Goal: Task Accomplishment & Management: Use online tool/utility

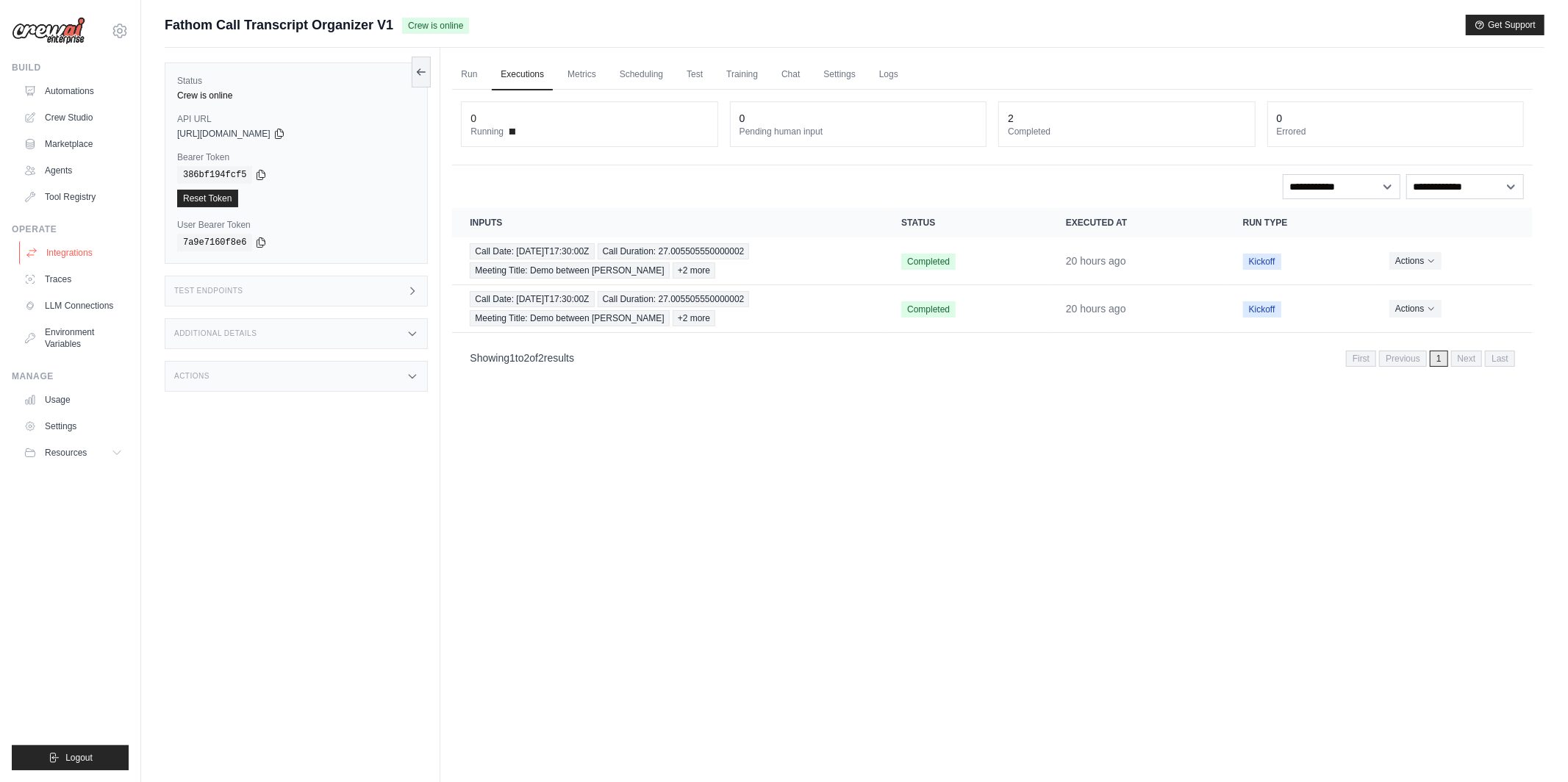
click at [76, 241] on link "Integrations" at bounding box center [75, 253] width 111 height 24
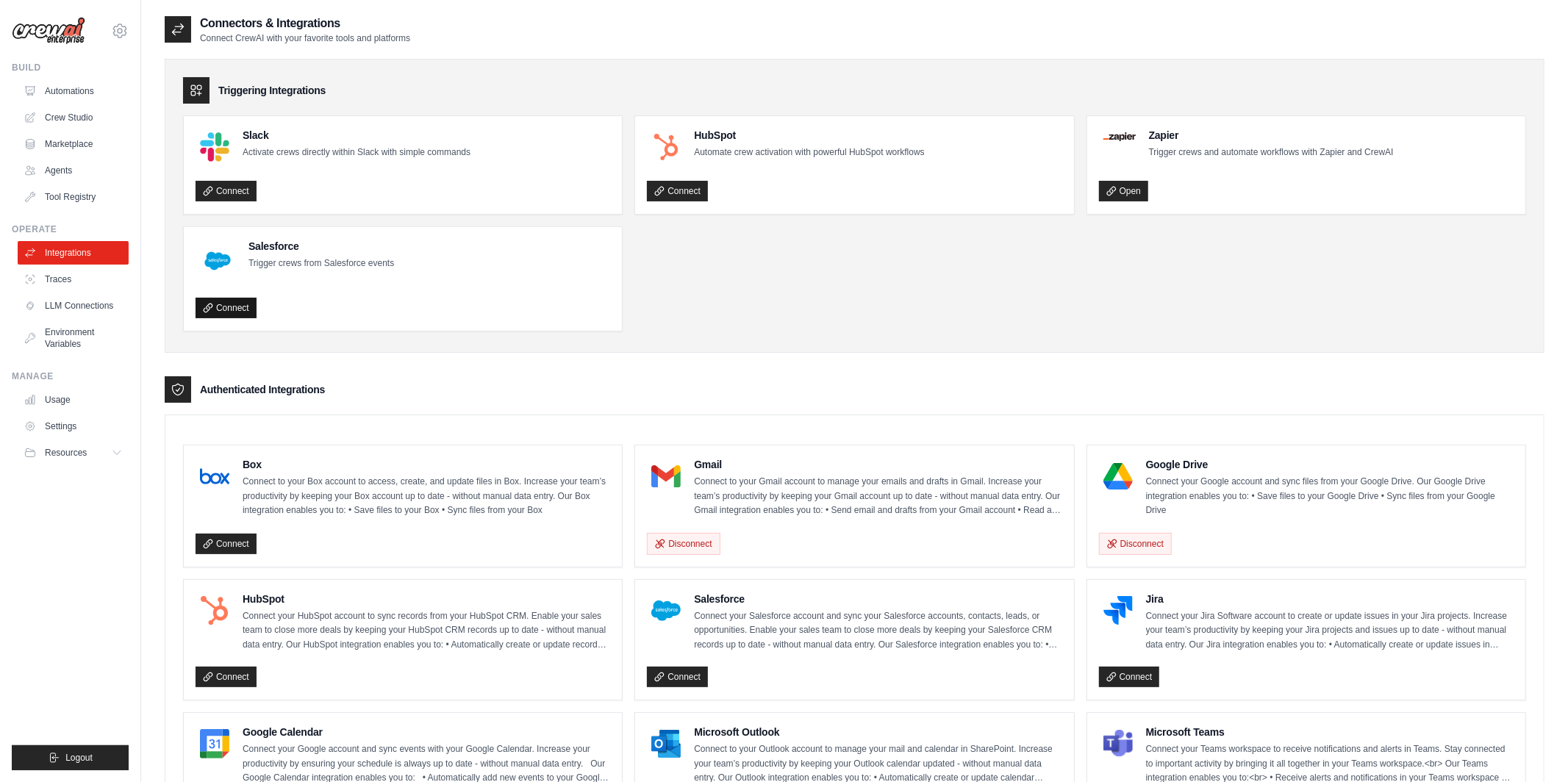
click at [240, 309] on link "Connect" at bounding box center [226, 307] width 61 height 21
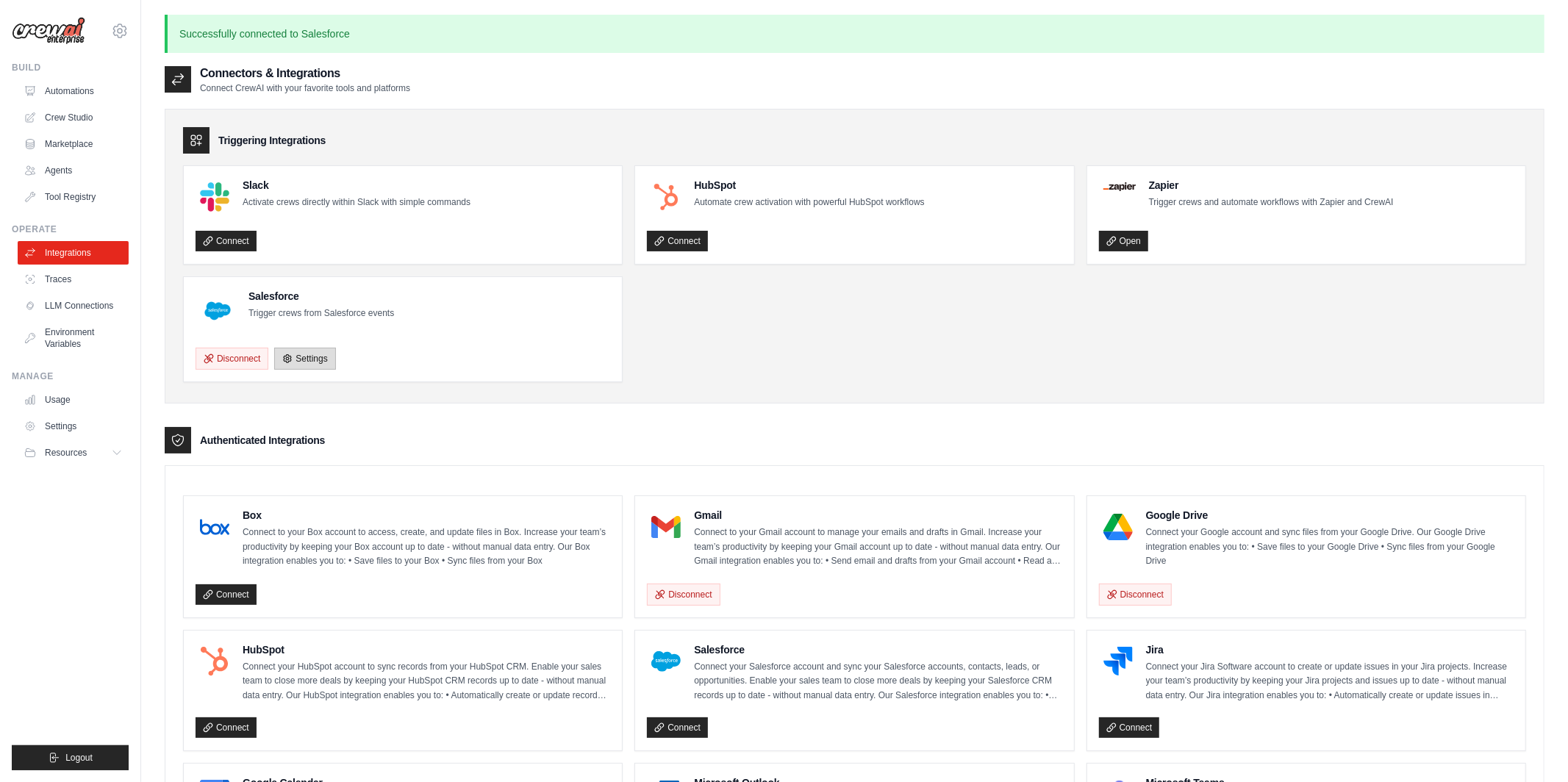
click at [300, 362] on link "Settings" at bounding box center [304, 359] width 61 height 22
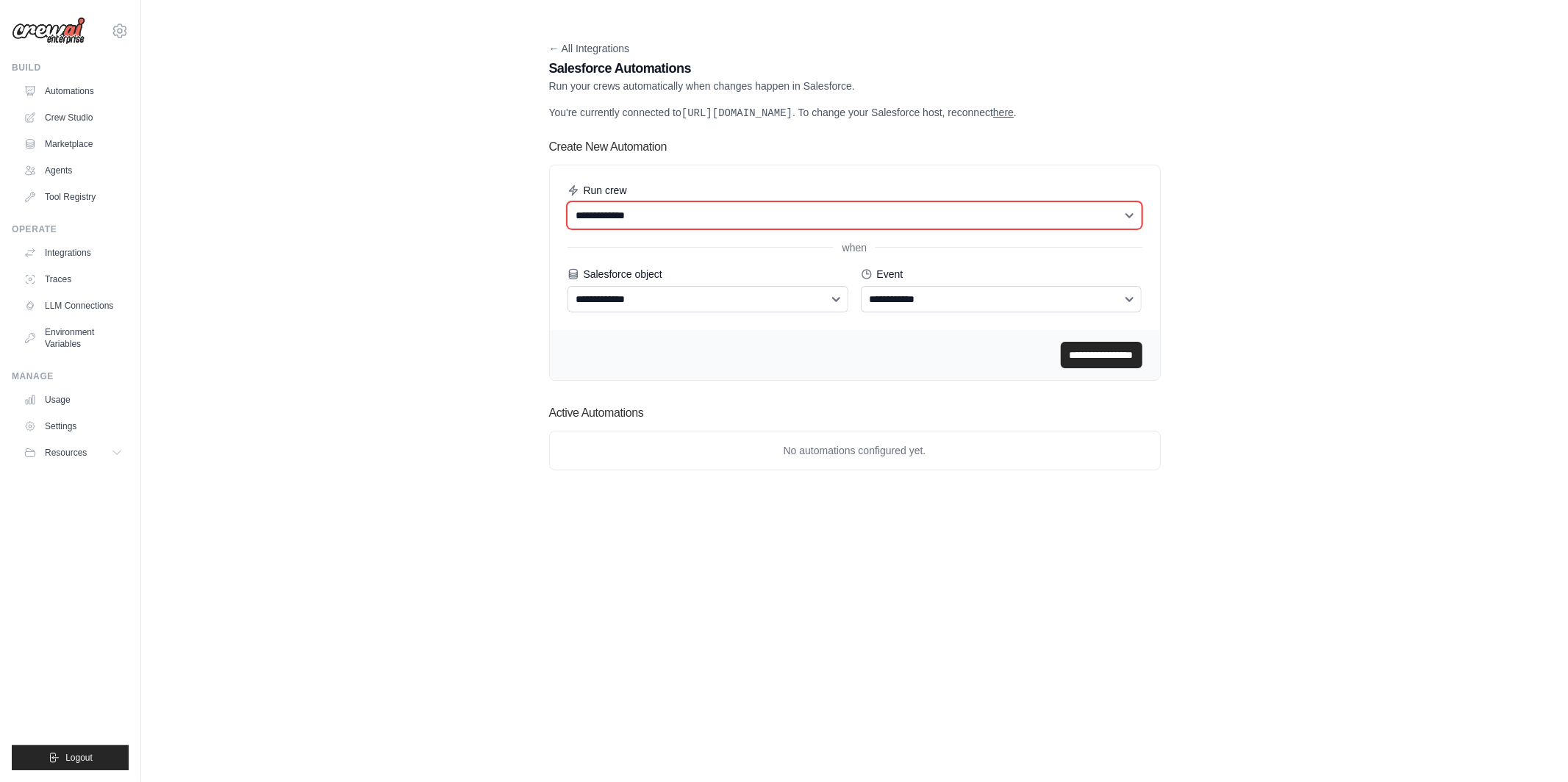
click at [679, 228] on select "**********" at bounding box center [855, 216] width 575 height 27
click at [595, 228] on select "**********" at bounding box center [855, 216] width 575 height 27
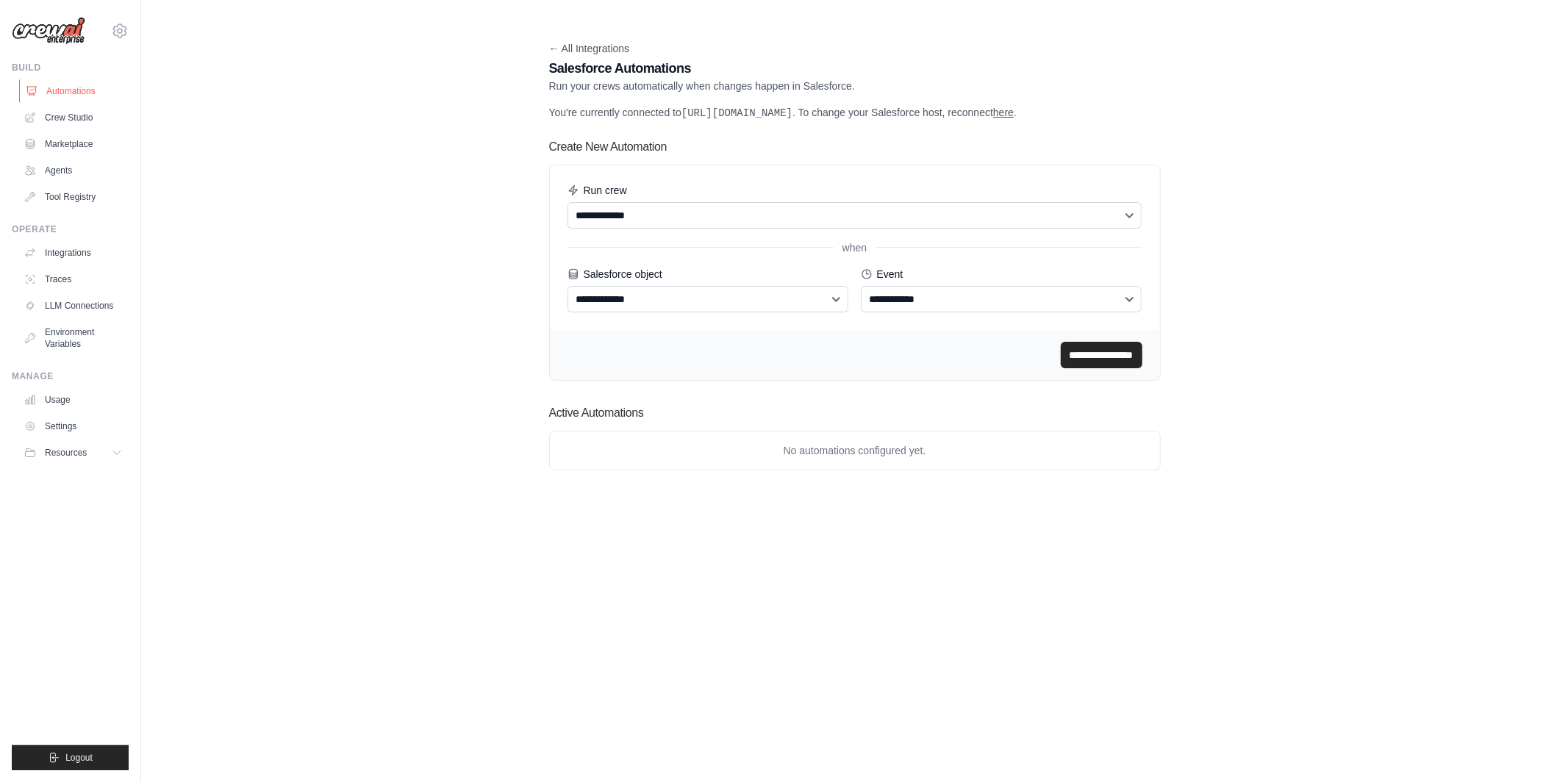
click at [79, 87] on link "Automations" at bounding box center [75, 92] width 111 height 24
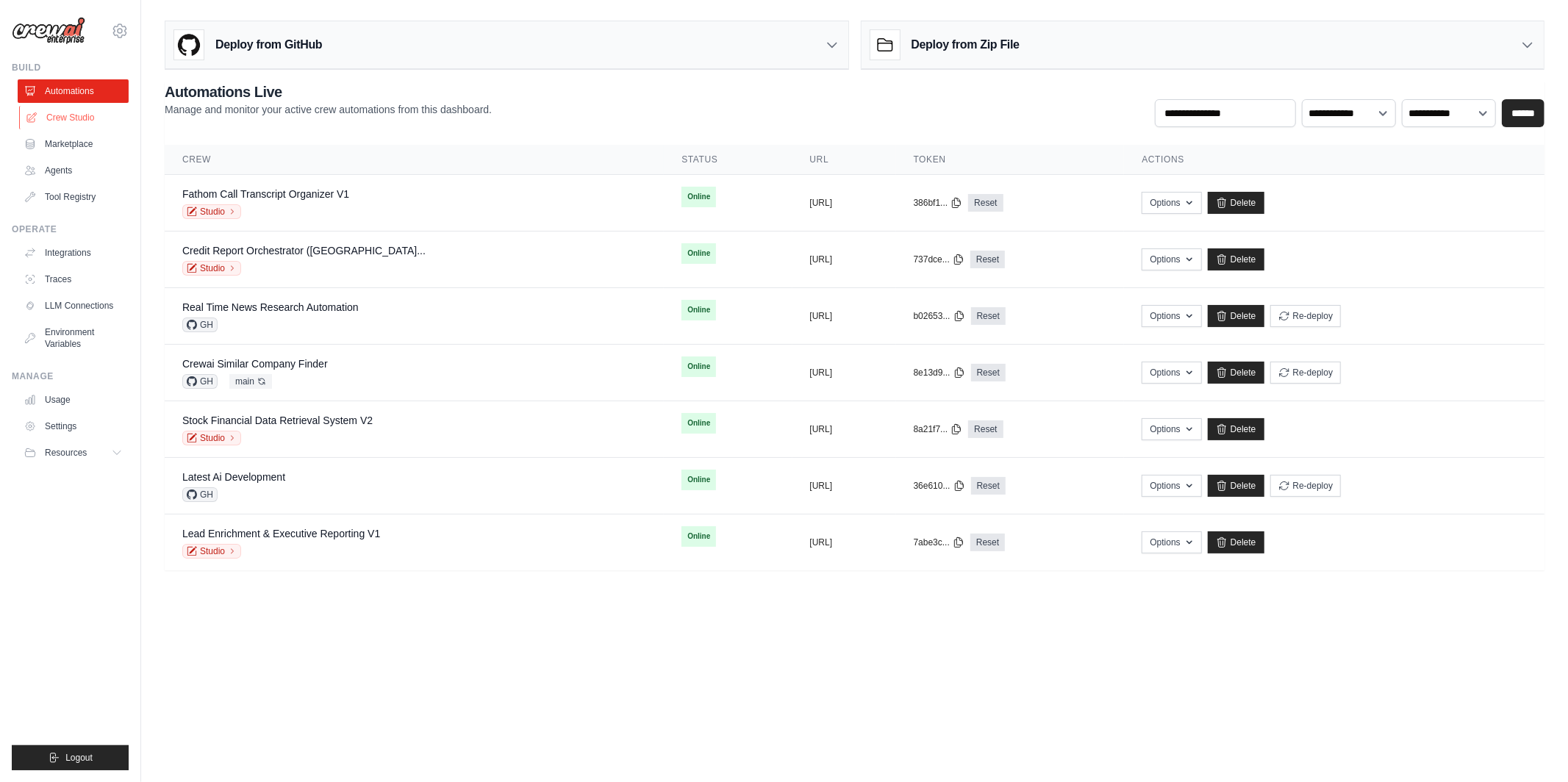
click at [87, 114] on link "Crew Studio" at bounding box center [75, 118] width 111 height 24
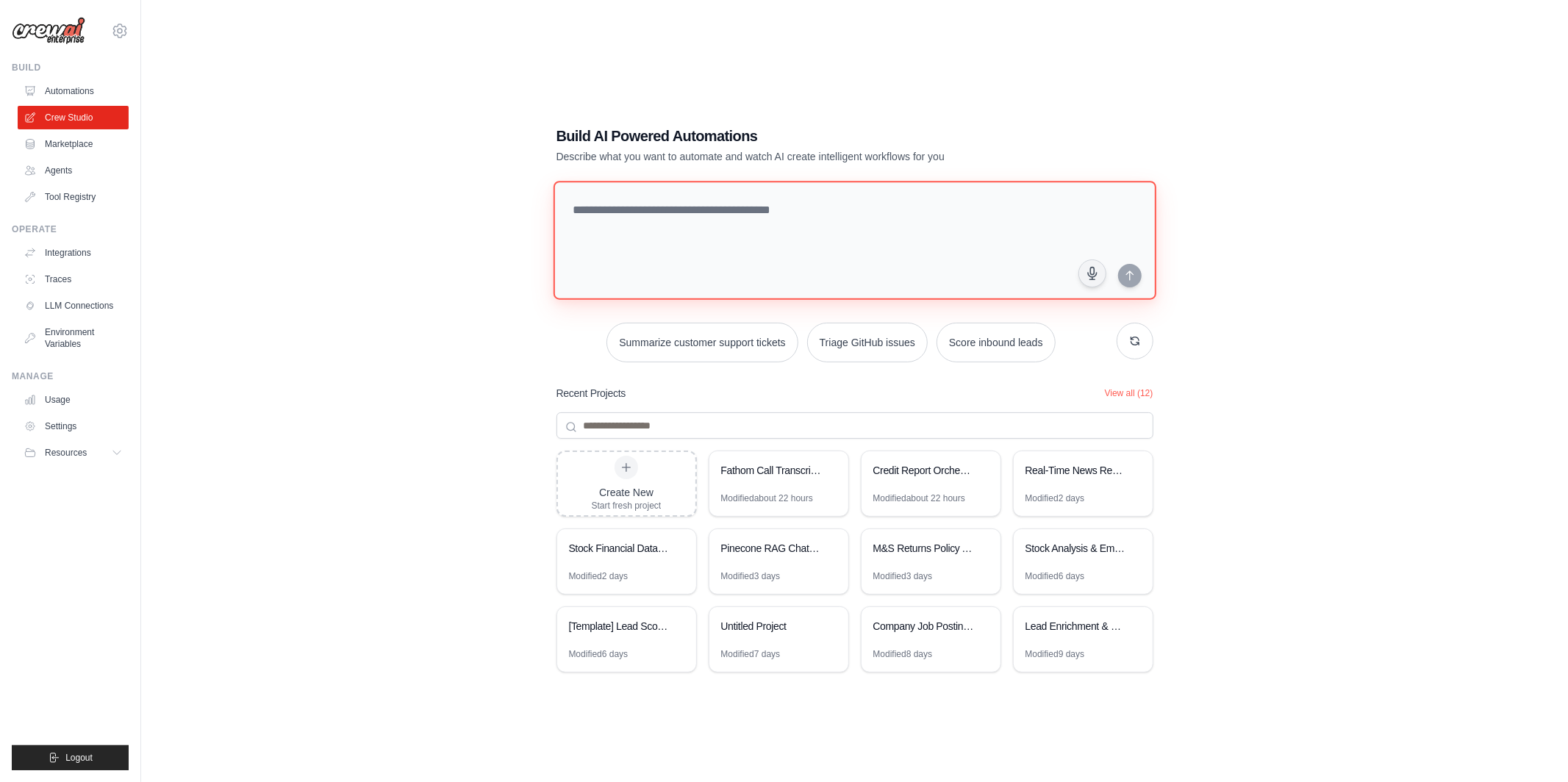
click at [934, 203] on textarea at bounding box center [855, 240] width 603 height 119
paste textarea "**********"
type textarea "**********"
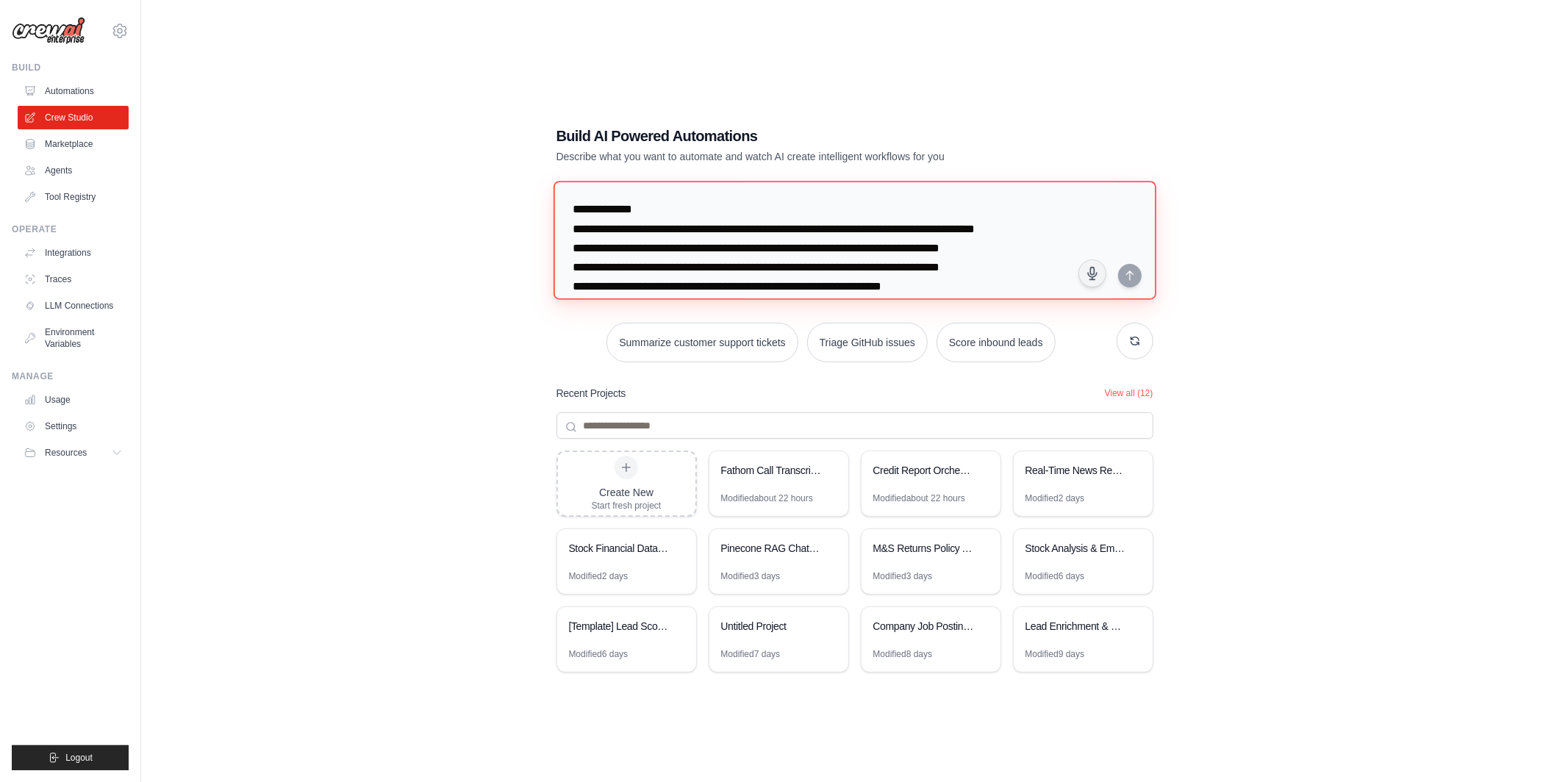
scroll to position [243, 0]
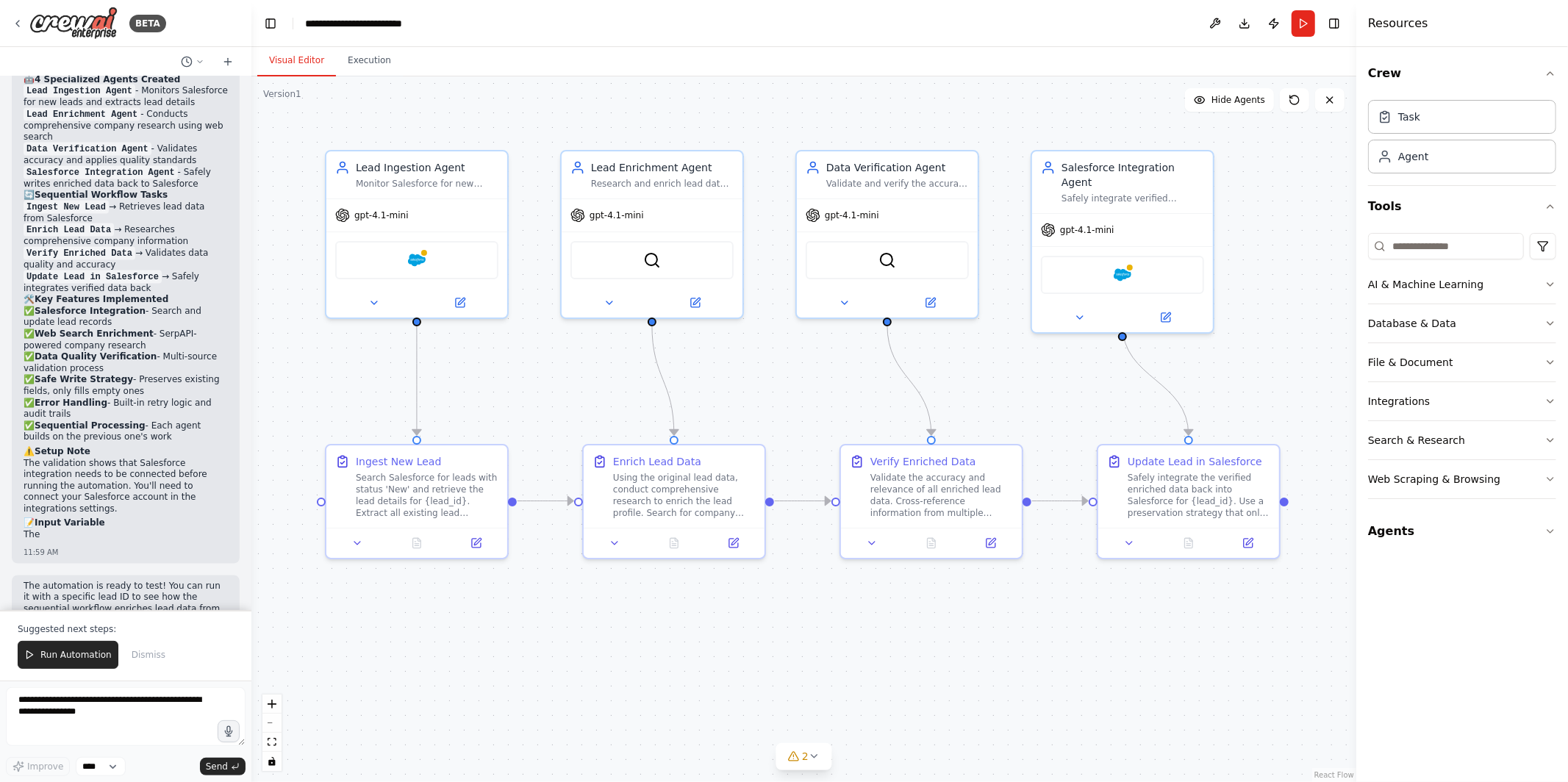
scroll to position [1850, 0]
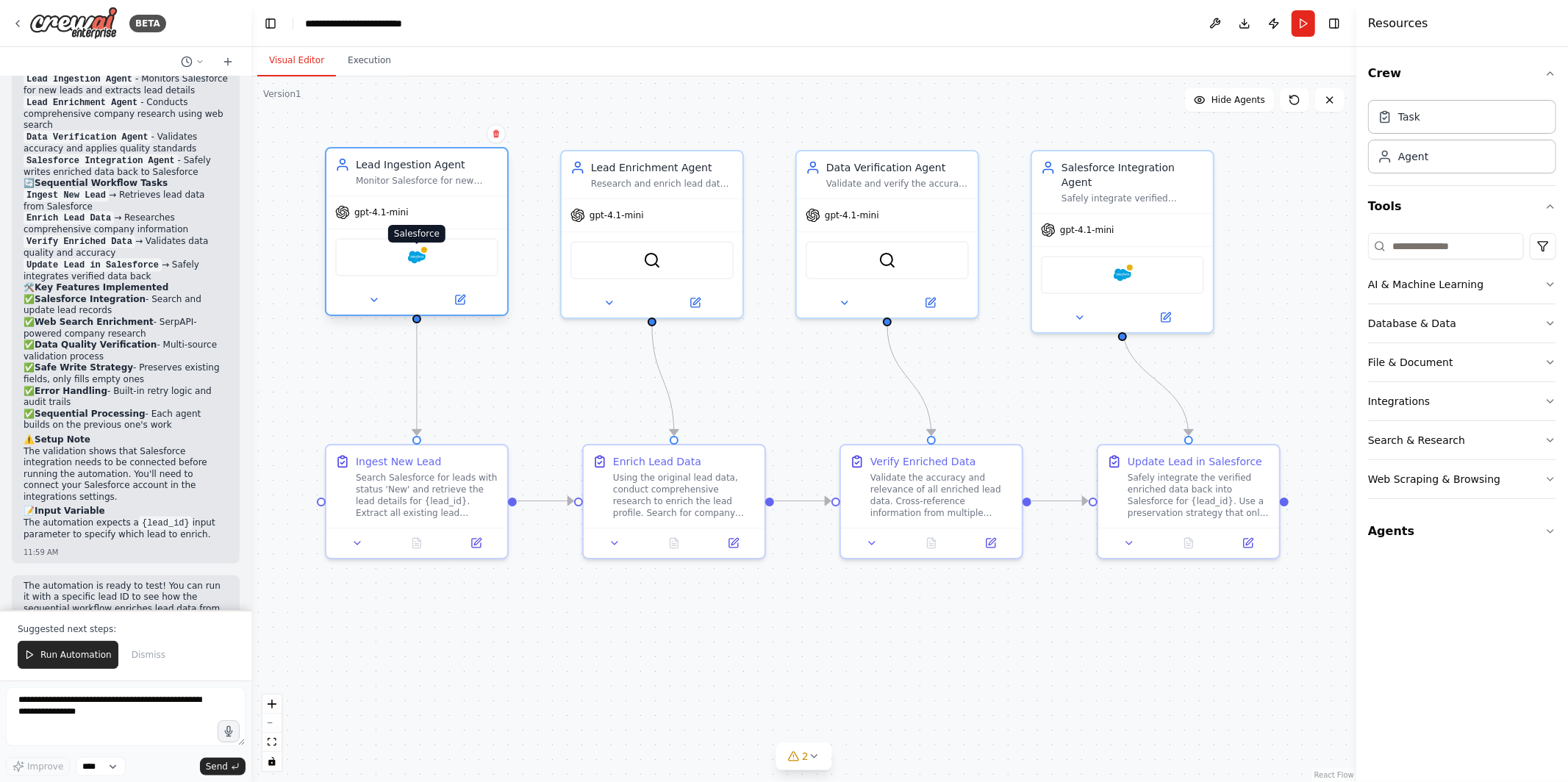
click at [421, 251] on div at bounding box center [424, 249] width 9 height 9
click at [80, 653] on span "Run Automation" at bounding box center [76, 655] width 71 height 12
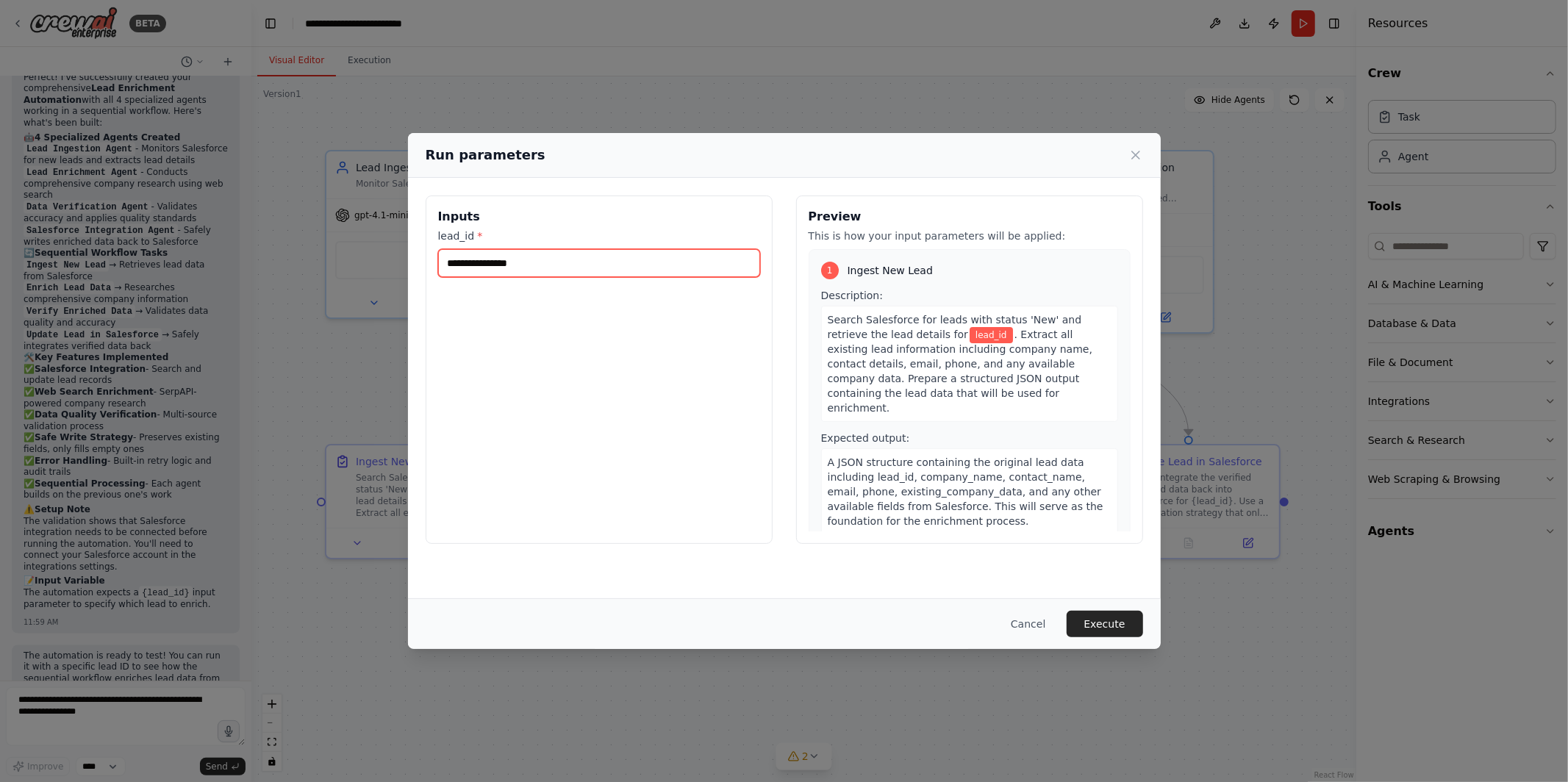
click at [512, 270] on input "lead_id *" at bounding box center [599, 263] width 322 height 28
click at [1134, 153] on icon at bounding box center [1136, 155] width 15 height 15
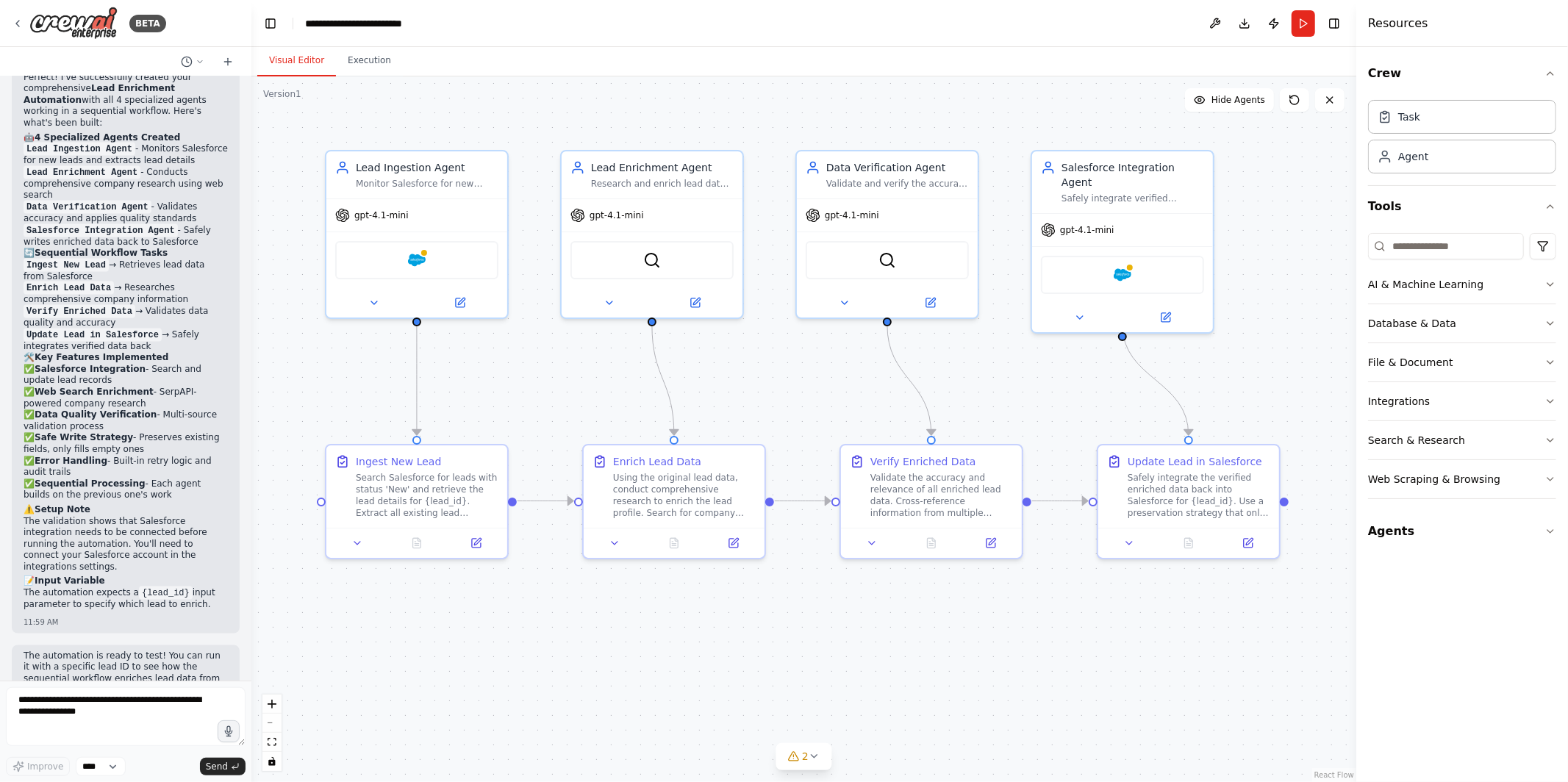
scroll to position [998, 0]
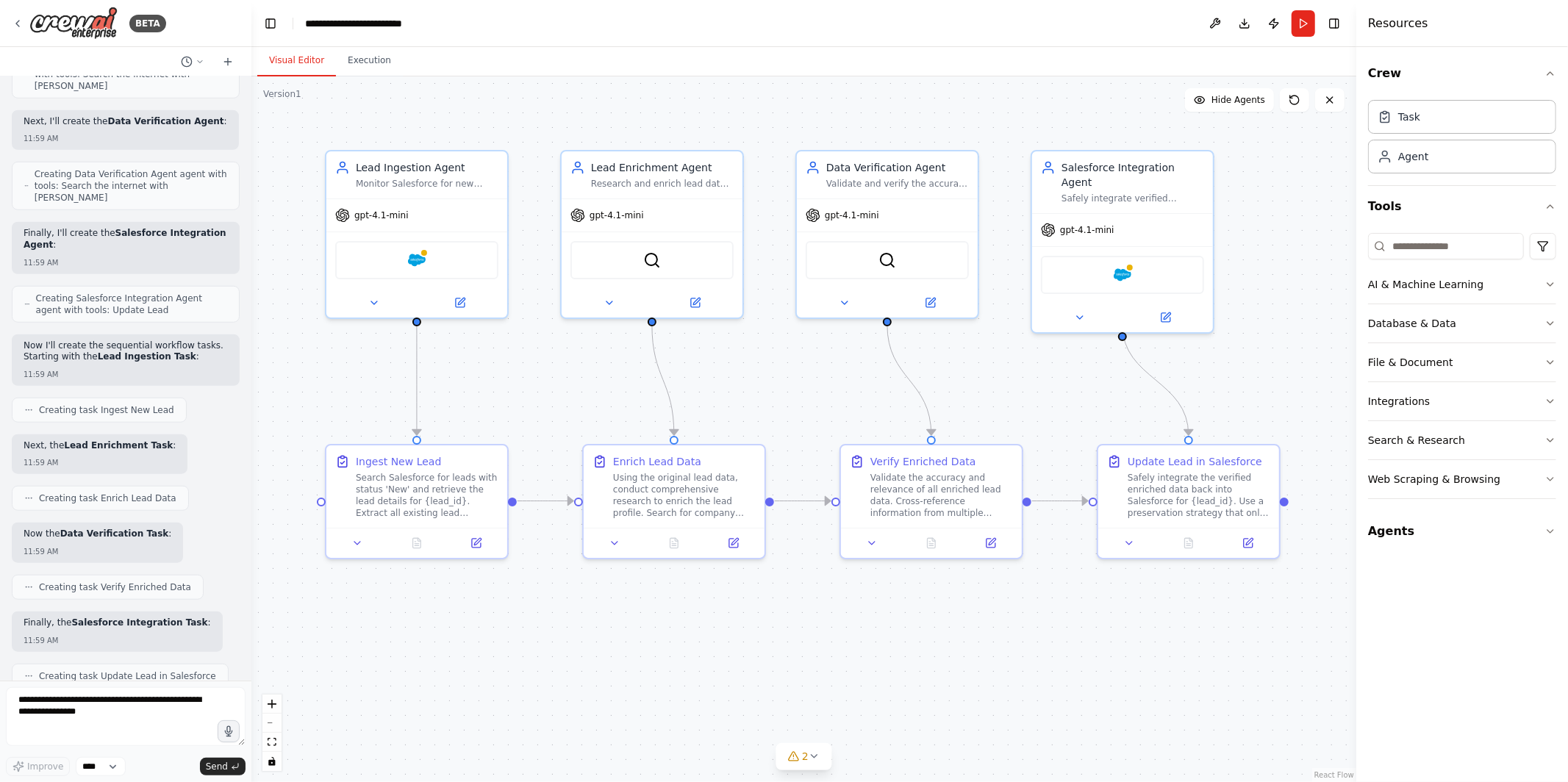
click at [524, 355] on div ".deletable-edge-delete-btn { width: 20px; height: 20px; border: 0px solid #ffff…" at bounding box center [803, 429] width 1105 height 706
click at [413, 250] on img at bounding box center [417, 257] width 18 height 18
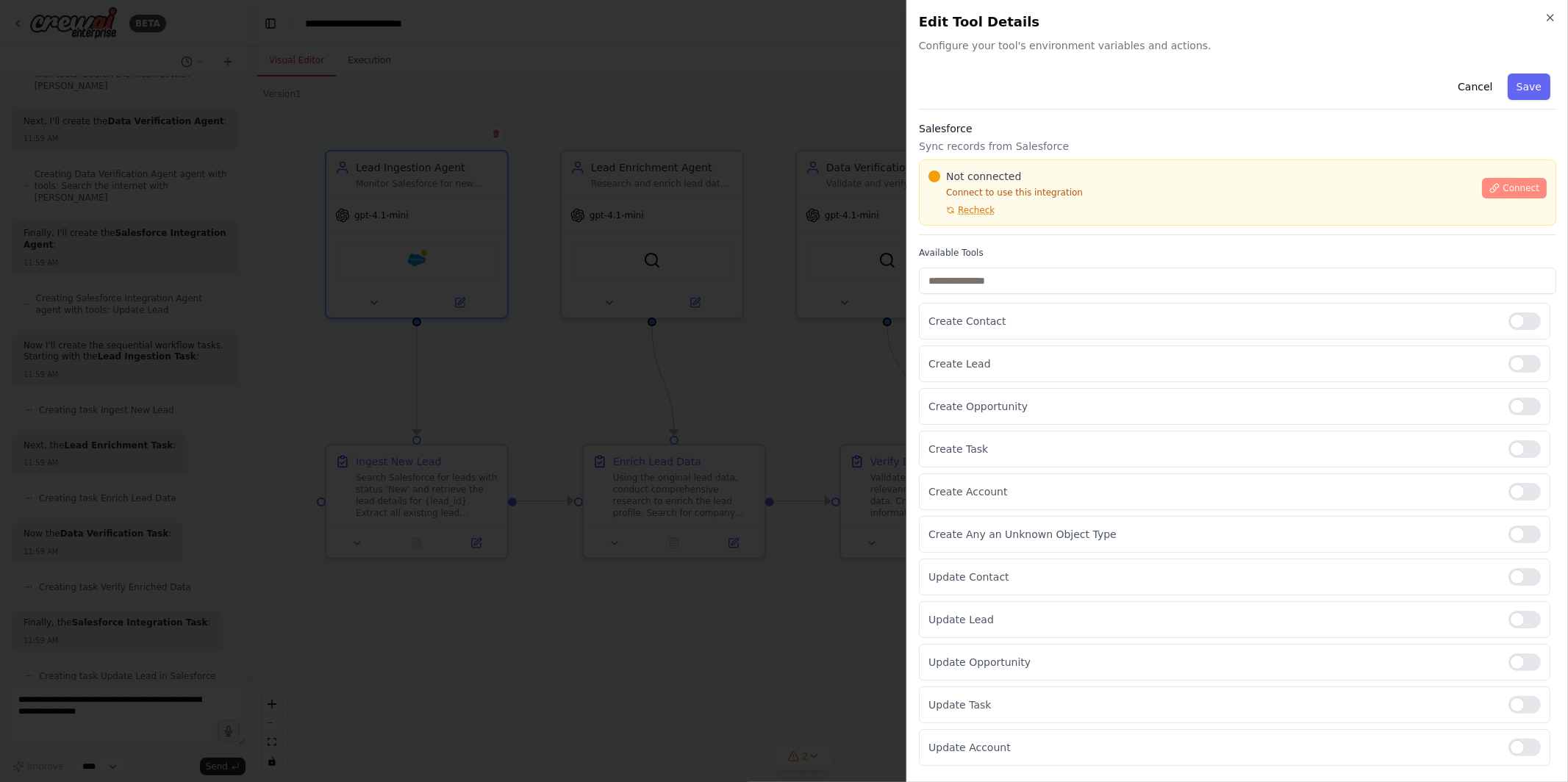
click at [1520, 191] on span "Connect" at bounding box center [1522, 188] width 37 height 12
click at [961, 272] on input "text" at bounding box center [1238, 281] width 638 height 27
click at [692, 334] on div at bounding box center [784, 391] width 1568 height 782
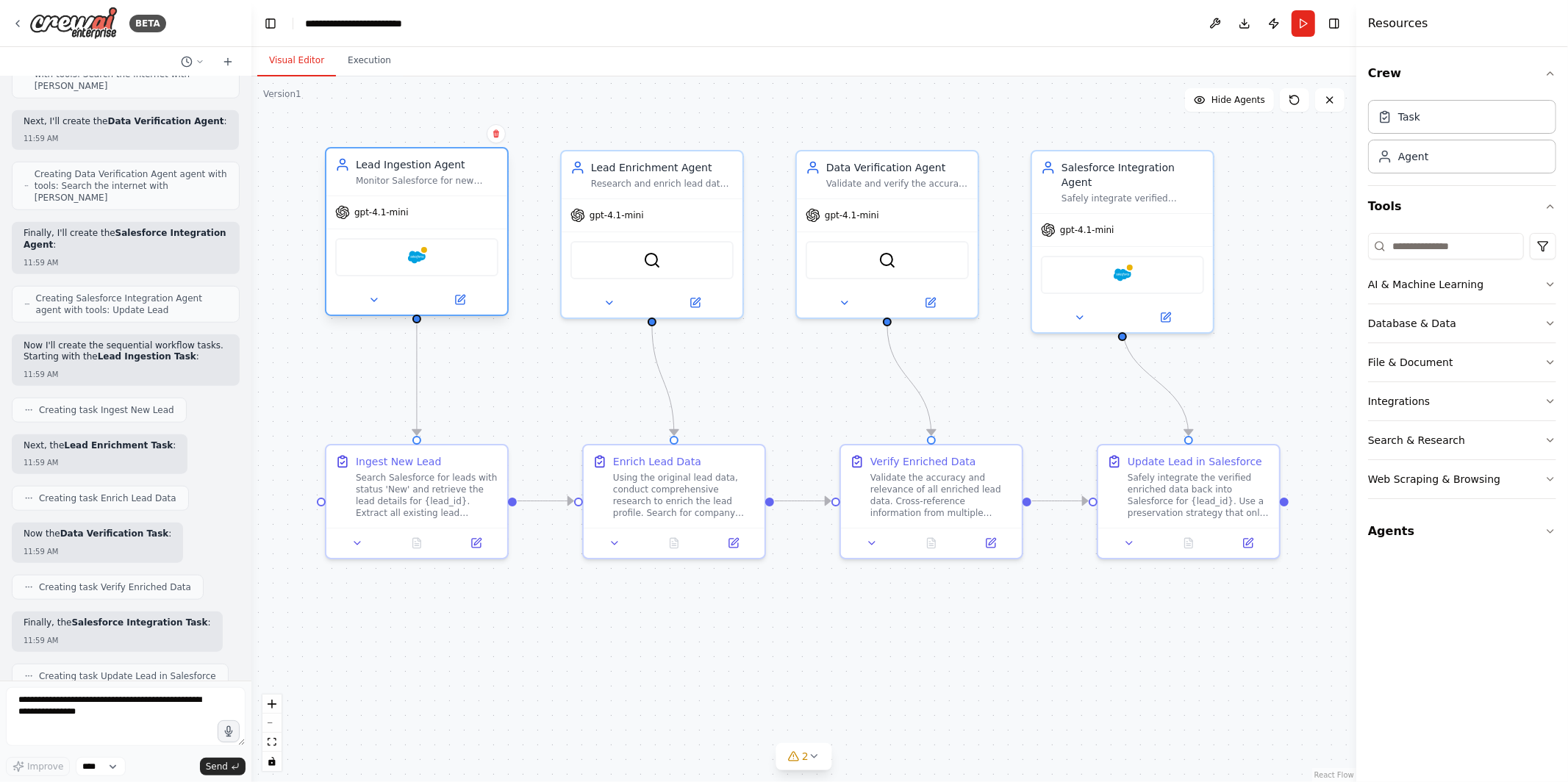
click at [426, 256] on div "Salesforce" at bounding box center [417, 258] width 163 height 39
click at [412, 256] on img at bounding box center [417, 257] width 18 height 18
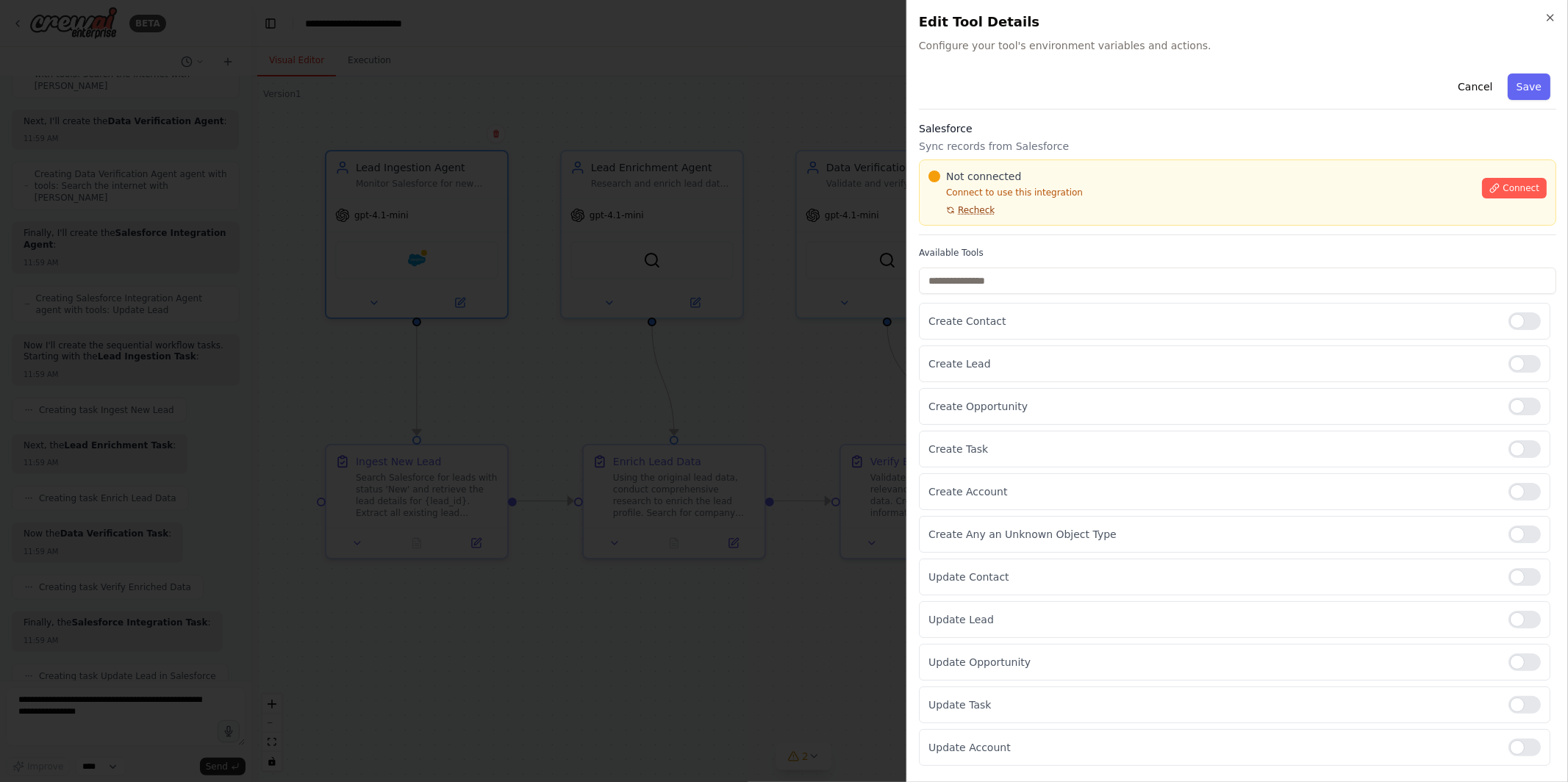
click at [980, 208] on span "Recheck" at bounding box center [976, 210] width 37 height 12
click at [1519, 186] on span "Connect" at bounding box center [1522, 188] width 37 height 12
click at [955, 275] on input "text" at bounding box center [1238, 281] width 638 height 27
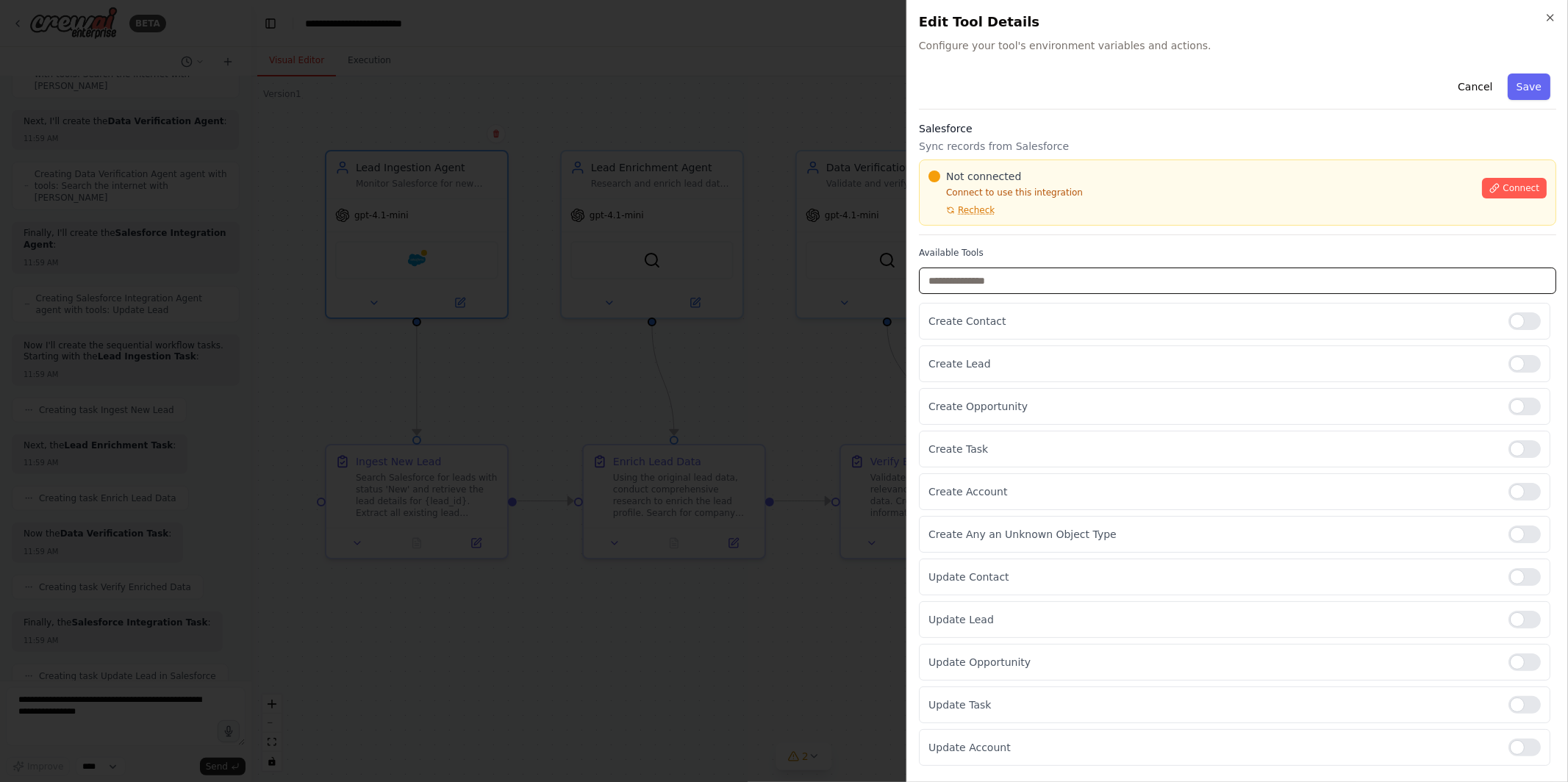
click at [966, 268] on input "text" at bounding box center [1238, 281] width 638 height 27
click at [876, 297] on div at bounding box center [784, 391] width 1568 height 782
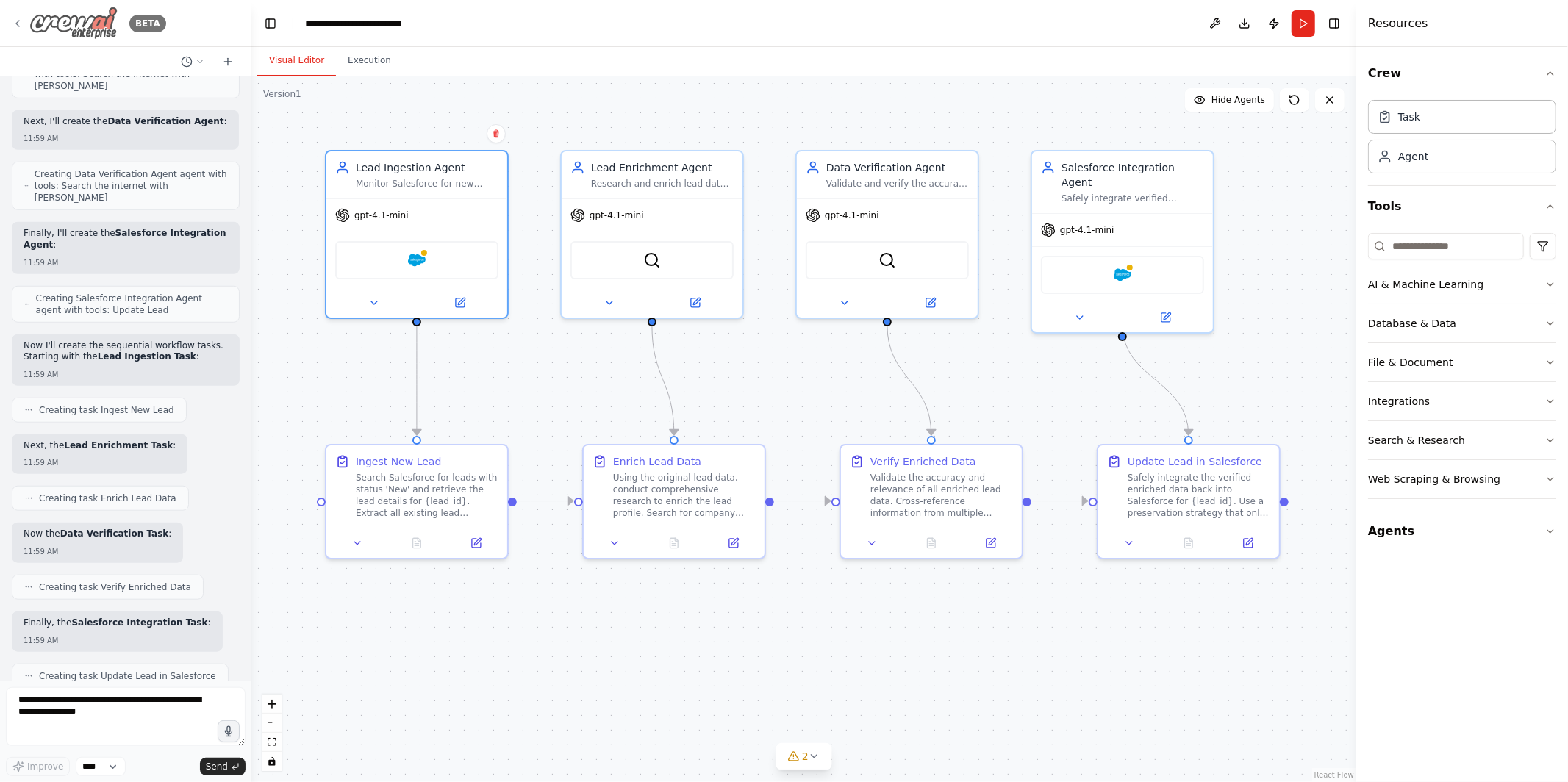
click at [12, 28] on icon at bounding box center [18, 24] width 12 height 12
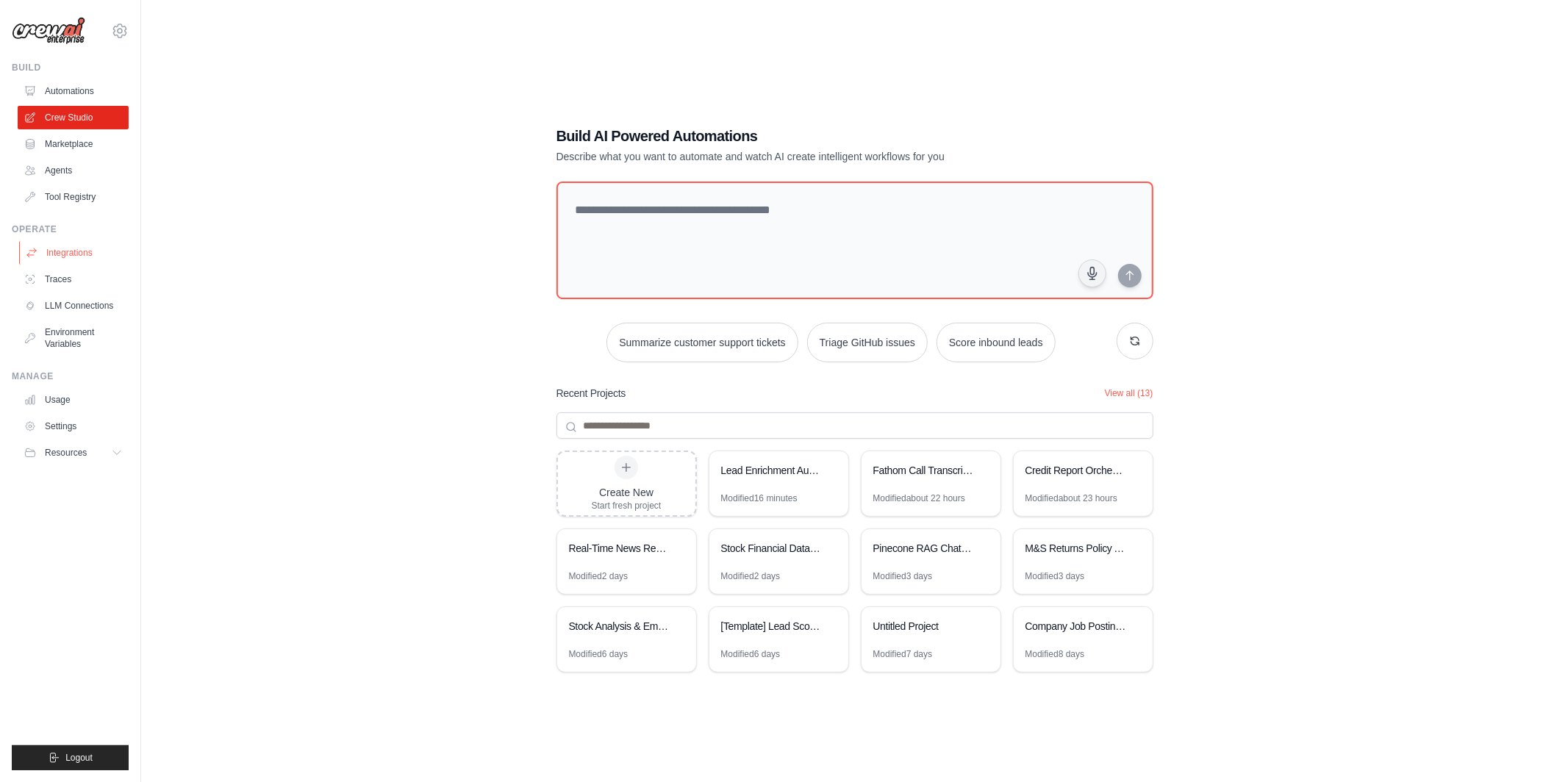
click at [105, 248] on link "Integrations" at bounding box center [75, 253] width 111 height 24
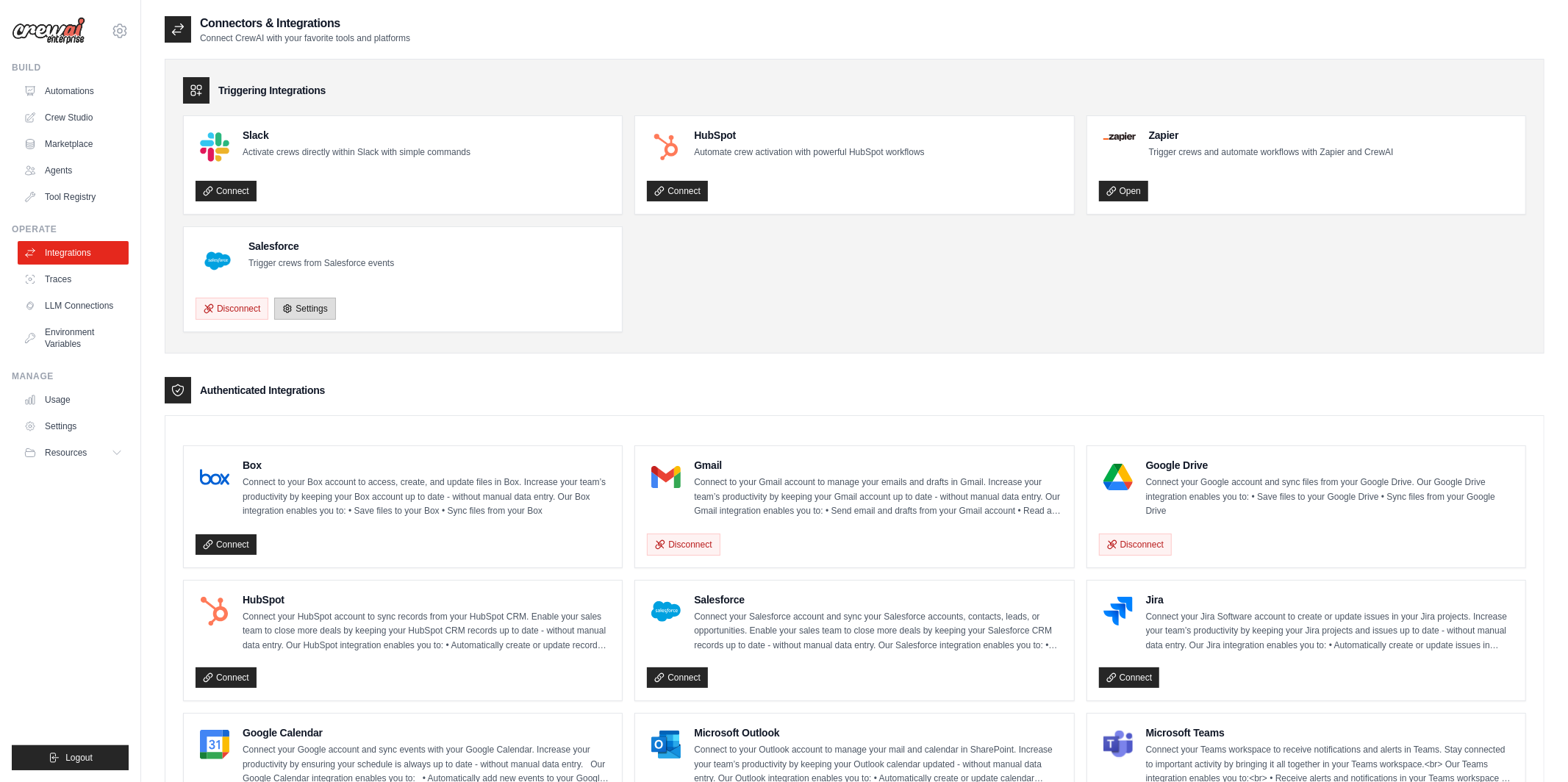
click at [294, 307] on link "Settings" at bounding box center [304, 308] width 61 height 22
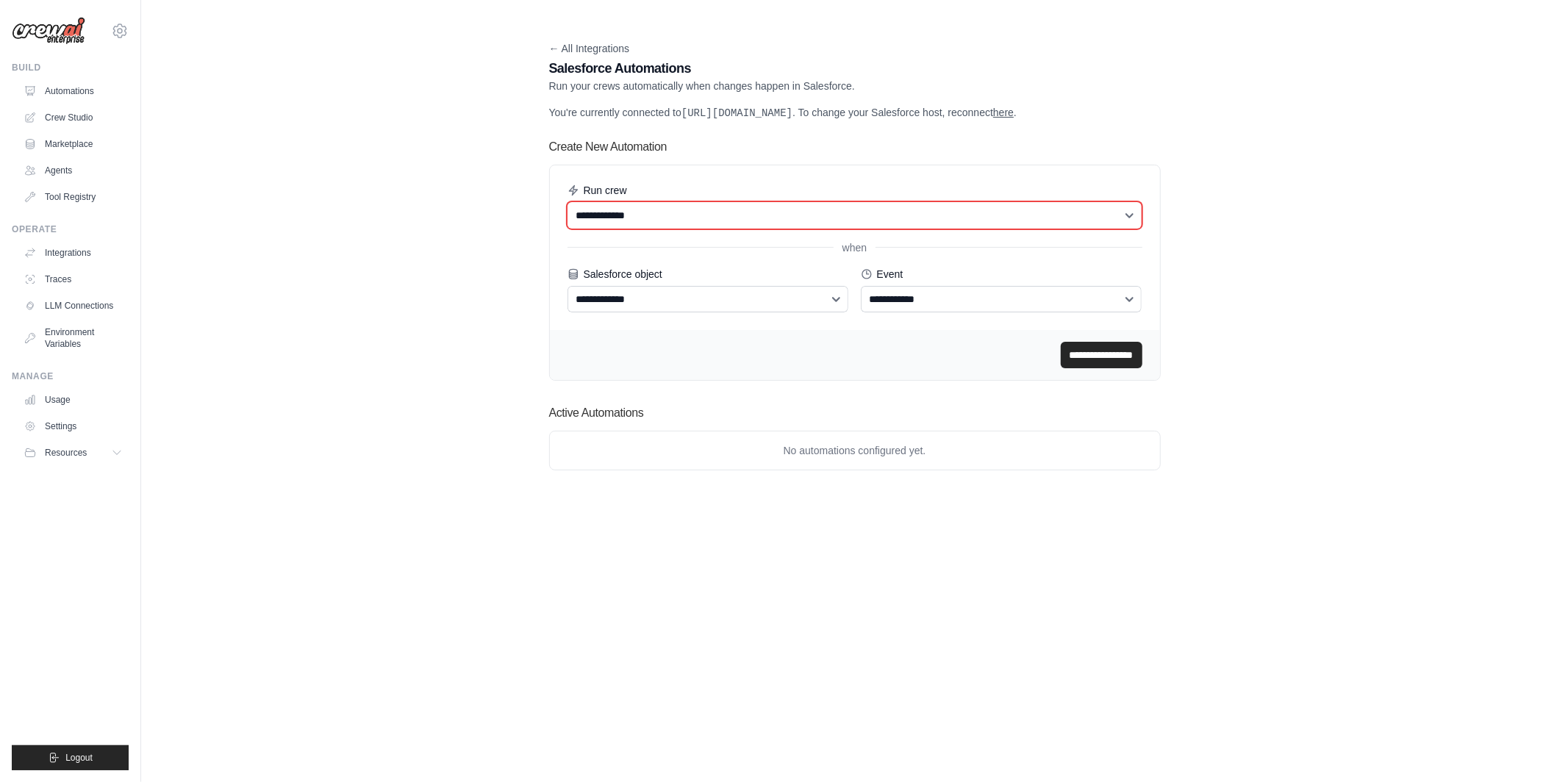
click at [716, 225] on select "**********" at bounding box center [855, 216] width 575 height 27
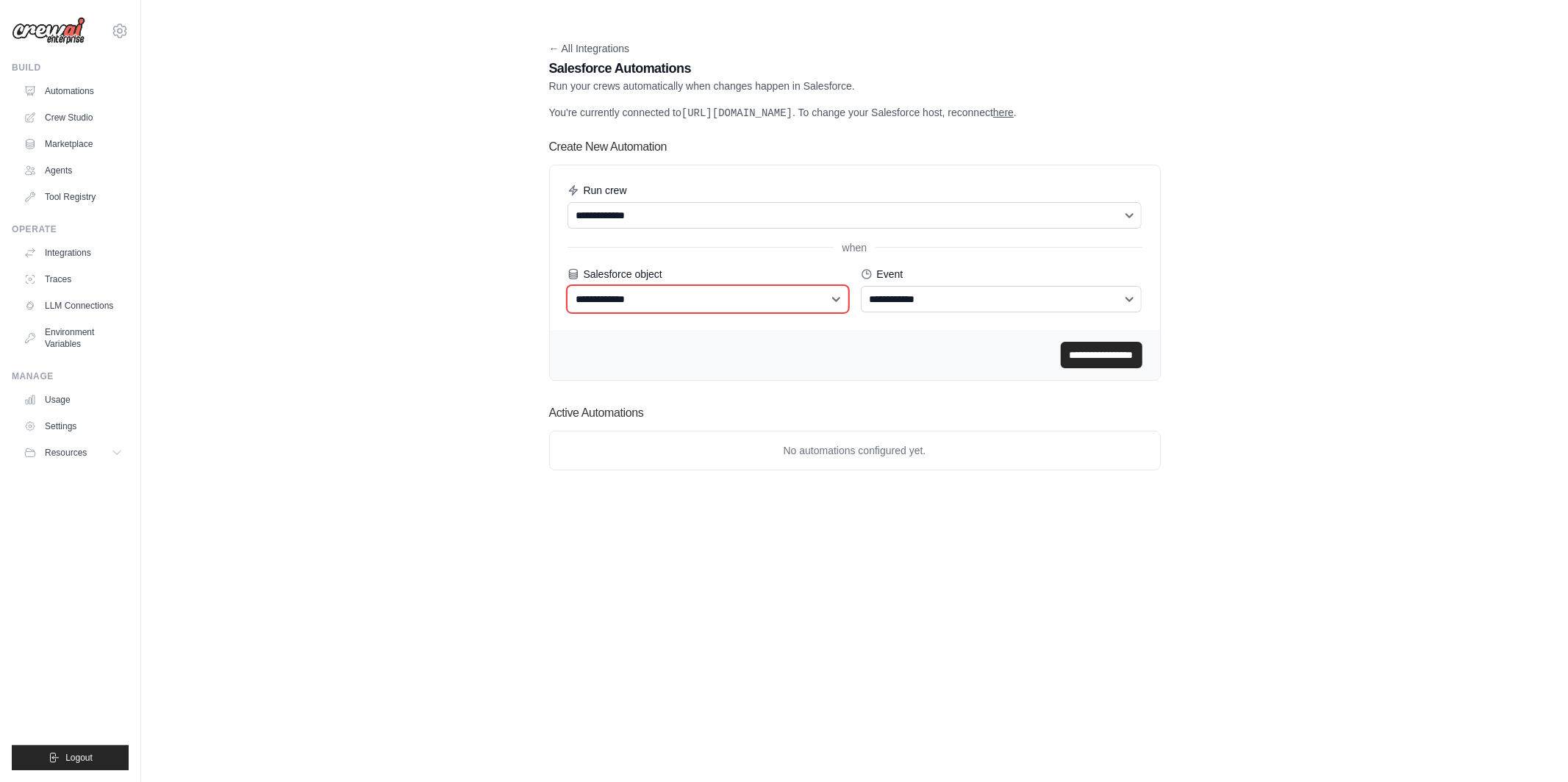
click at [692, 312] on select "**********" at bounding box center [708, 299] width 282 height 27
select select "****"
click at [568, 300] on select "**********" at bounding box center [708, 299] width 282 height 27
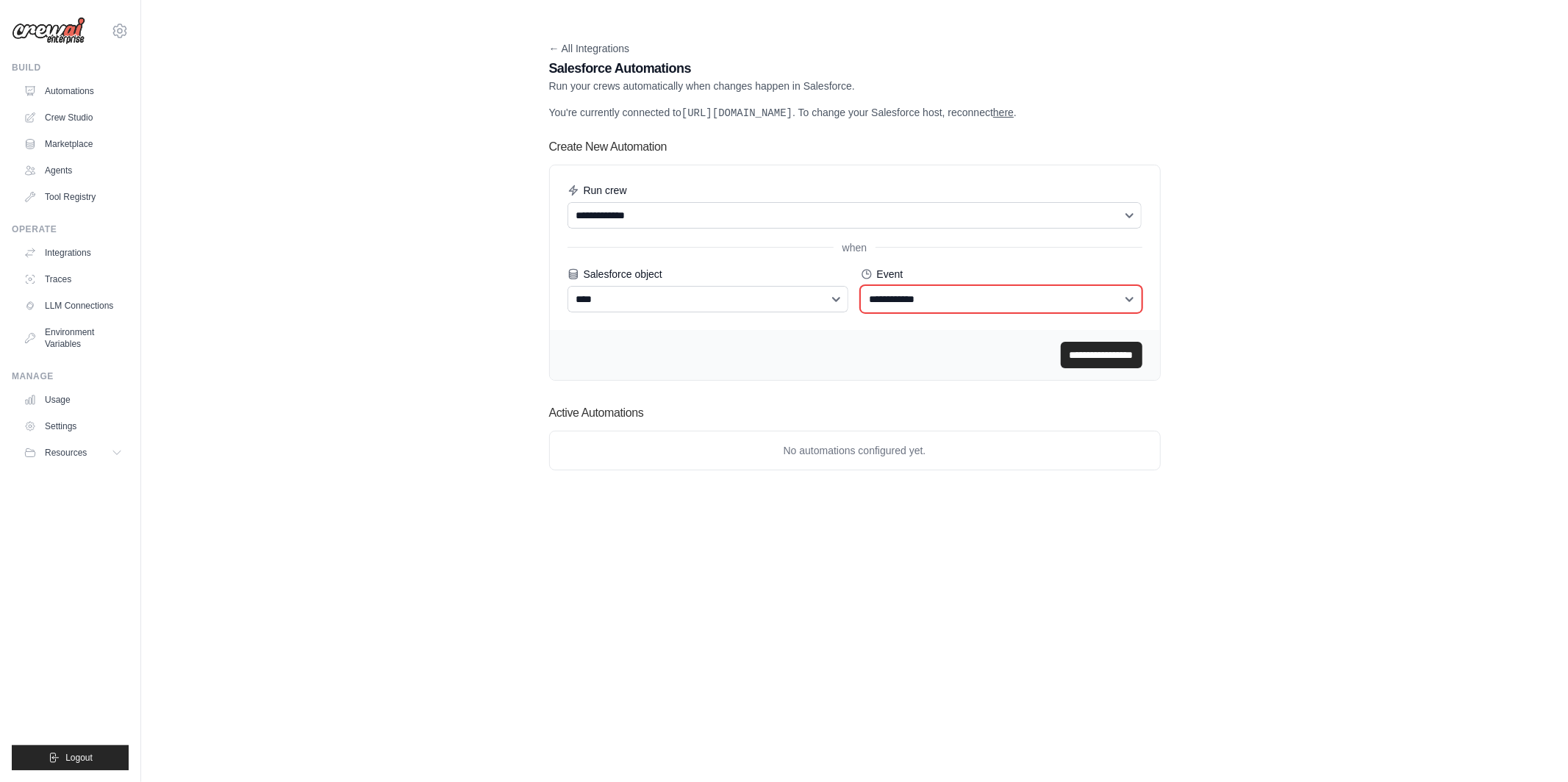
click at [909, 305] on select "**********" at bounding box center [1002, 299] width 282 height 27
select select "*******"
click at [861, 300] on select "**********" at bounding box center [1002, 299] width 282 height 27
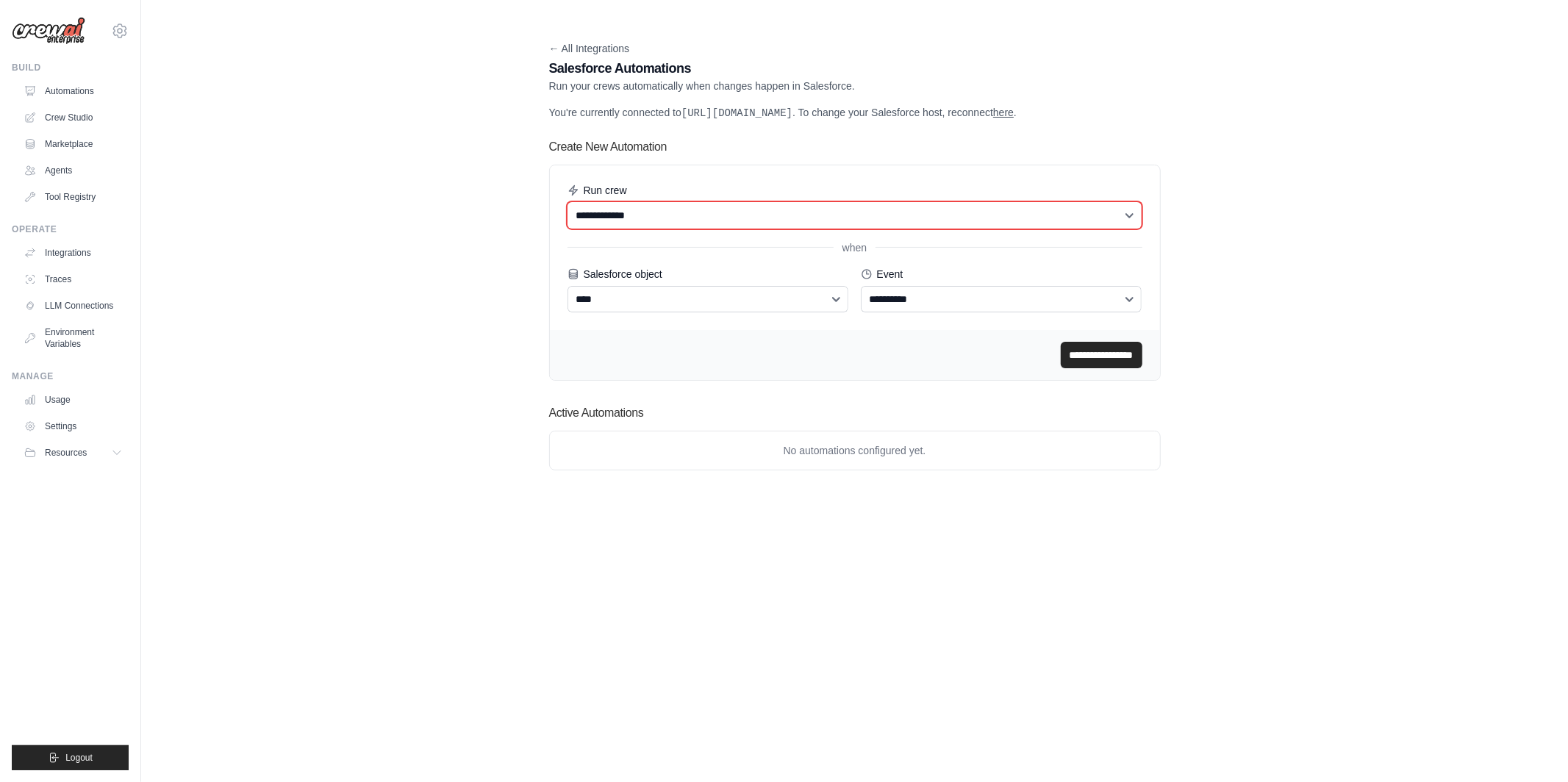
click at [979, 228] on select "**********" at bounding box center [855, 216] width 575 height 27
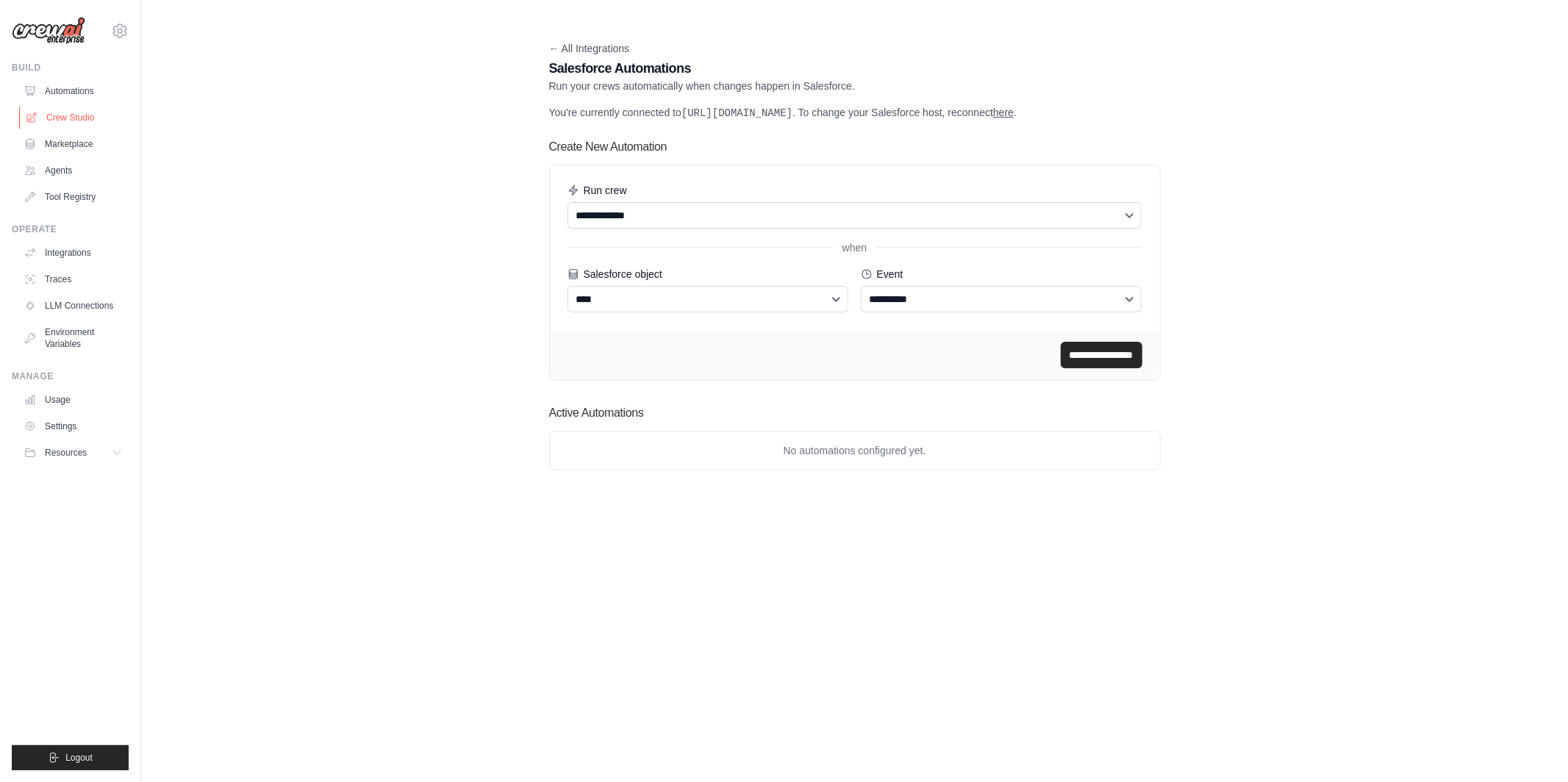
click at [76, 118] on link "Crew Studio" at bounding box center [75, 118] width 111 height 24
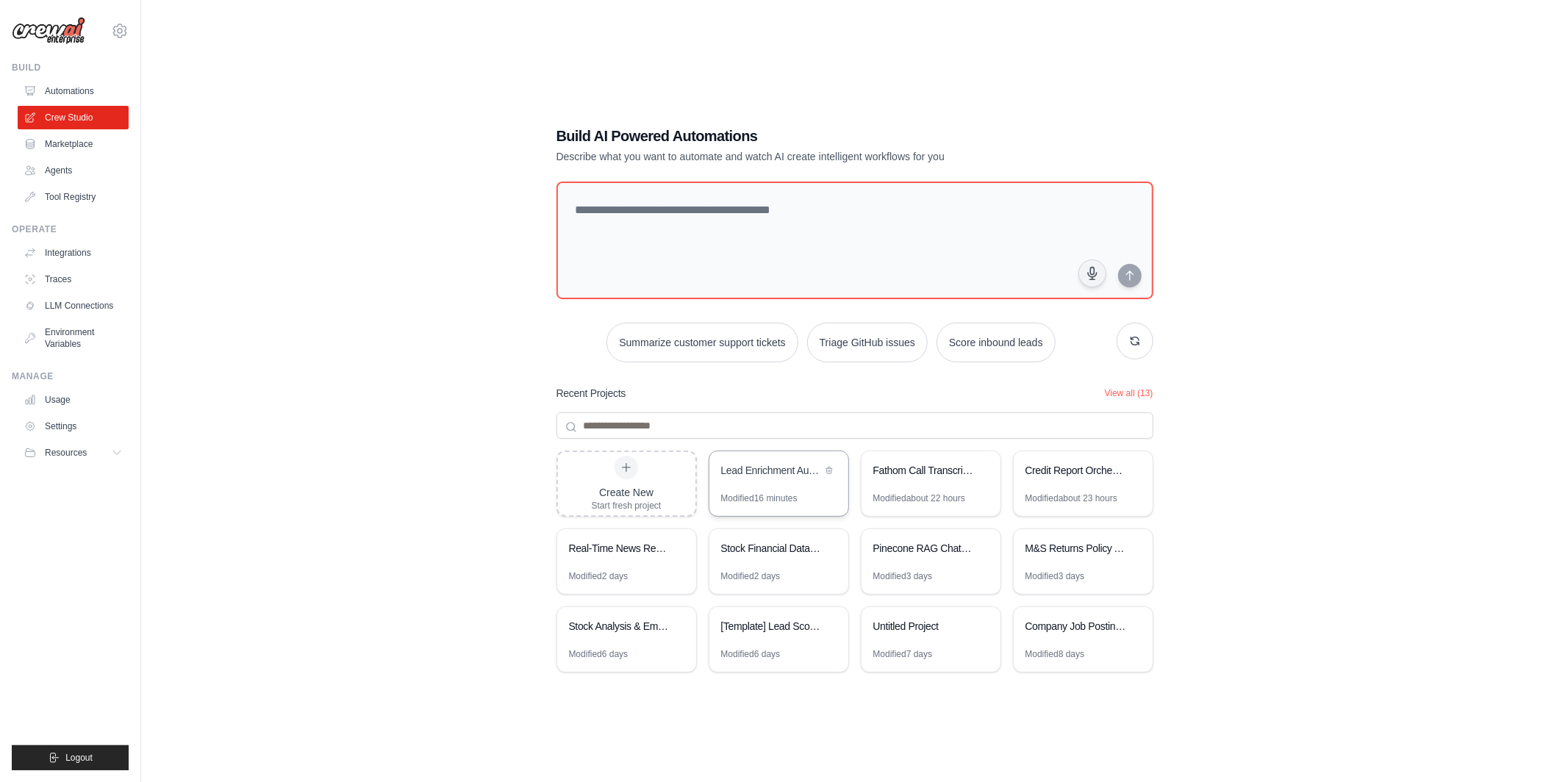
click at [806, 470] on div "Lead Enrichment Automation" at bounding box center [771, 470] width 101 height 15
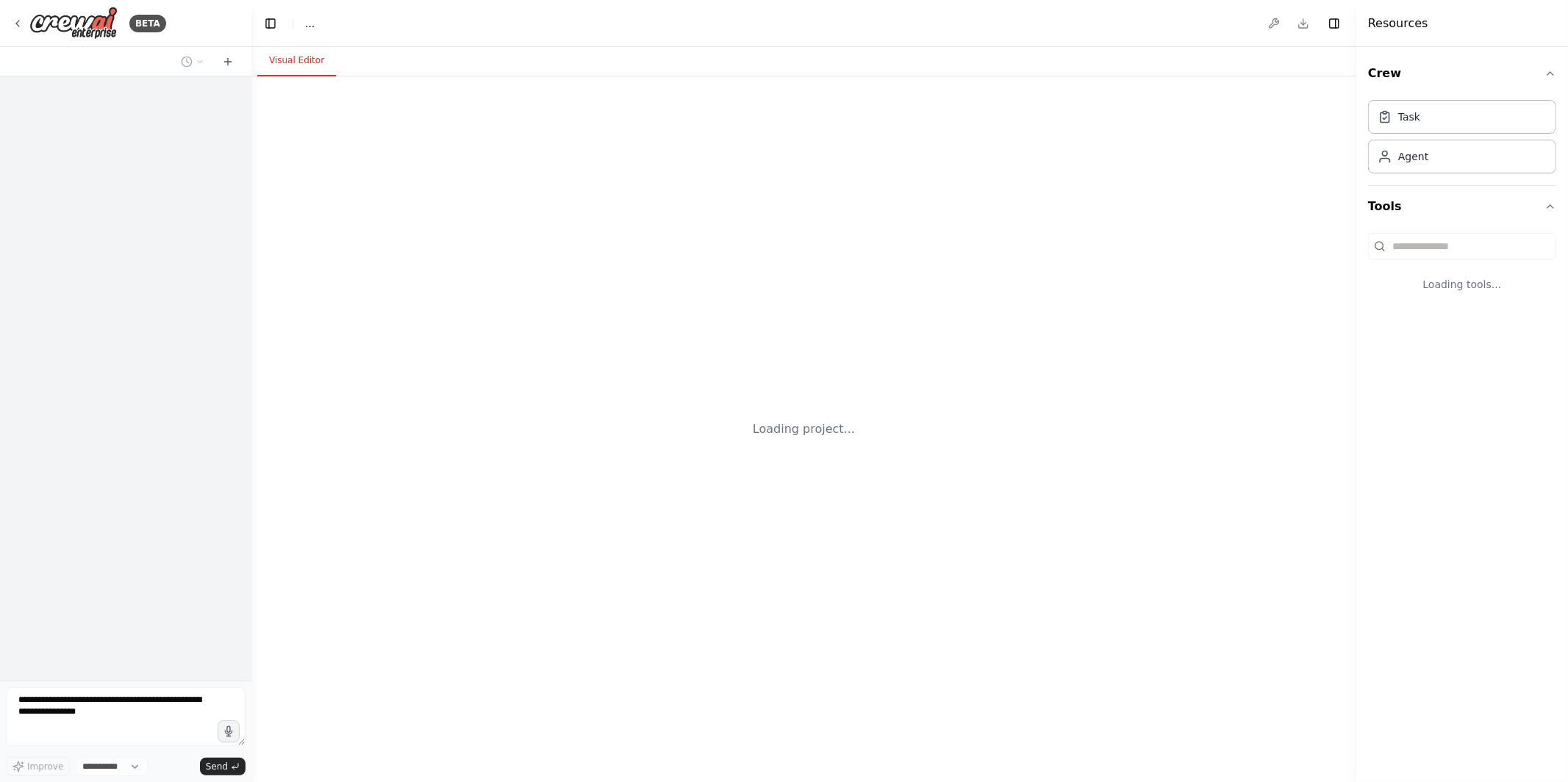
select select "****"
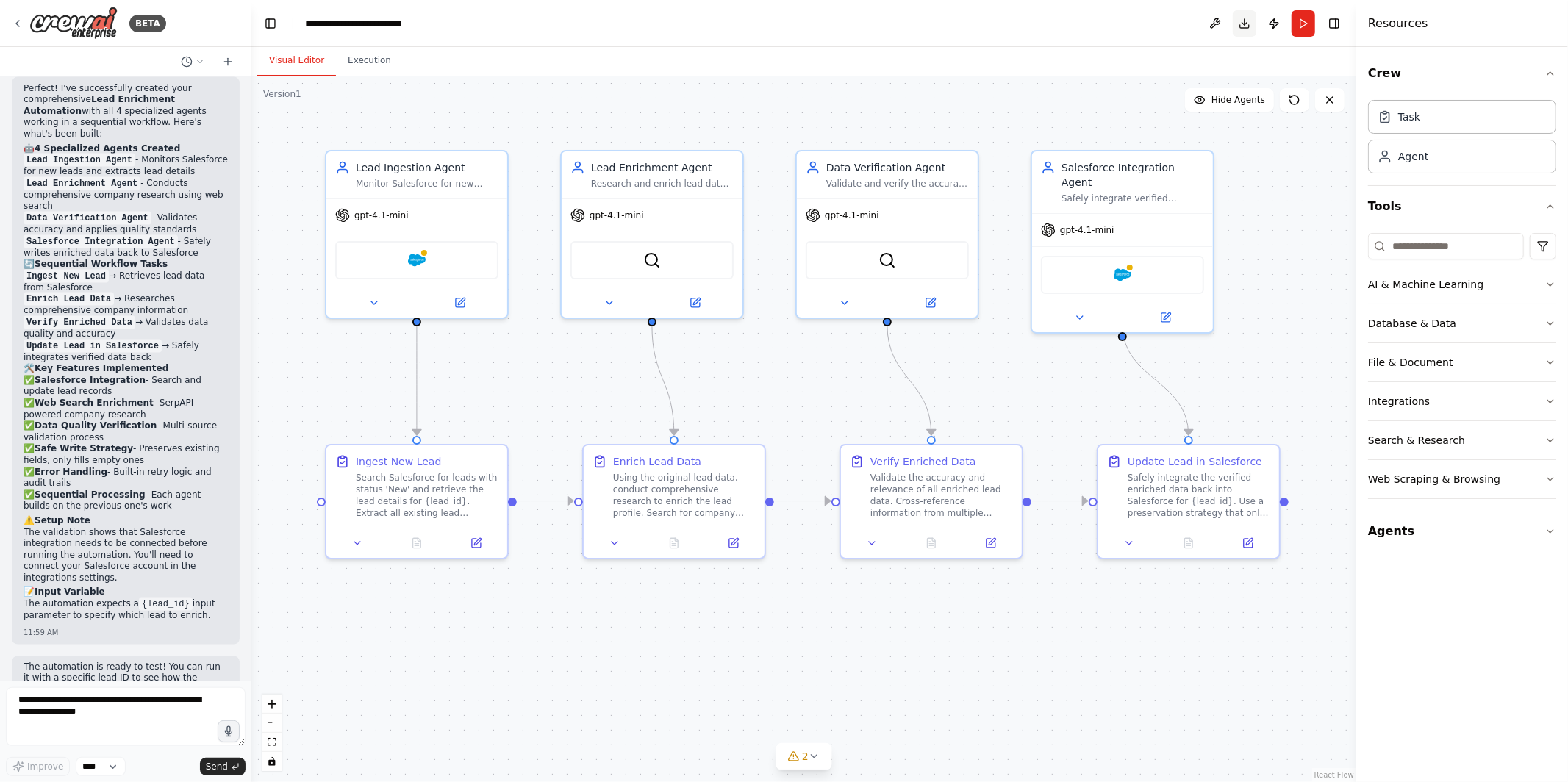
scroll to position [1781, 0]
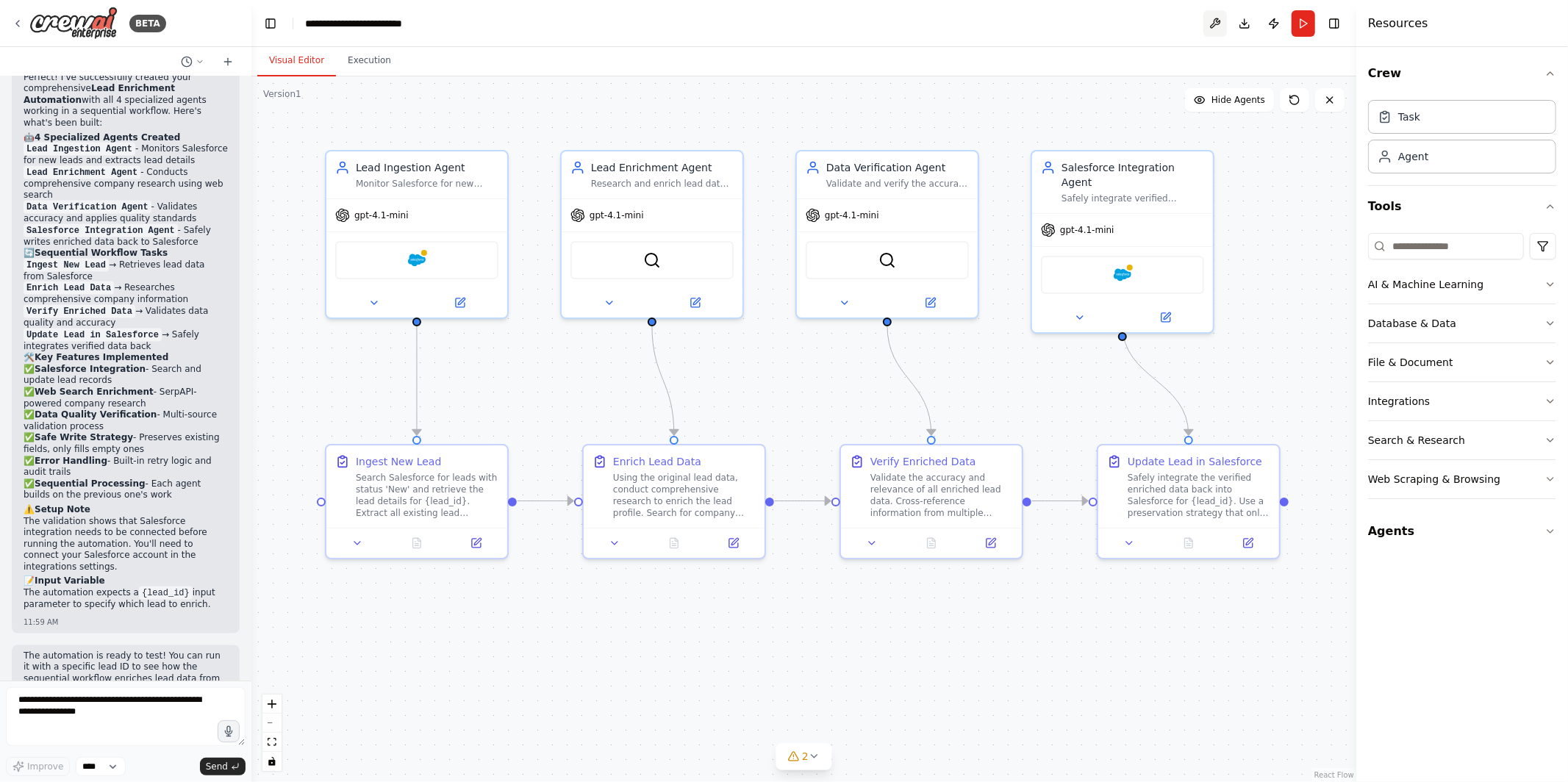
click at [1218, 21] on button at bounding box center [1215, 24] width 24 height 27
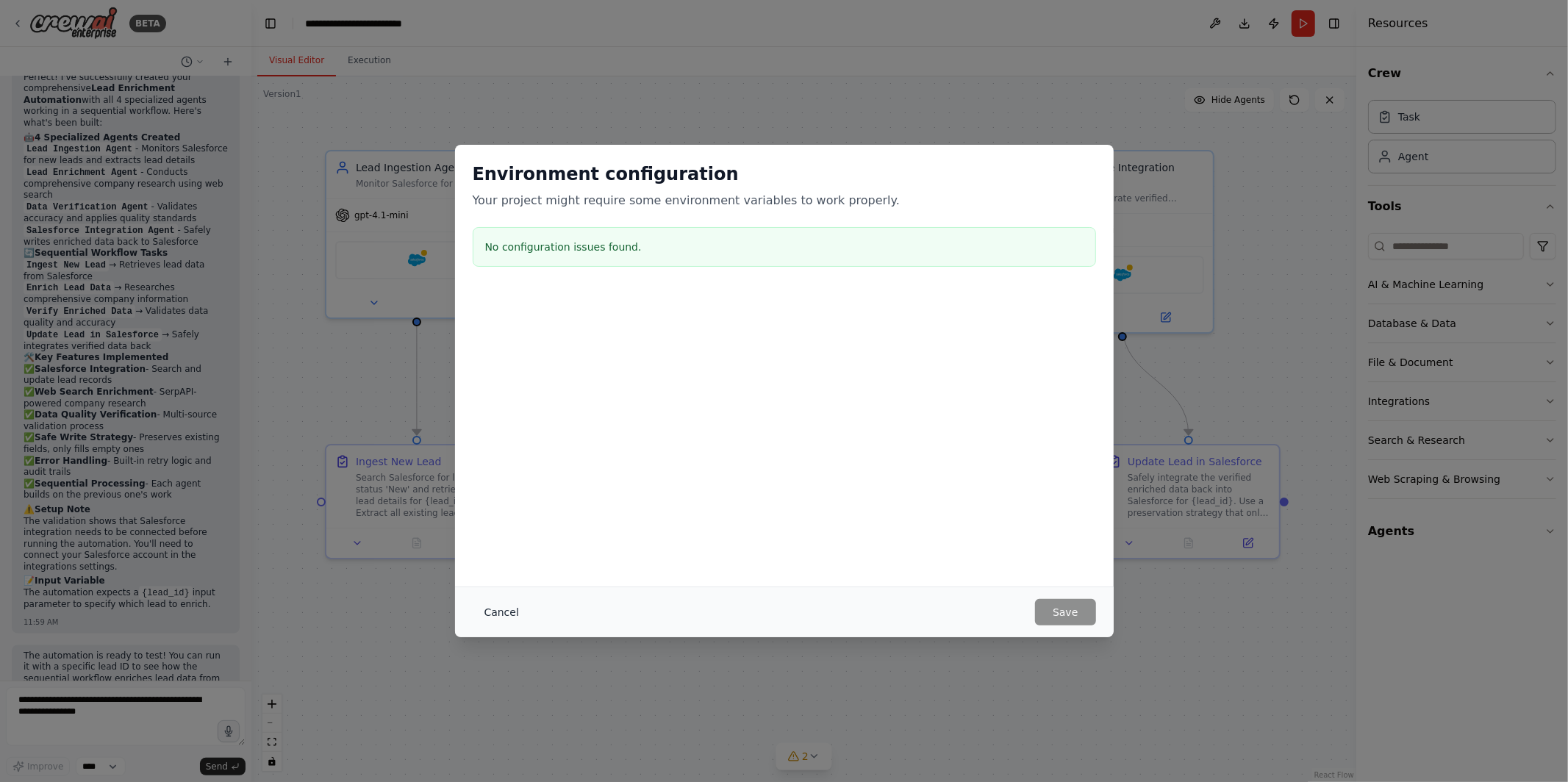
click at [497, 615] on button "Cancel" at bounding box center [502, 612] width 58 height 27
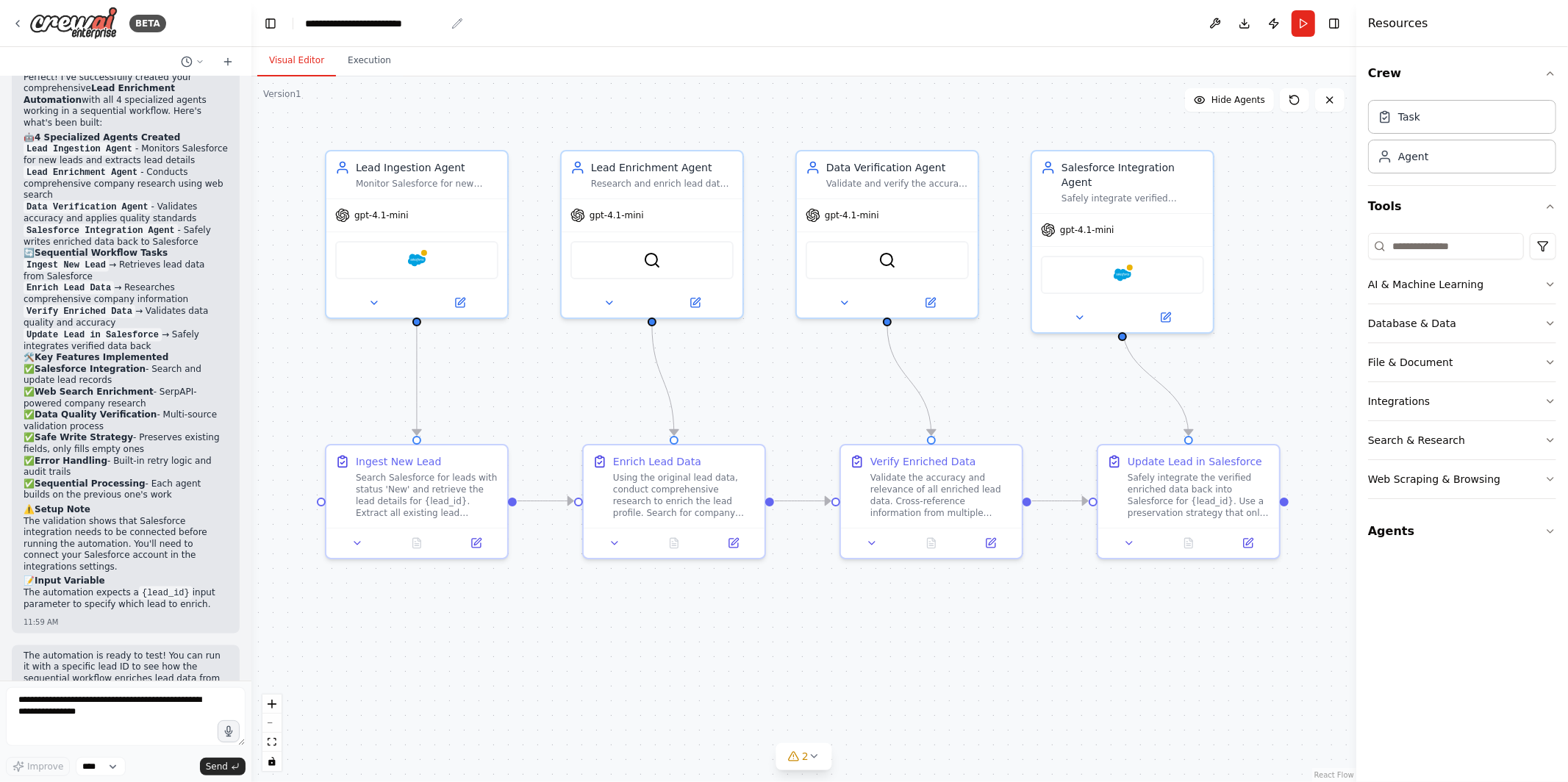
click at [339, 9] on header "**********" at bounding box center [803, 24] width 1105 height 47
click at [341, 27] on div "**********" at bounding box center [375, 24] width 140 height 15
click at [449, 18] on header "**********" at bounding box center [803, 24] width 1105 height 47
click at [415, 25] on div "**********" at bounding box center [375, 24] width 140 height 15
click at [541, 643] on div ".deletable-edge-delete-btn { width: 20px; height: 20px; border: 0px solid #ffff…" at bounding box center [803, 429] width 1105 height 706
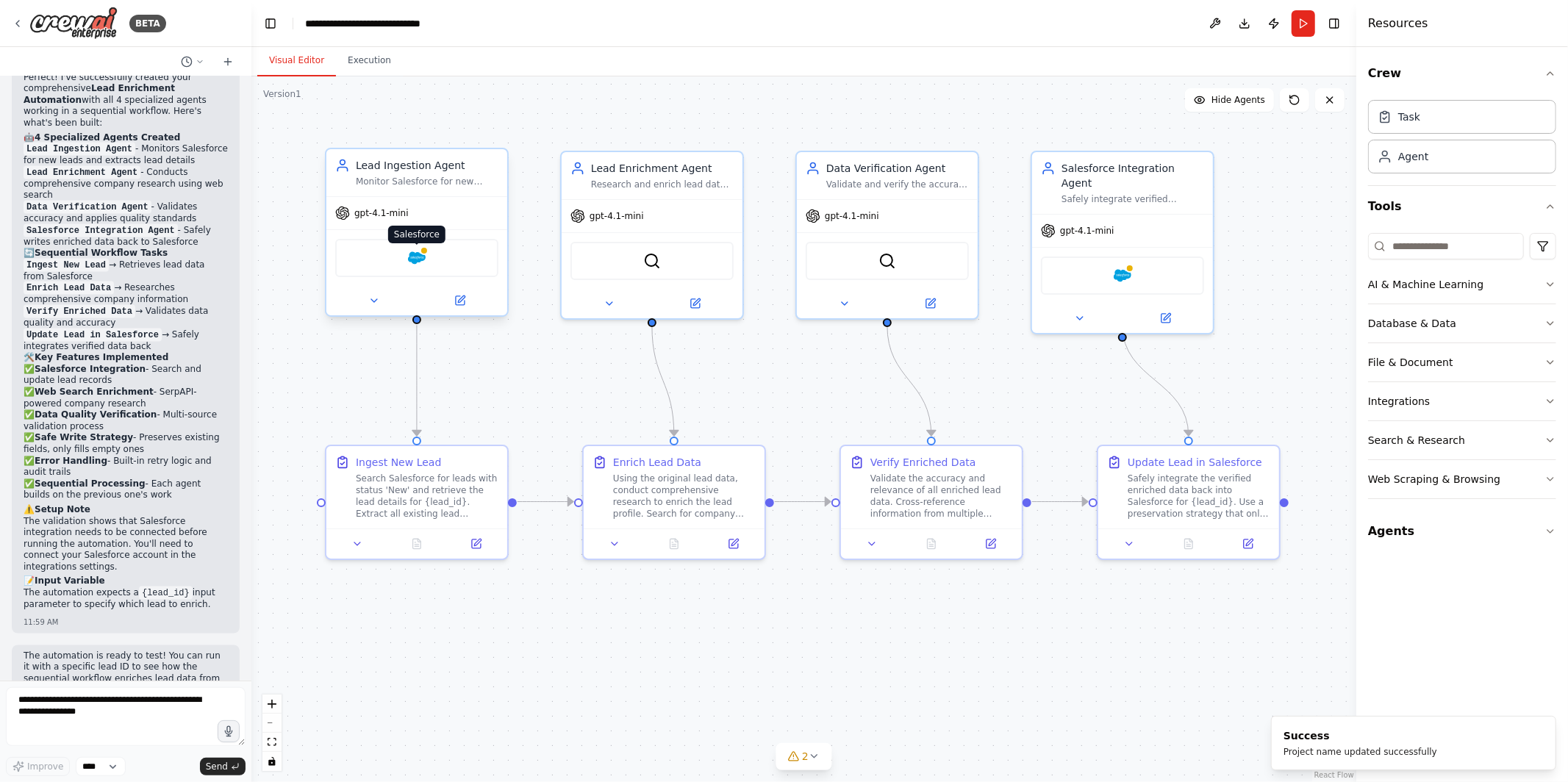
click at [421, 252] on div at bounding box center [424, 250] width 9 height 9
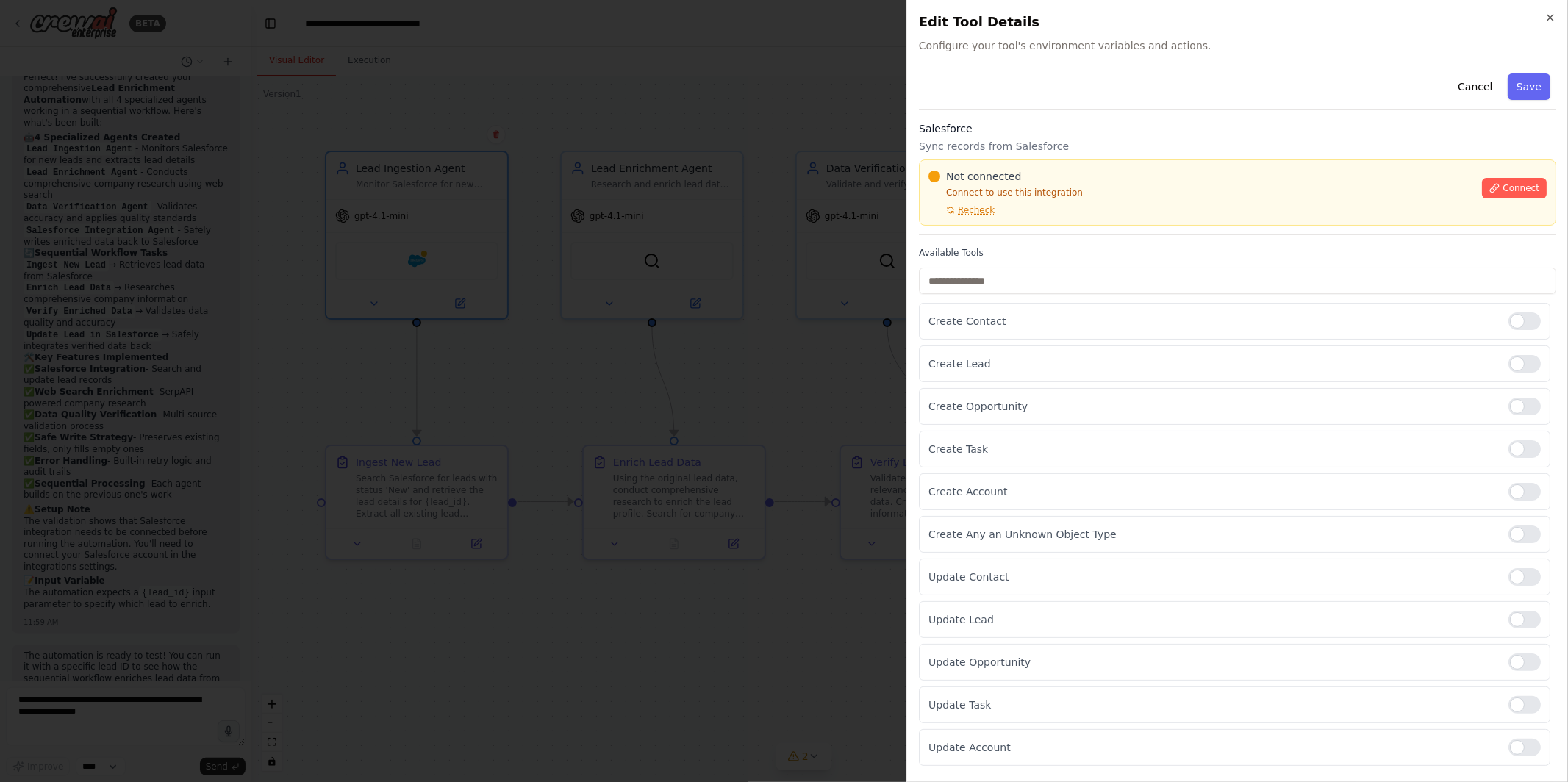
click at [612, 400] on div at bounding box center [784, 391] width 1568 height 782
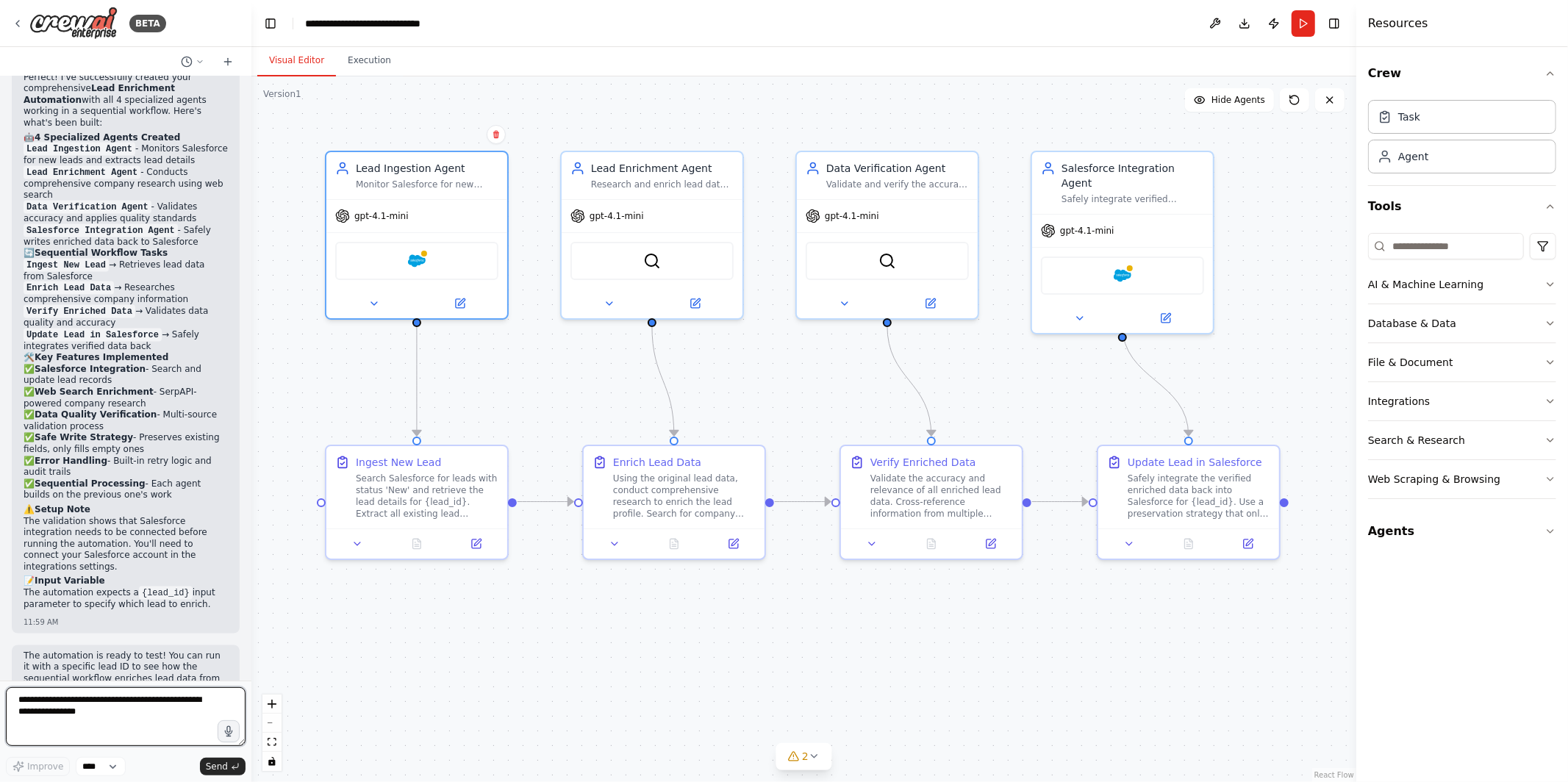
click at [119, 714] on textarea at bounding box center [125, 716] width 239 height 59
type textarea "**********"
click at [134, 736] on textarea "**********" at bounding box center [125, 716] width 239 height 59
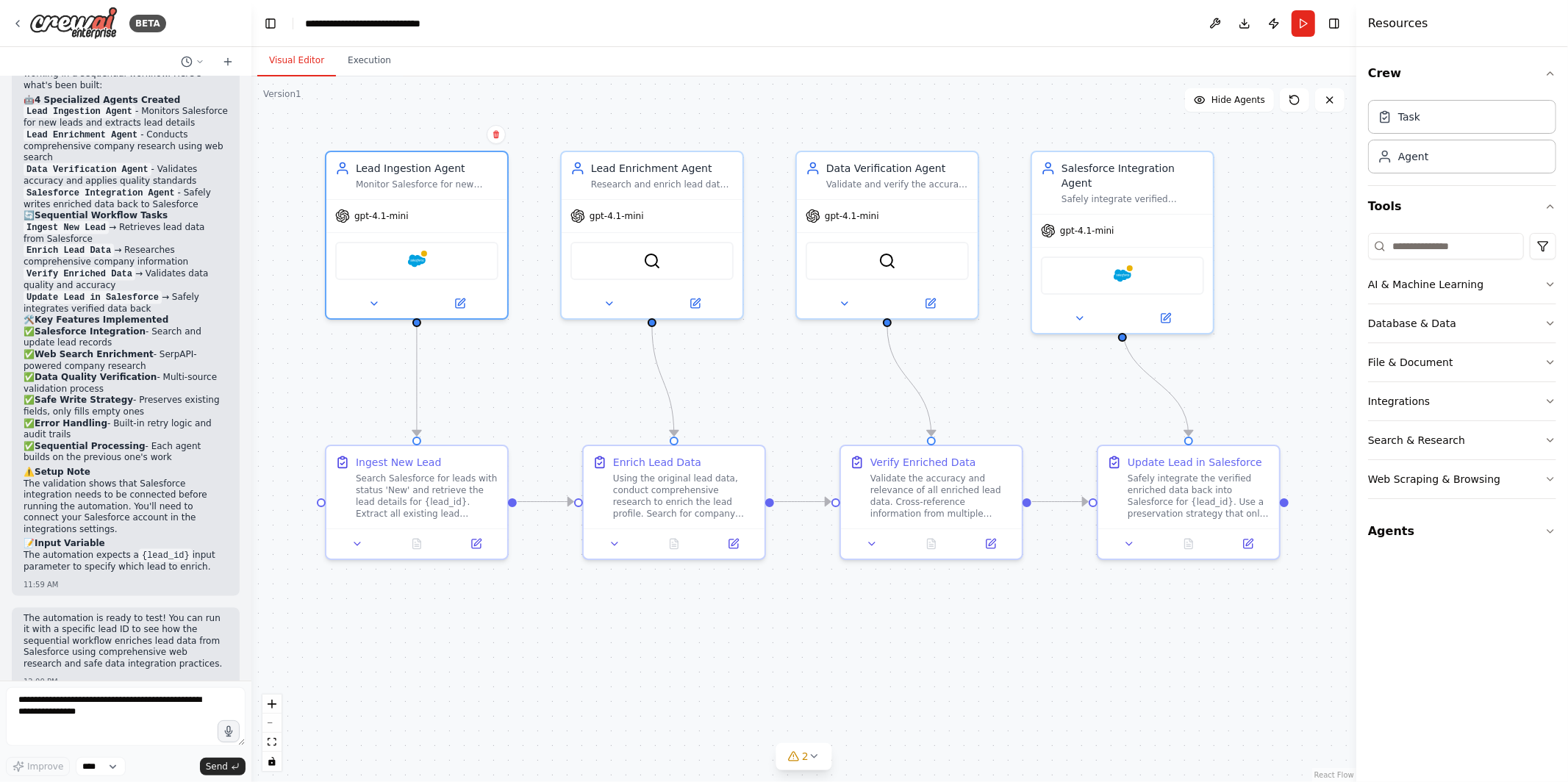
scroll to position [2026, 0]
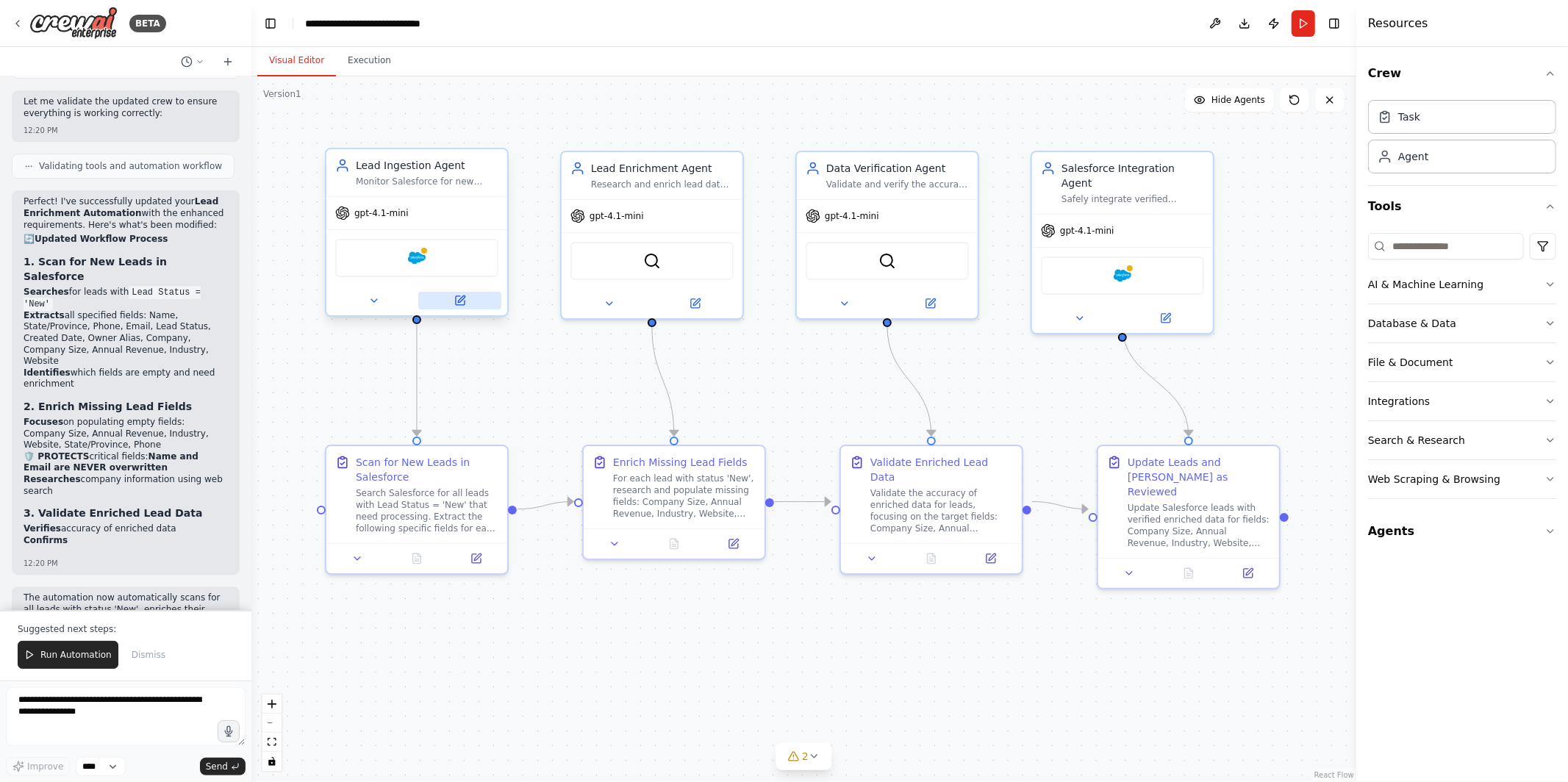
click at [461, 301] on icon at bounding box center [460, 301] width 9 height 9
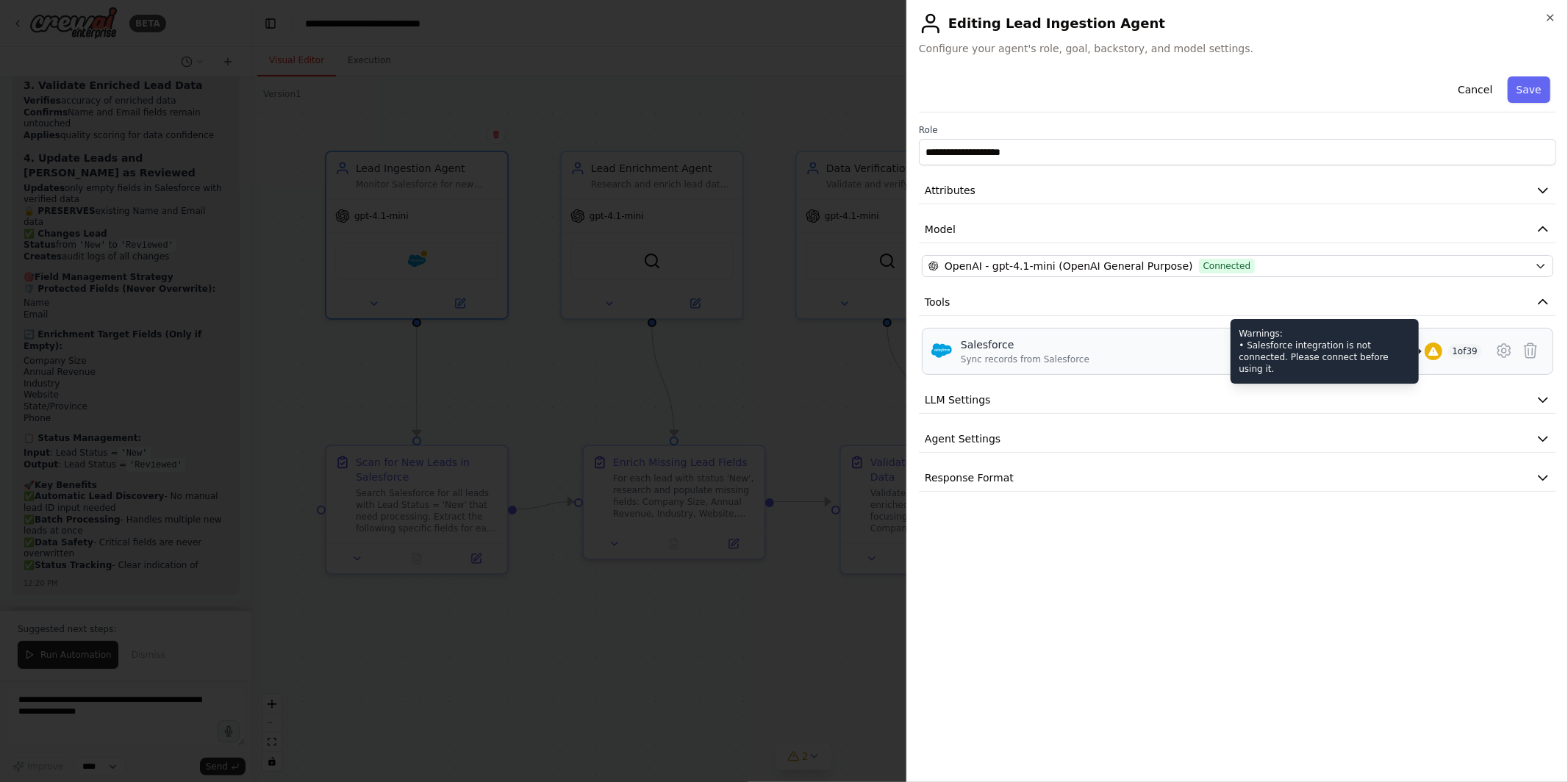
click at [1427, 357] on div at bounding box center [1434, 351] width 18 height 18
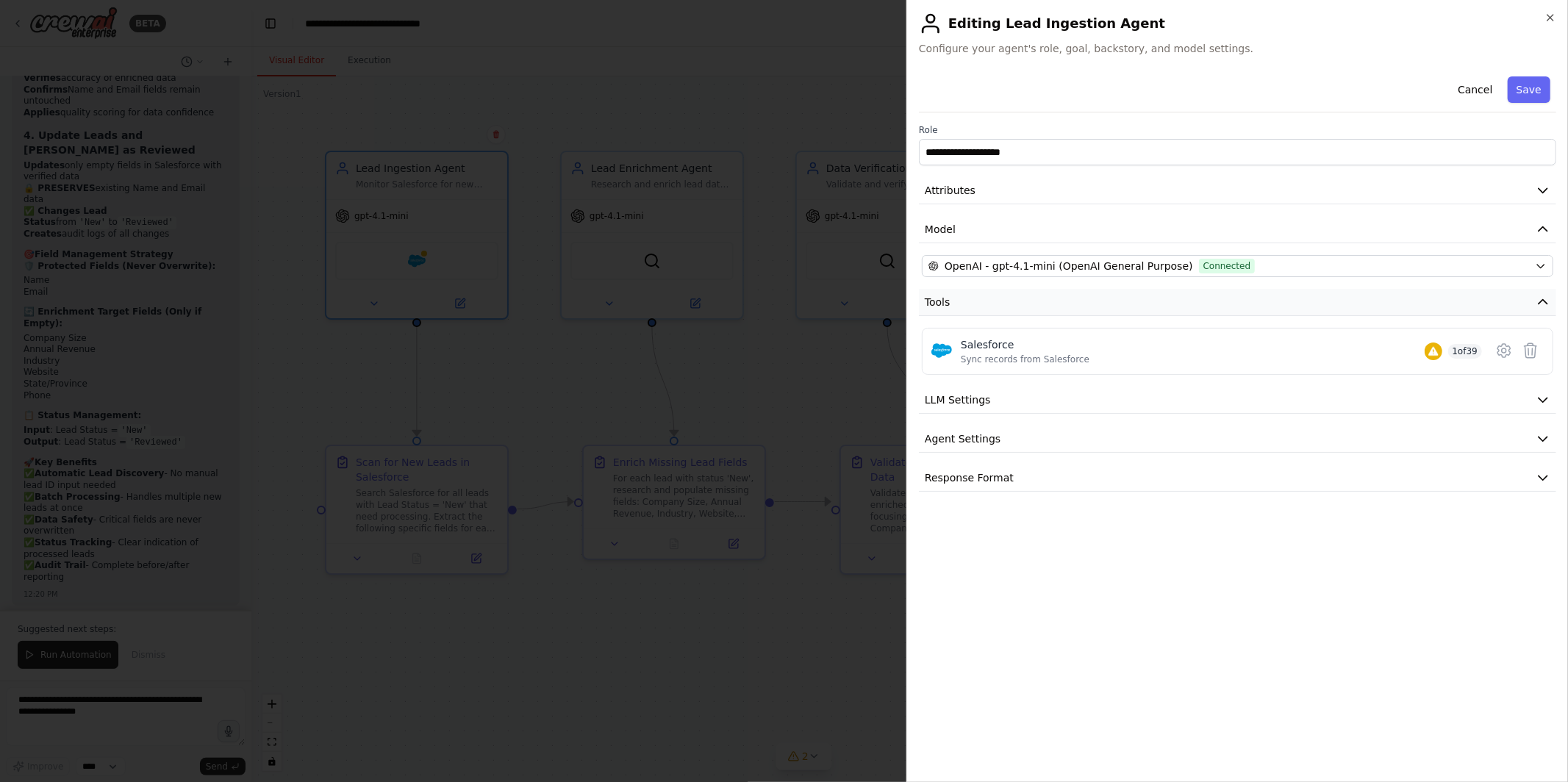
click at [1129, 312] on button "Tools" at bounding box center [1238, 302] width 638 height 27
click at [593, 333] on div at bounding box center [784, 391] width 1568 height 782
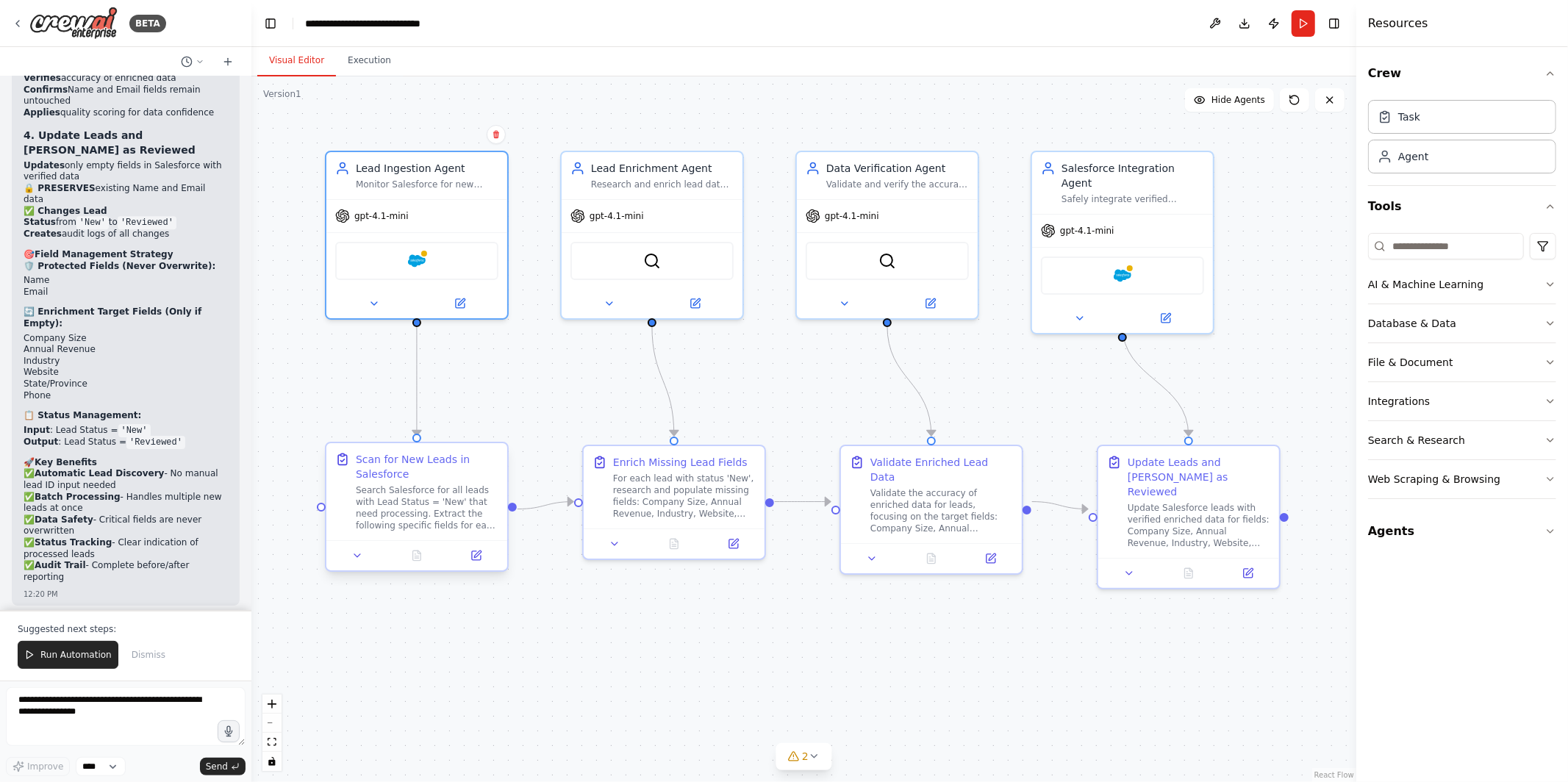
click at [415, 485] on div "Search Salesforce for all leads with Lead Status = 'New' that need processing. …" at bounding box center [428, 508] width 143 height 47
click at [479, 559] on icon at bounding box center [476, 555] width 9 height 9
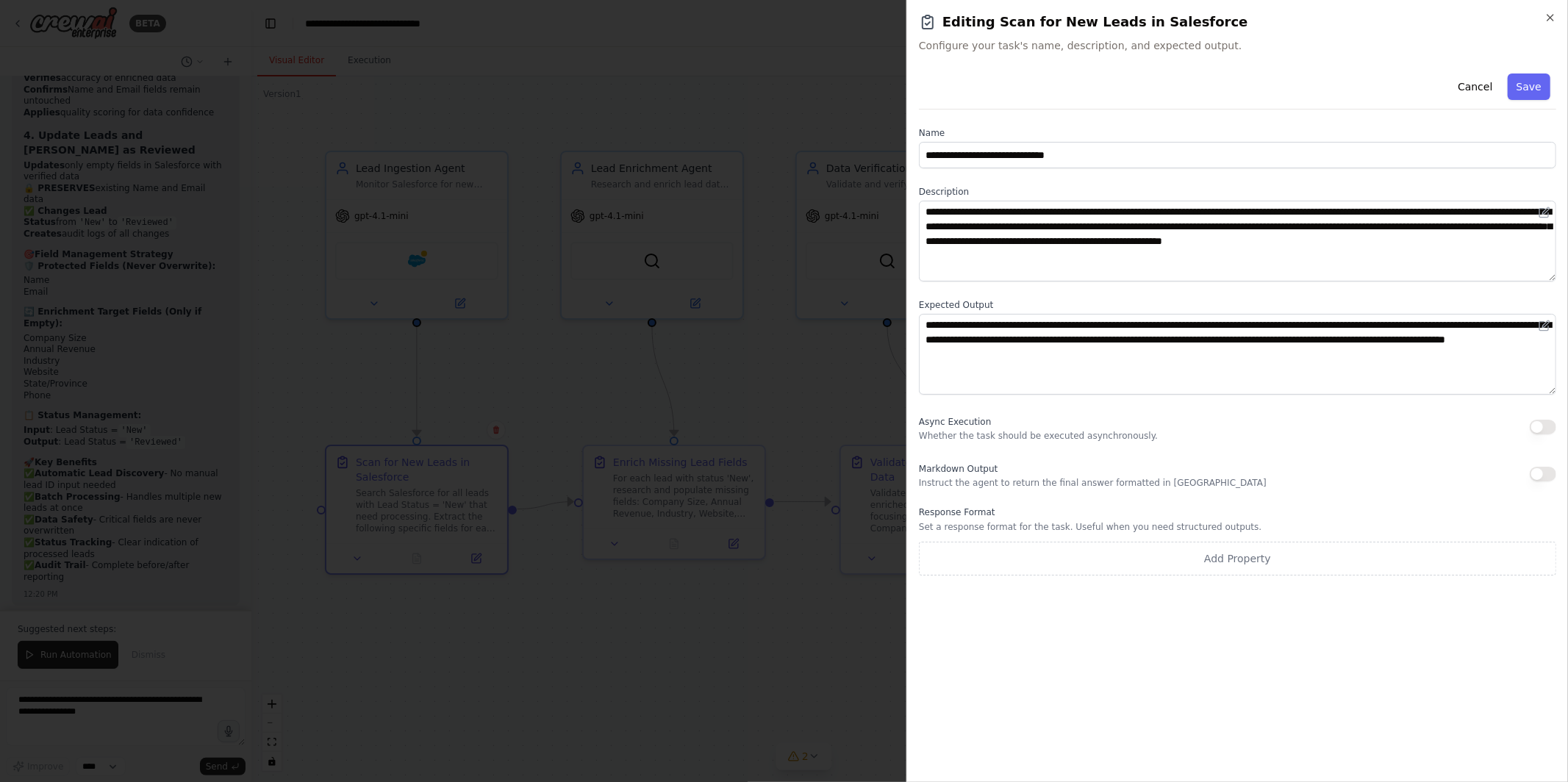
click at [463, 366] on div at bounding box center [784, 391] width 1568 height 782
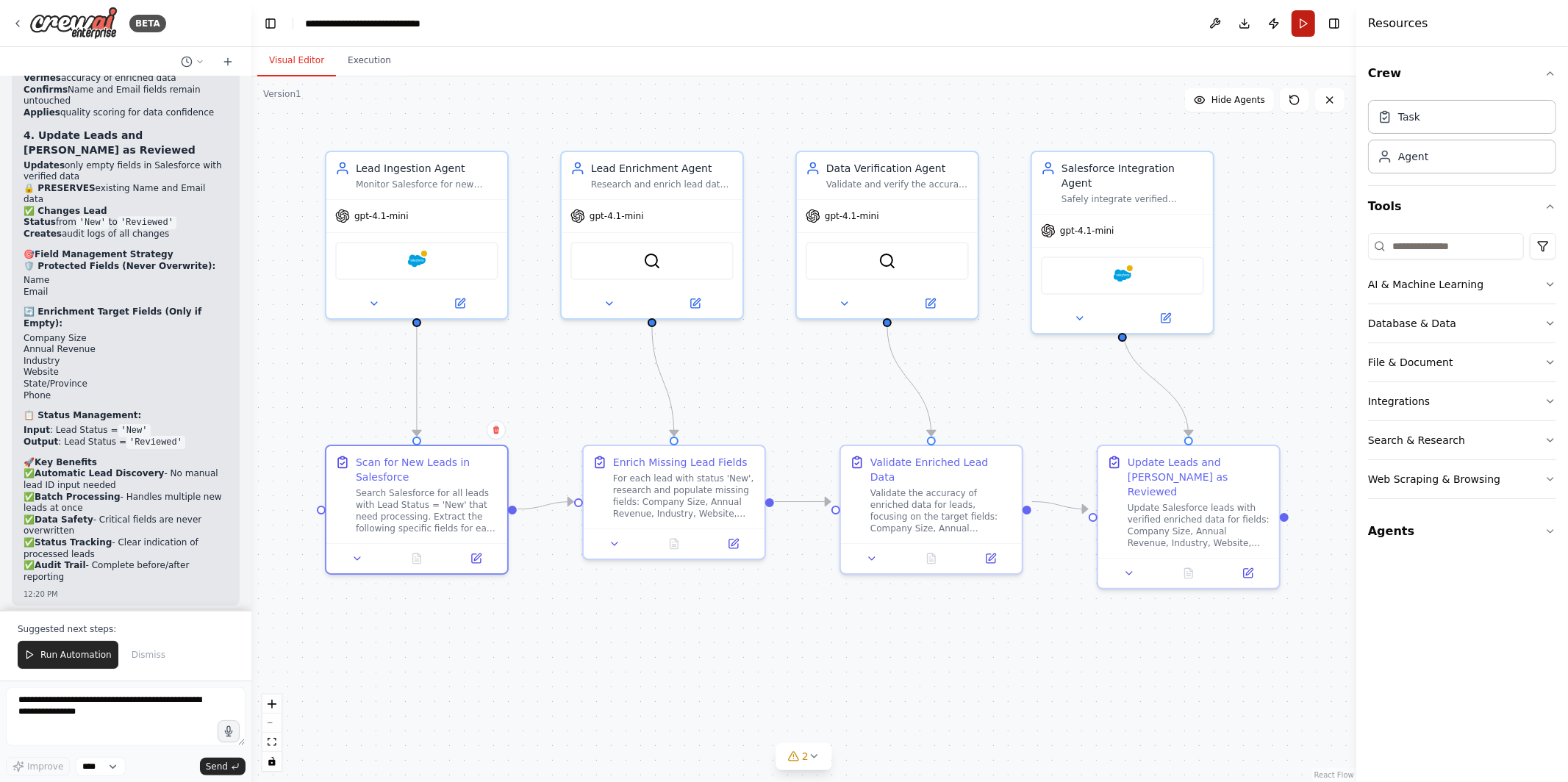
click at [1301, 21] on button "Run" at bounding box center [1303, 24] width 24 height 27
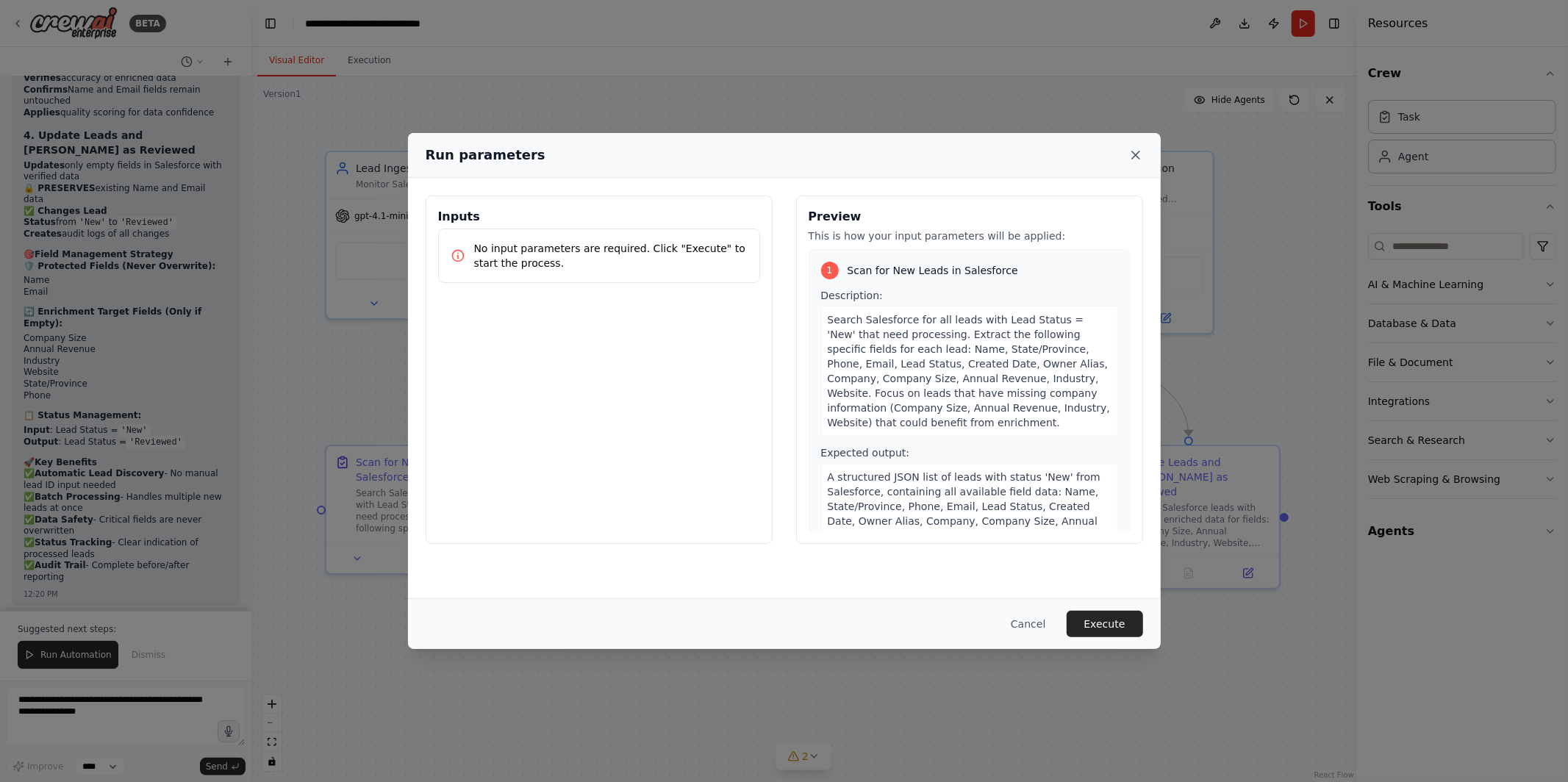
click at [1133, 155] on icon at bounding box center [1136, 155] width 15 height 15
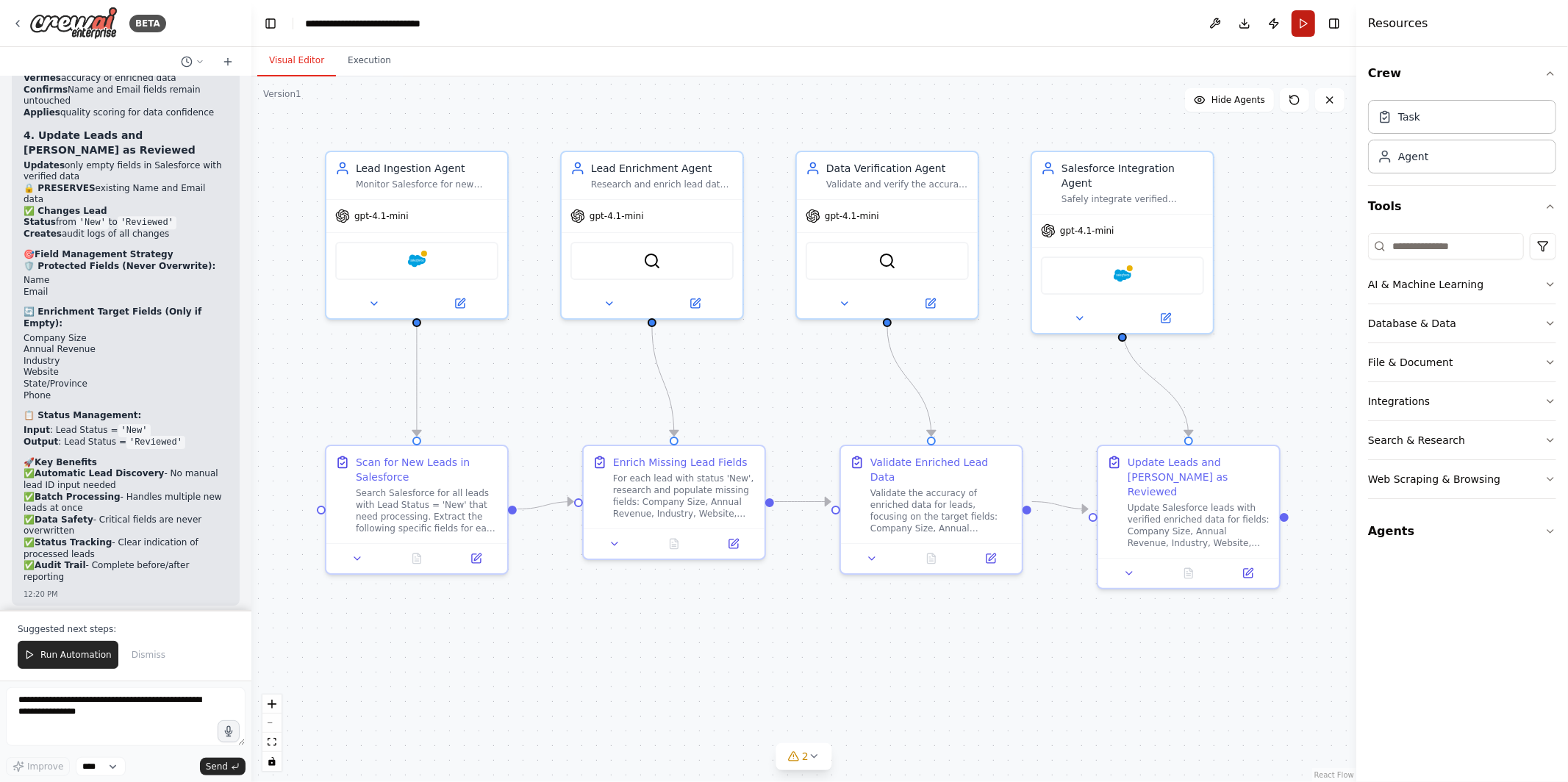
click at [1303, 21] on button "Run" at bounding box center [1303, 24] width 24 height 27
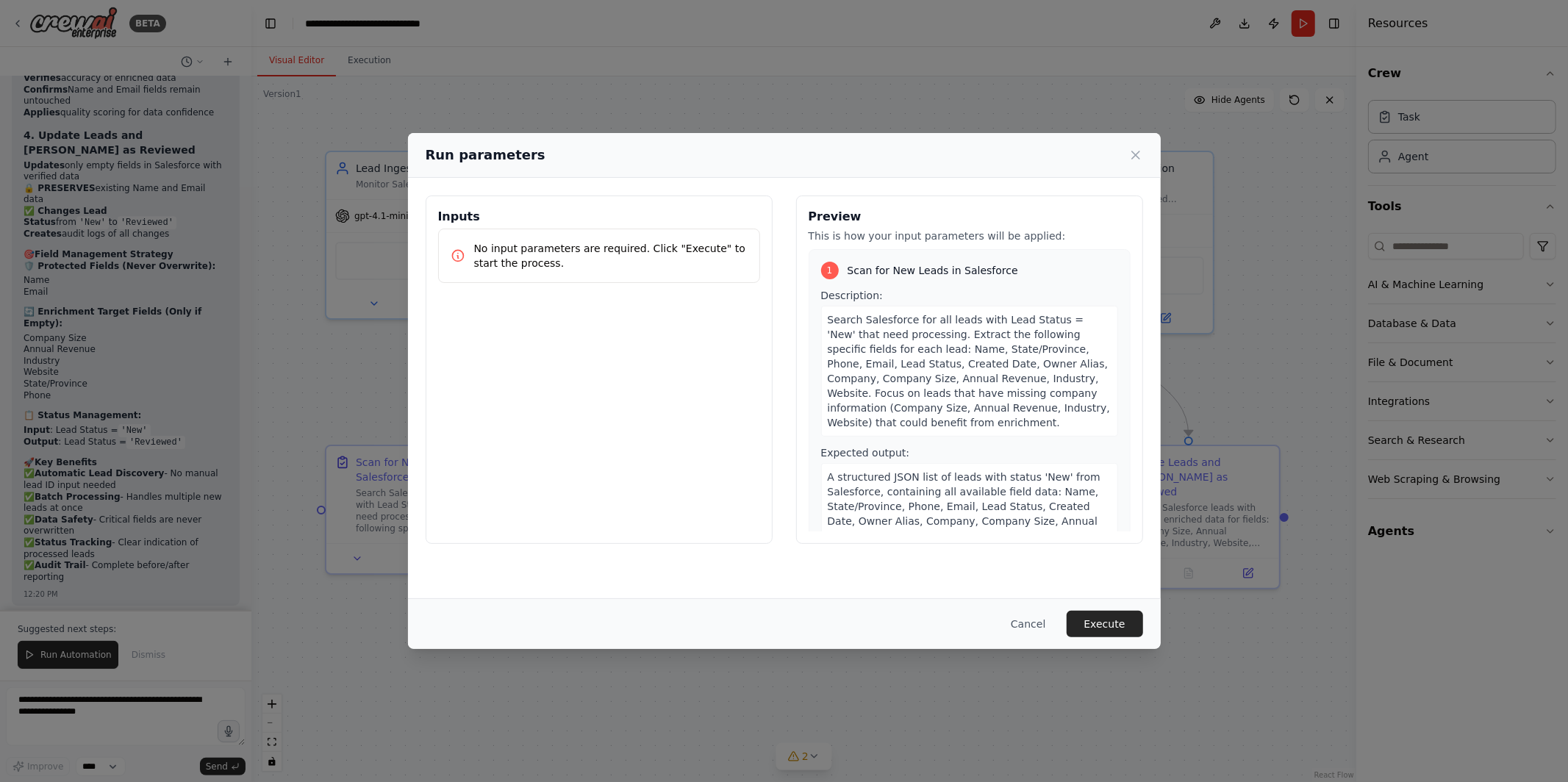
drag, startPoint x: 1135, startPoint y: 771, endPoint x: 1129, endPoint y: 681, distance: 90.2
click at [1135, 769] on div "Run parameters Inputs No input parameters are required. Click "Execute" to star…" at bounding box center [784, 391] width 1568 height 782
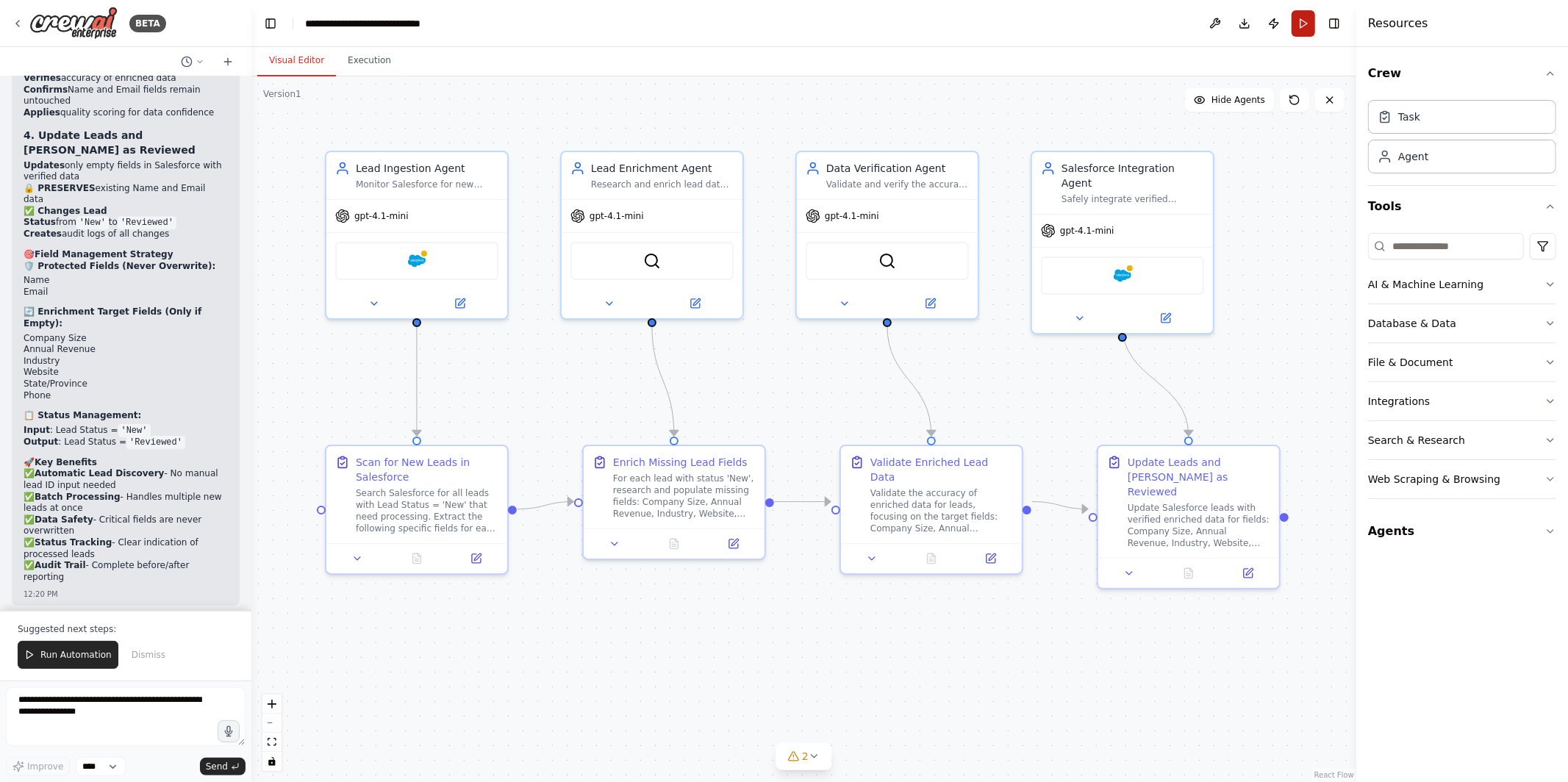
click at [1306, 22] on button "Run" at bounding box center [1303, 24] width 24 height 27
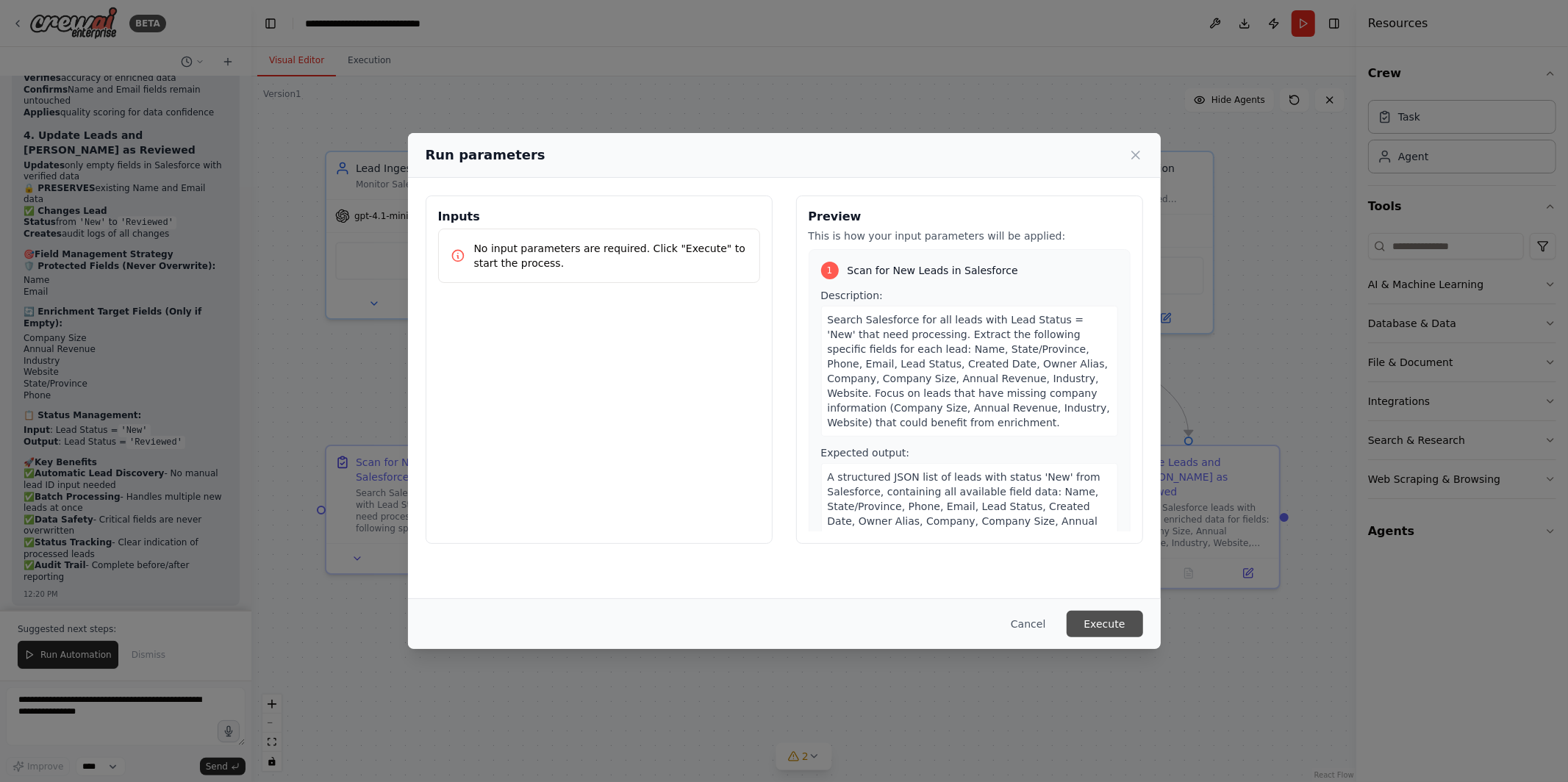
click at [1101, 617] on button "Execute" at bounding box center [1105, 624] width 76 height 27
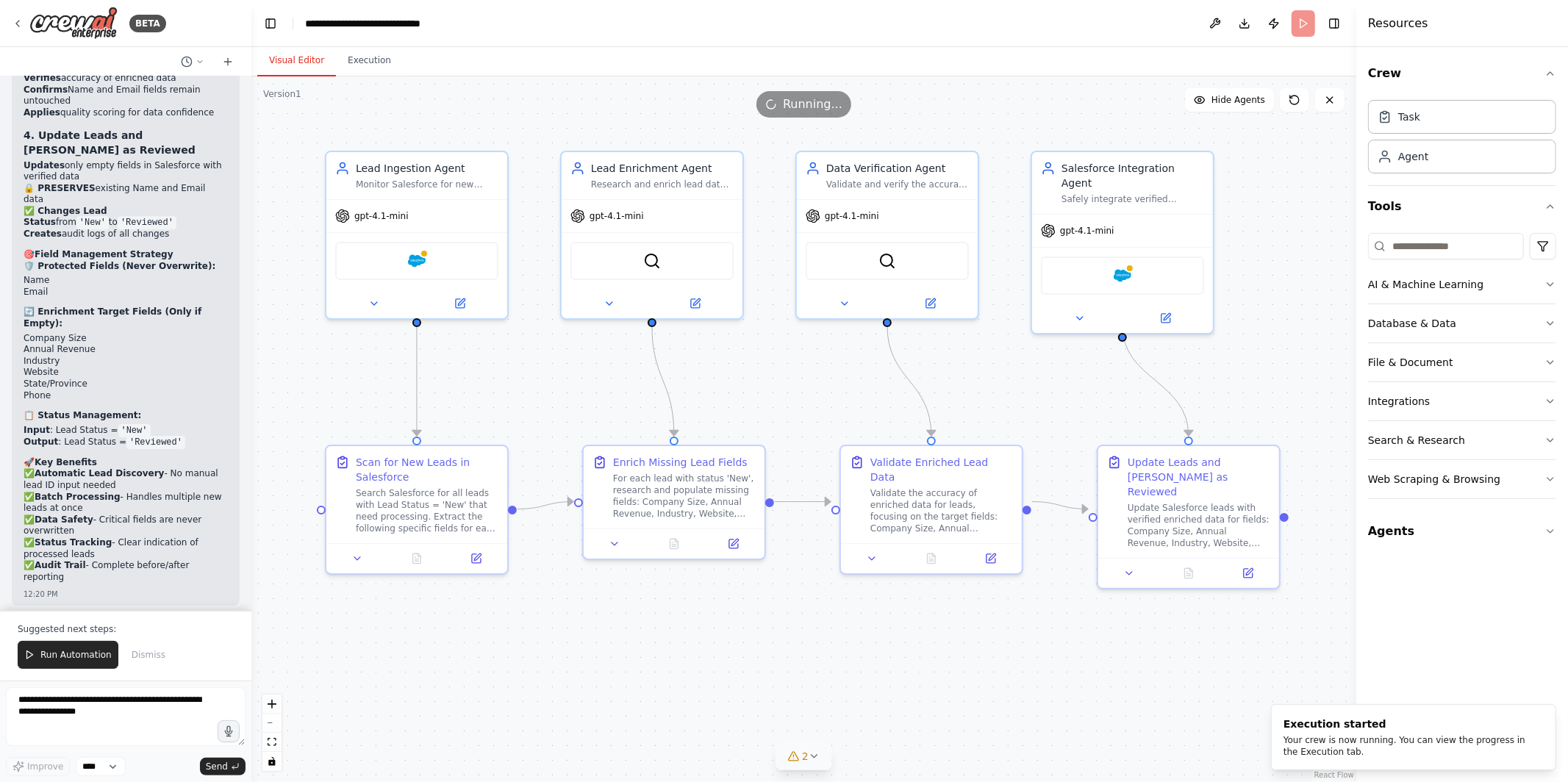
click at [808, 768] on button "2" at bounding box center [803, 757] width 56 height 27
click at [958, 668] on icon at bounding box center [964, 670] width 12 height 12
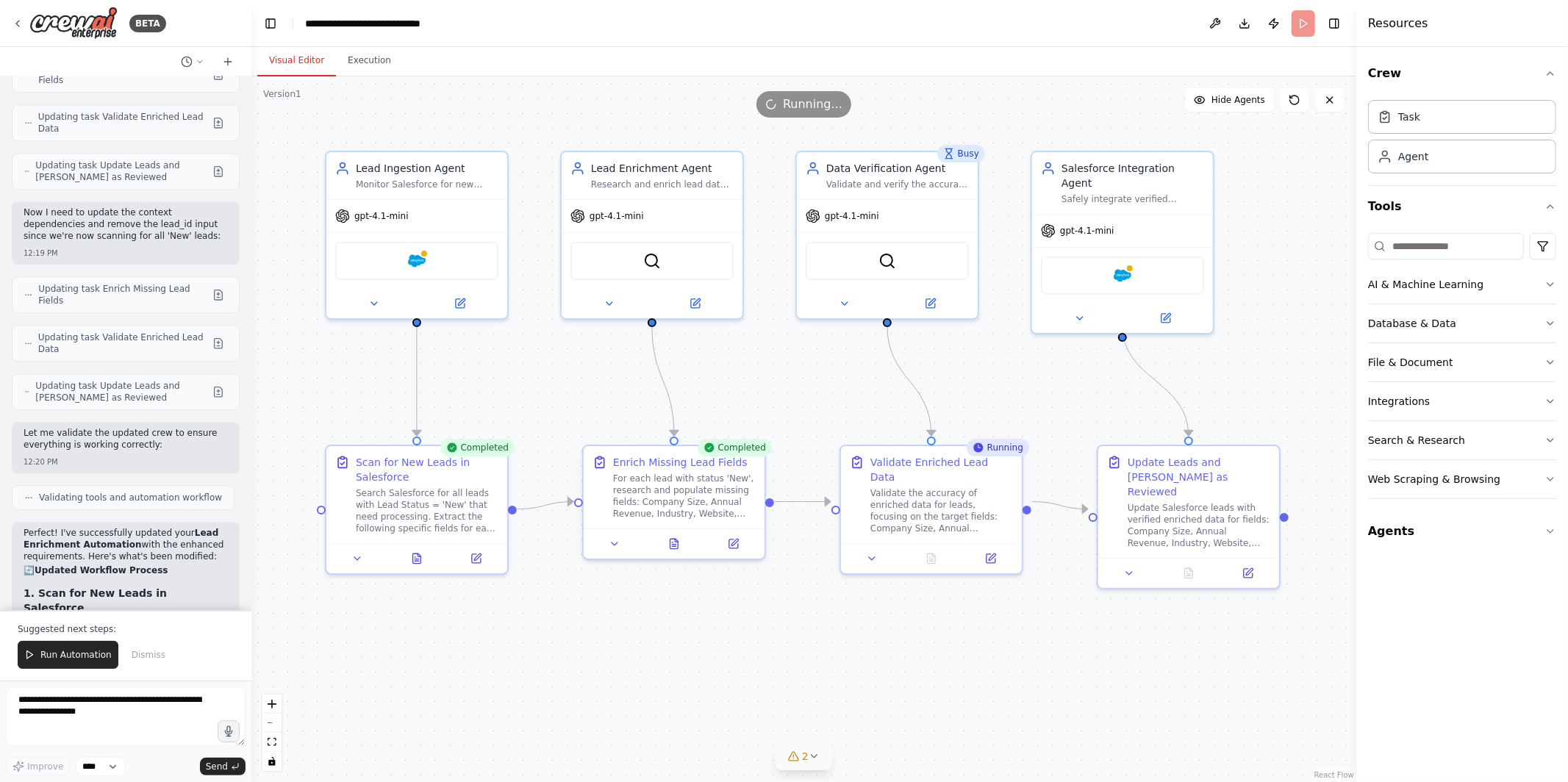
click at [350, 45] on header "**********" at bounding box center [803, 24] width 1105 height 47
click at [353, 62] on button "Execution" at bounding box center [370, 60] width 67 height 31
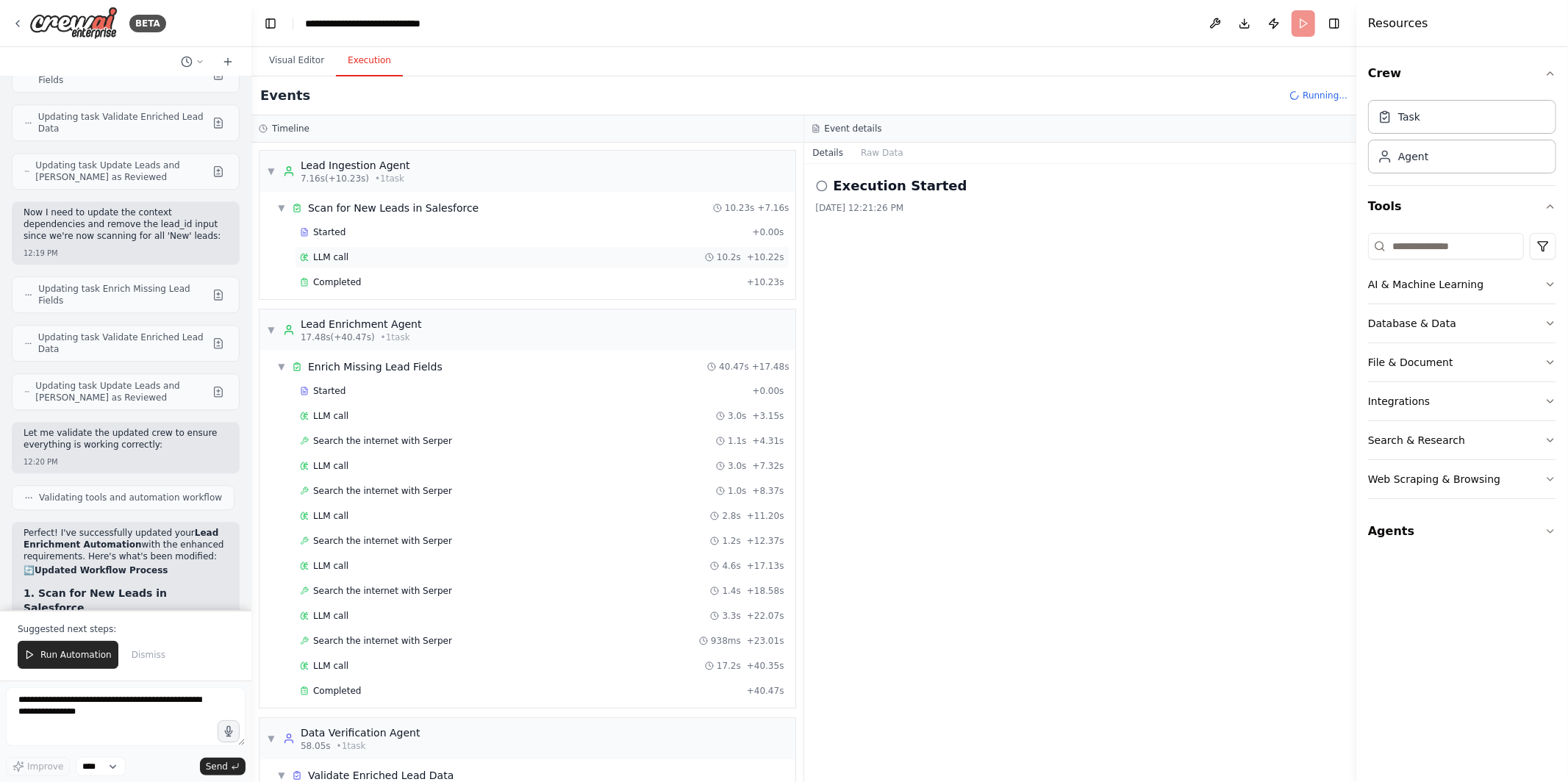
click at [403, 256] on div "LLM call 10.2s + 10.22s" at bounding box center [542, 257] width 485 height 12
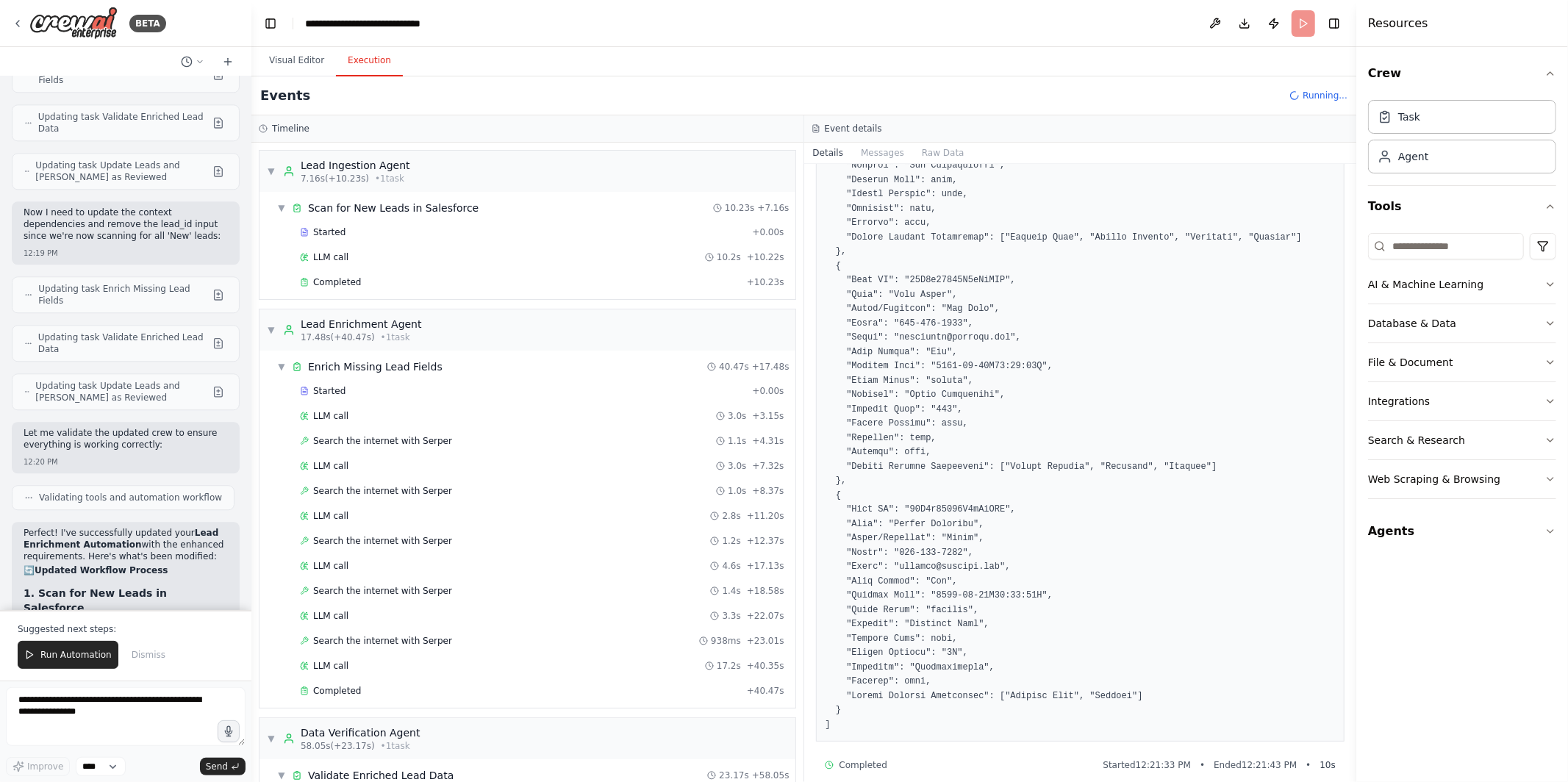
scroll to position [0, 0]
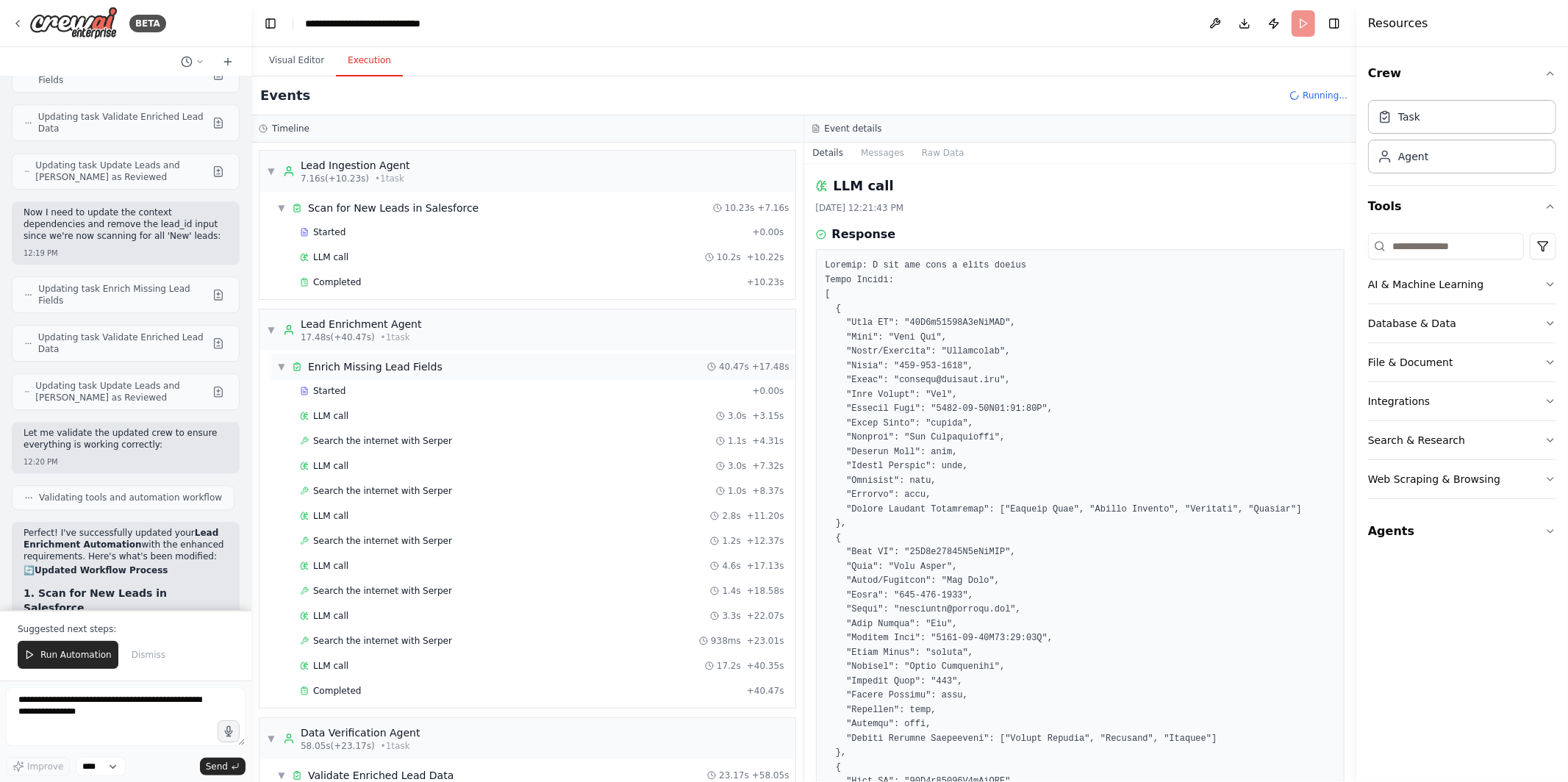
click at [534, 367] on div "▼ Enrich Missing Lead Fields 40.47s + 17.48s" at bounding box center [534, 367] width 524 height 27
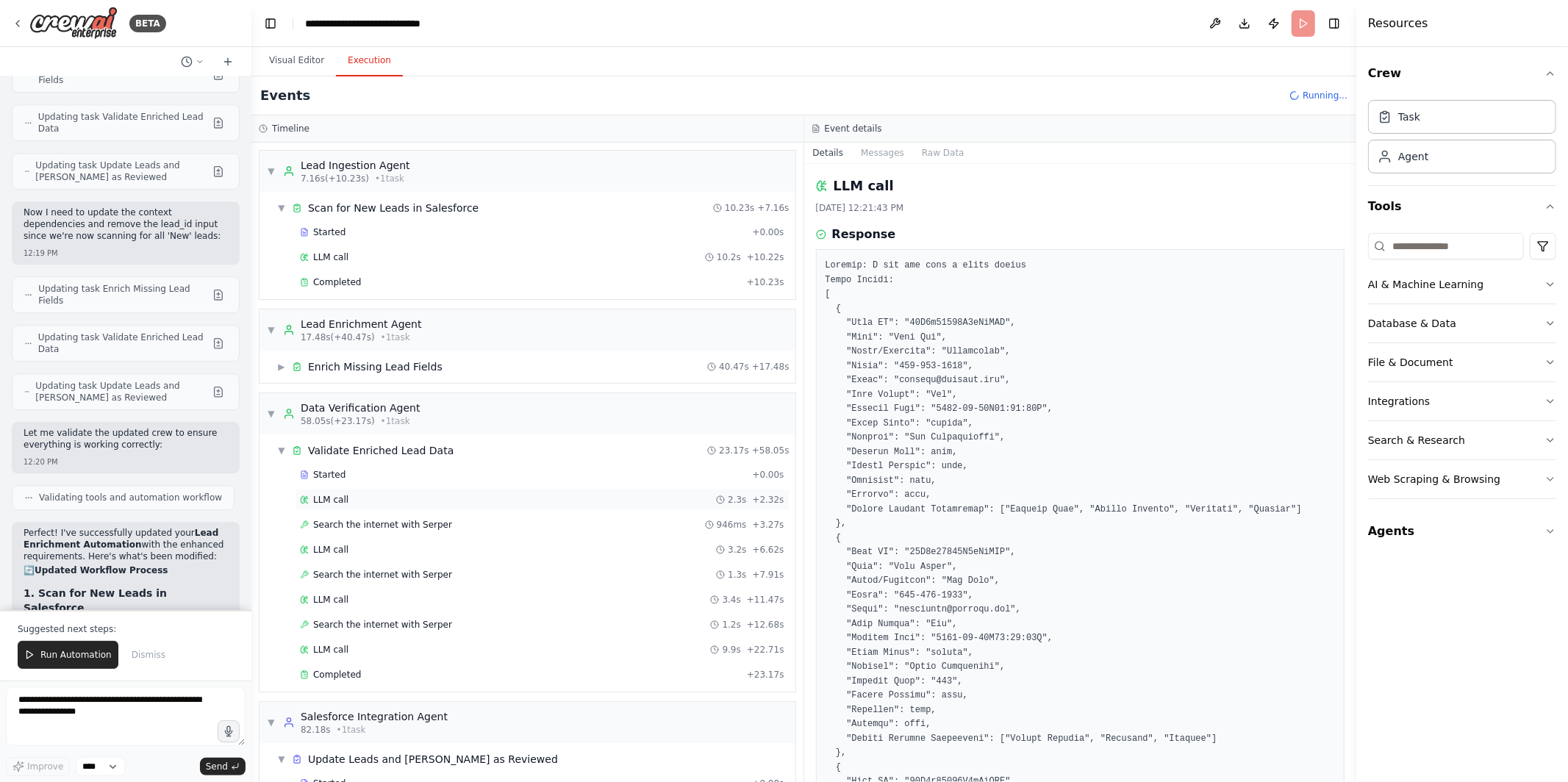
click at [486, 498] on div "LLM call 2.3s + 2.32s" at bounding box center [542, 500] width 485 height 12
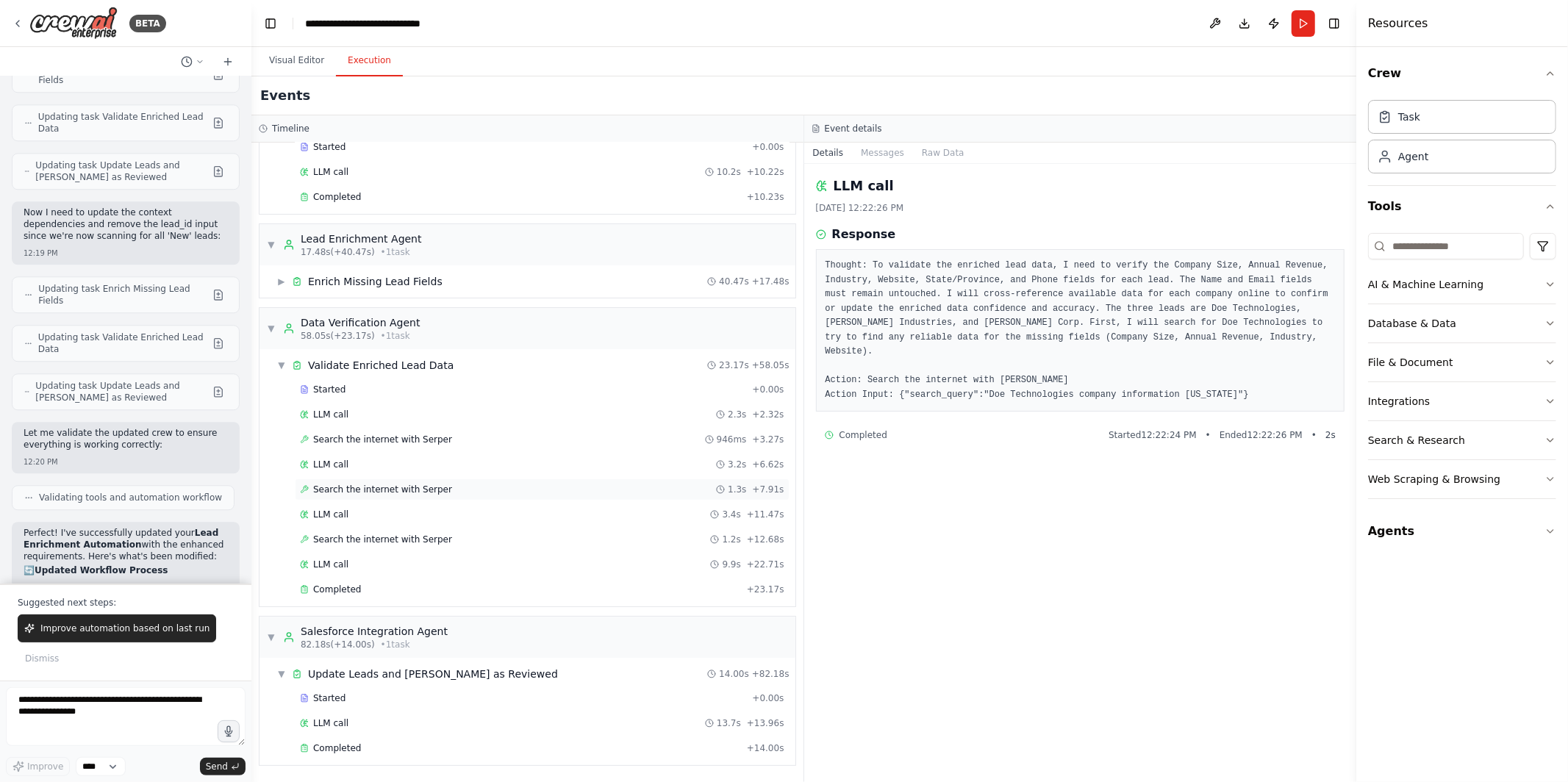
scroll to position [86, 0]
click at [456, 680] on div "Update Leads and Mark as Reviewed" at bounding box center [434, 674] width 250 height 15
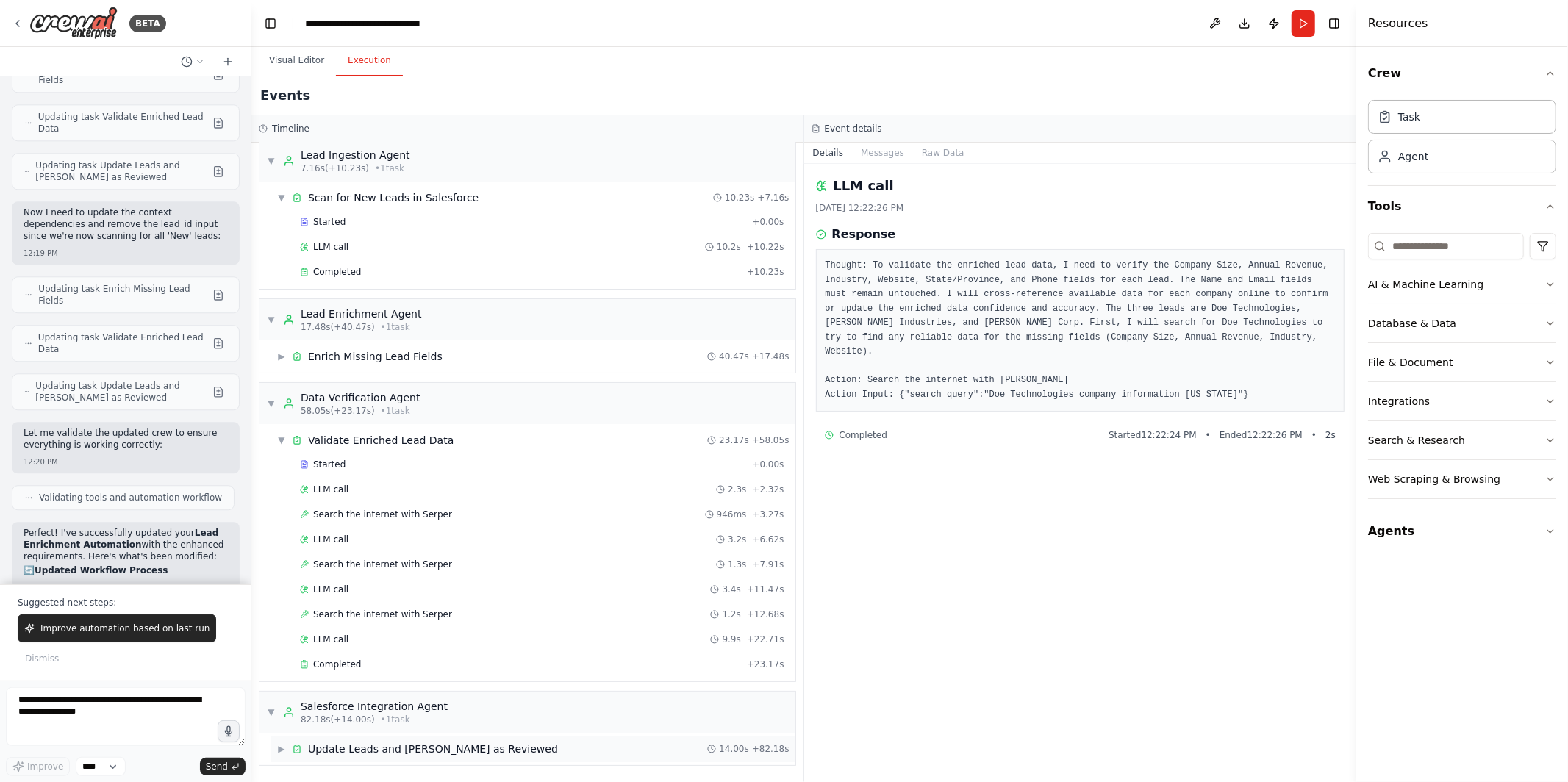
click at [284, 750] on span "▶" at bounding box center [282, 749] width 9 height 12
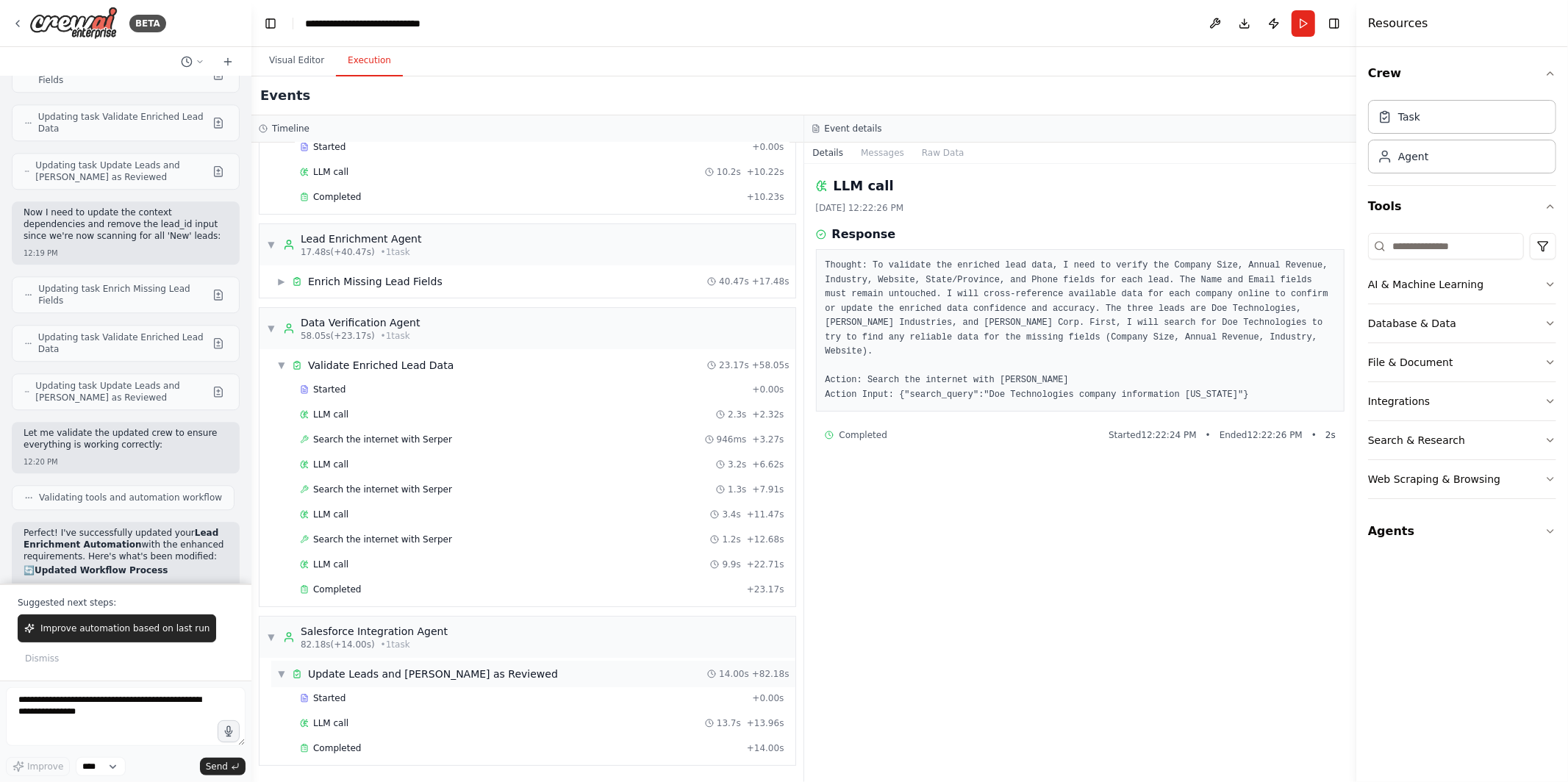
scroll to position [88, 0]
click at [306, 60] on button "Visual Editor" at bounding box center [297, 60] width 79 height 31
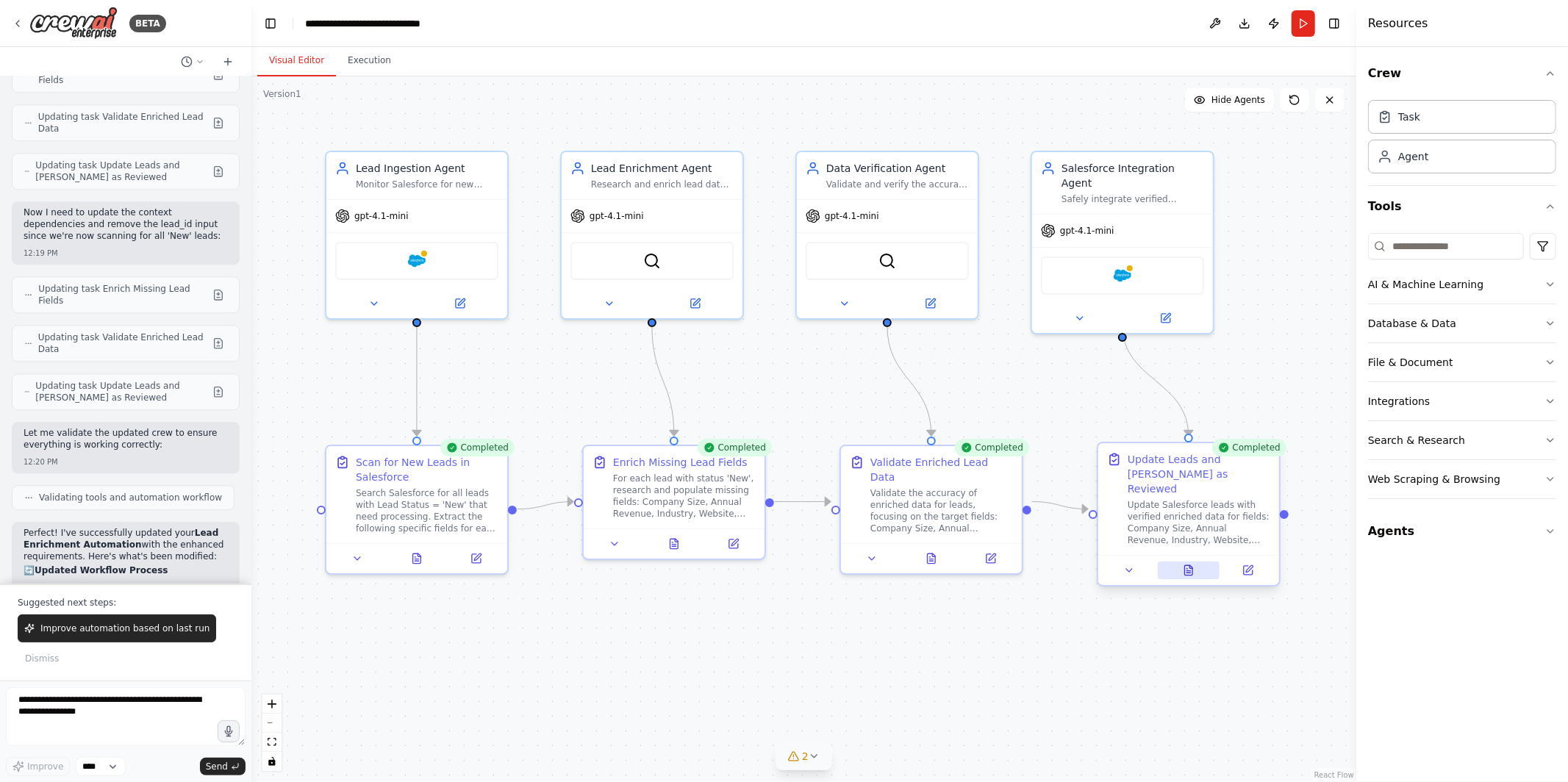
click at [1190, 565] on icon at bounding box center [1190, 569] width 8 height 9
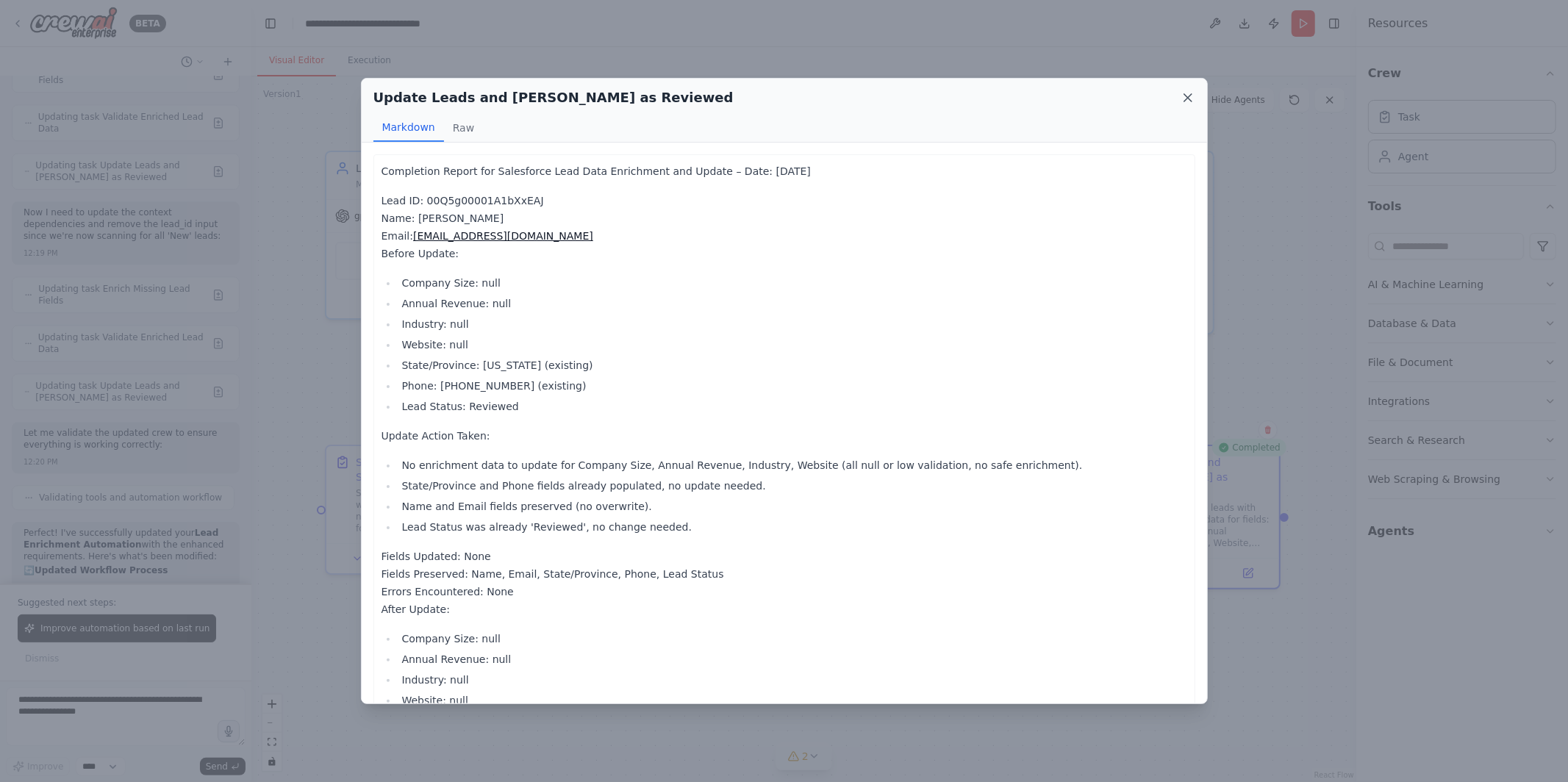
click at [1194, 94] on icon at bounding box center [1188, 98] width 15 height 15
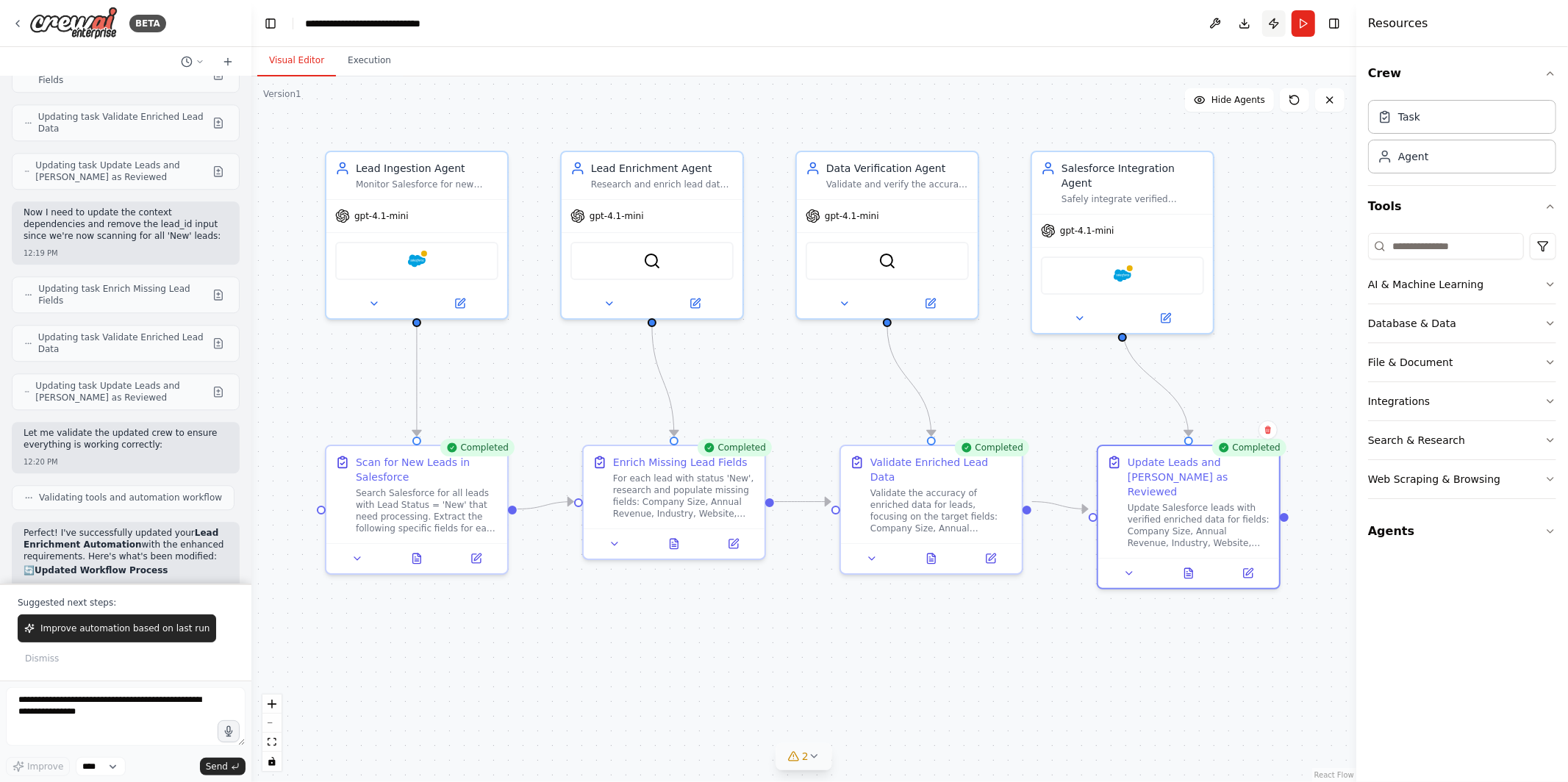
click at [1274, 25] on button "Publish" at bounding box center [1274, 24] width 24 height 27
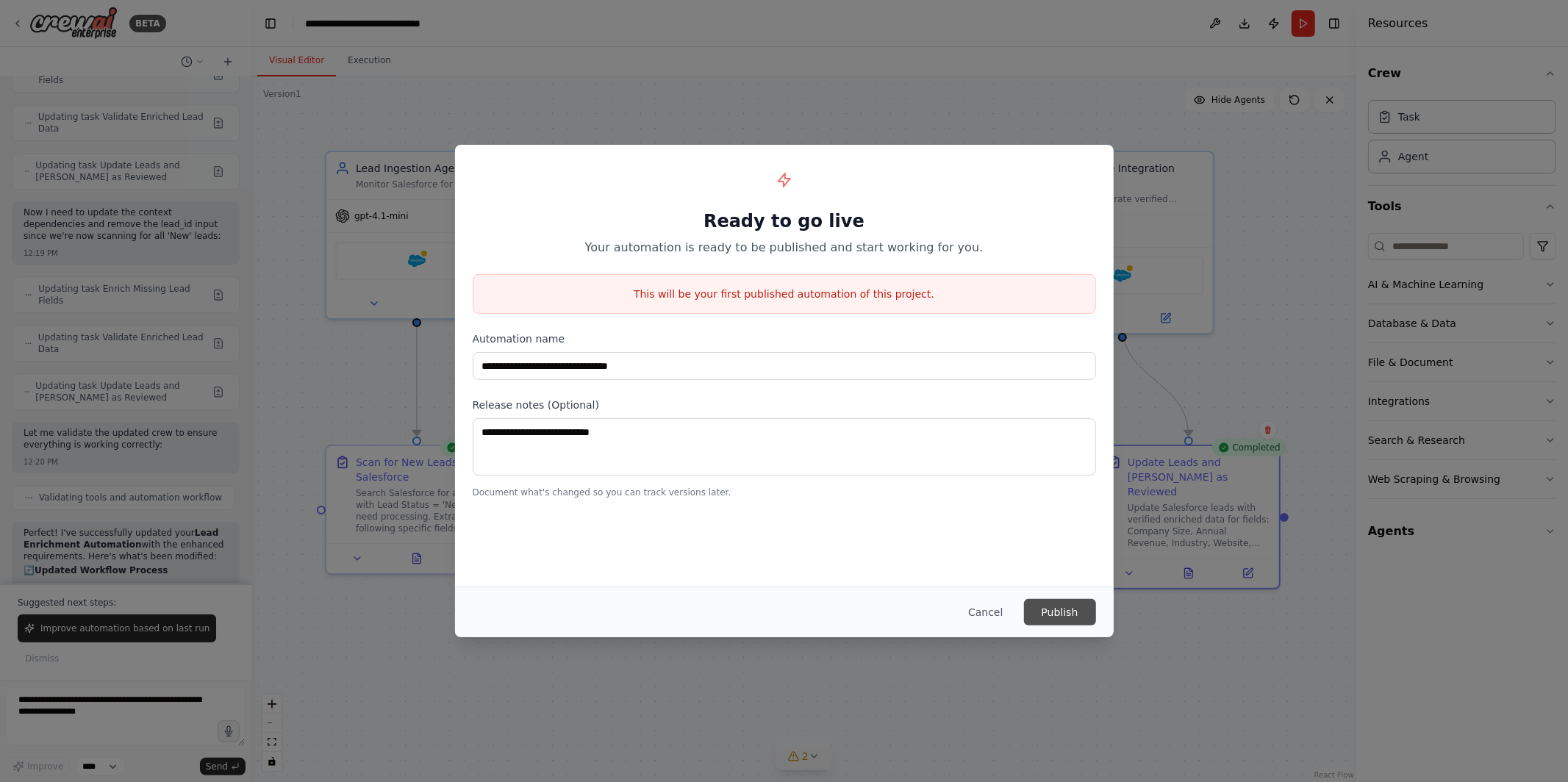
click at [1050, 613] on button "Publish" at bounding box center [1060, 612] width 72 height 27
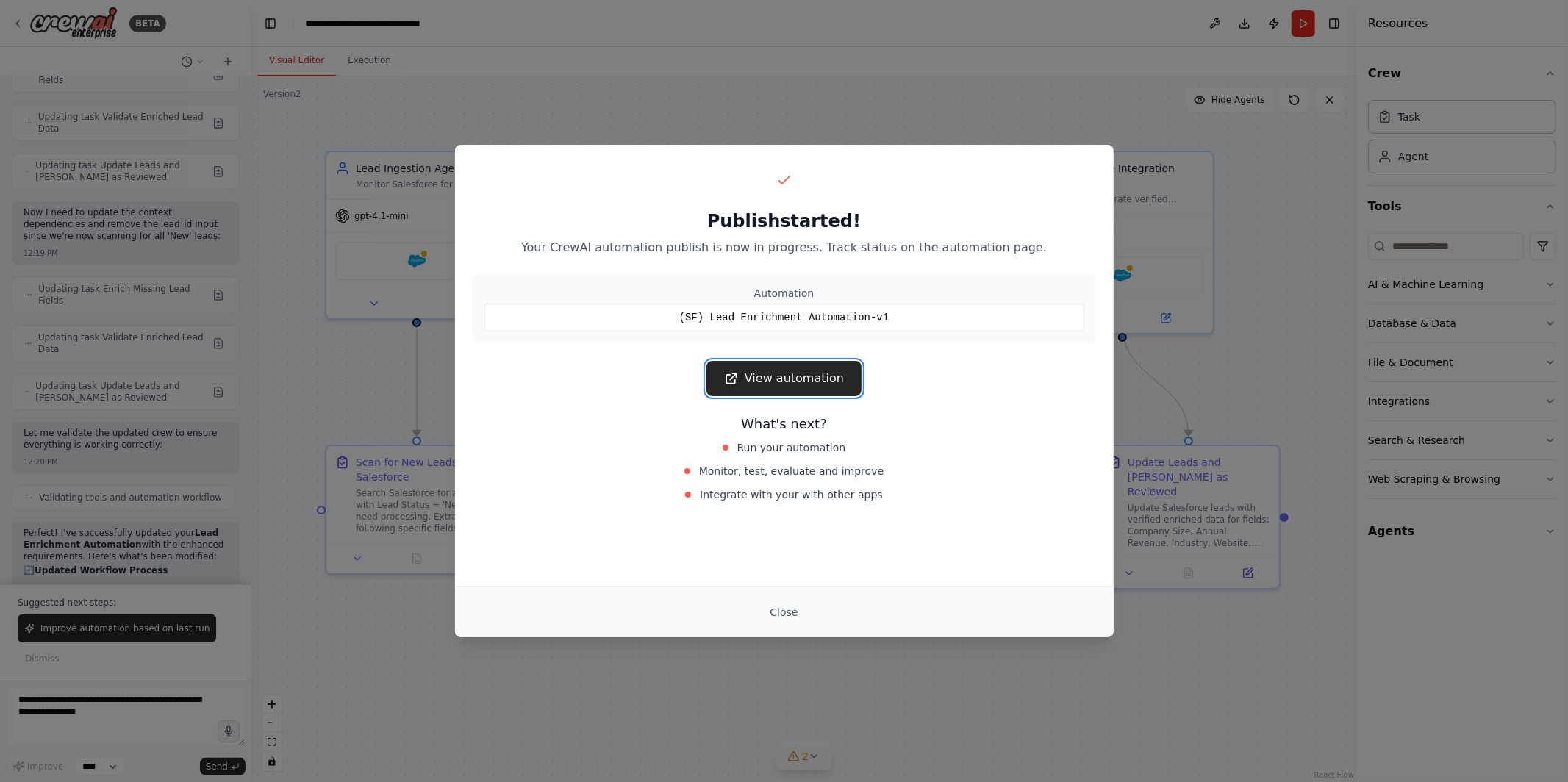
click at [807, 377] on link "View automation" at bounding box center [784, 379] width 155 height 35
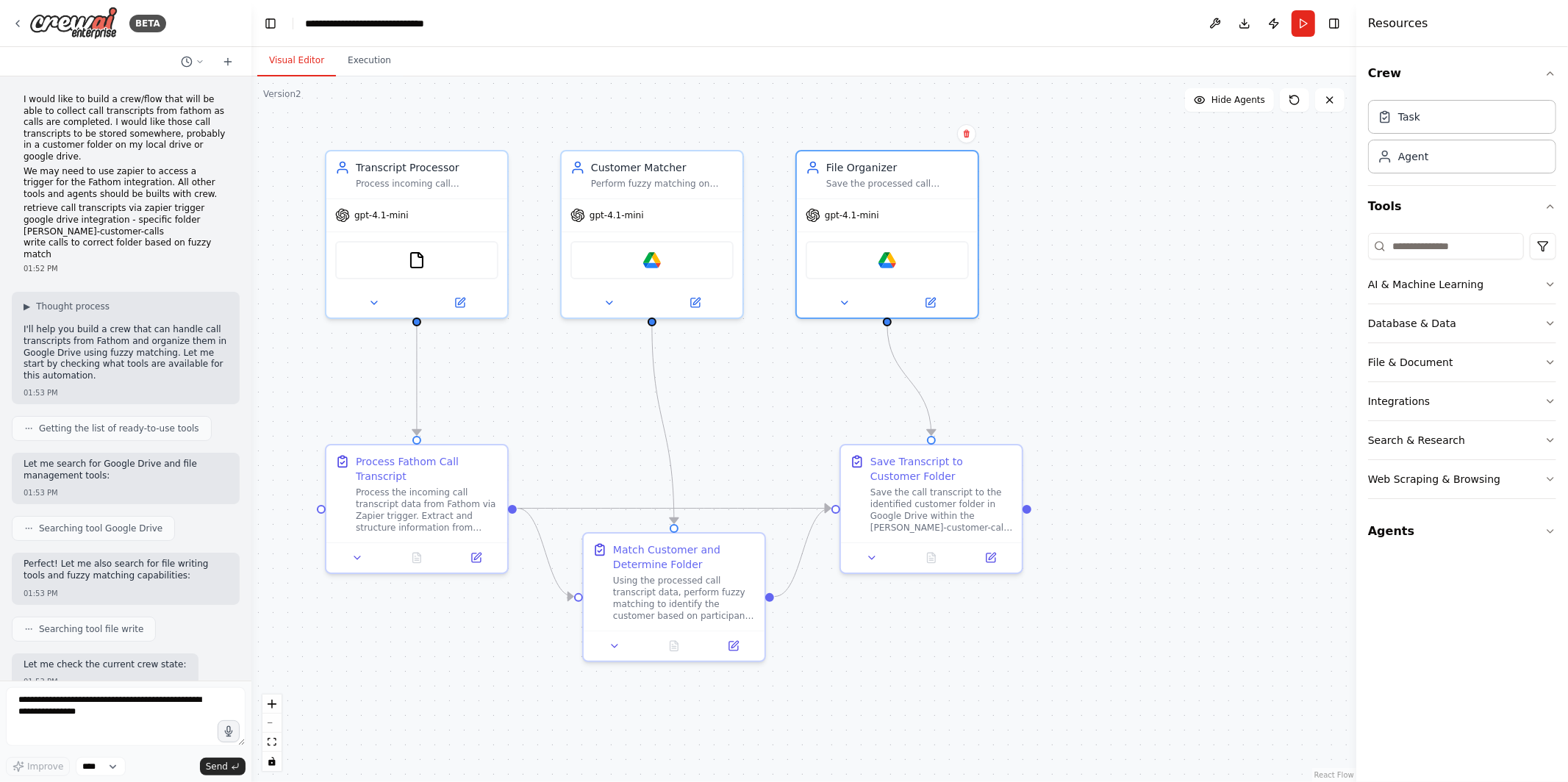
scroll to position [3199, 0]
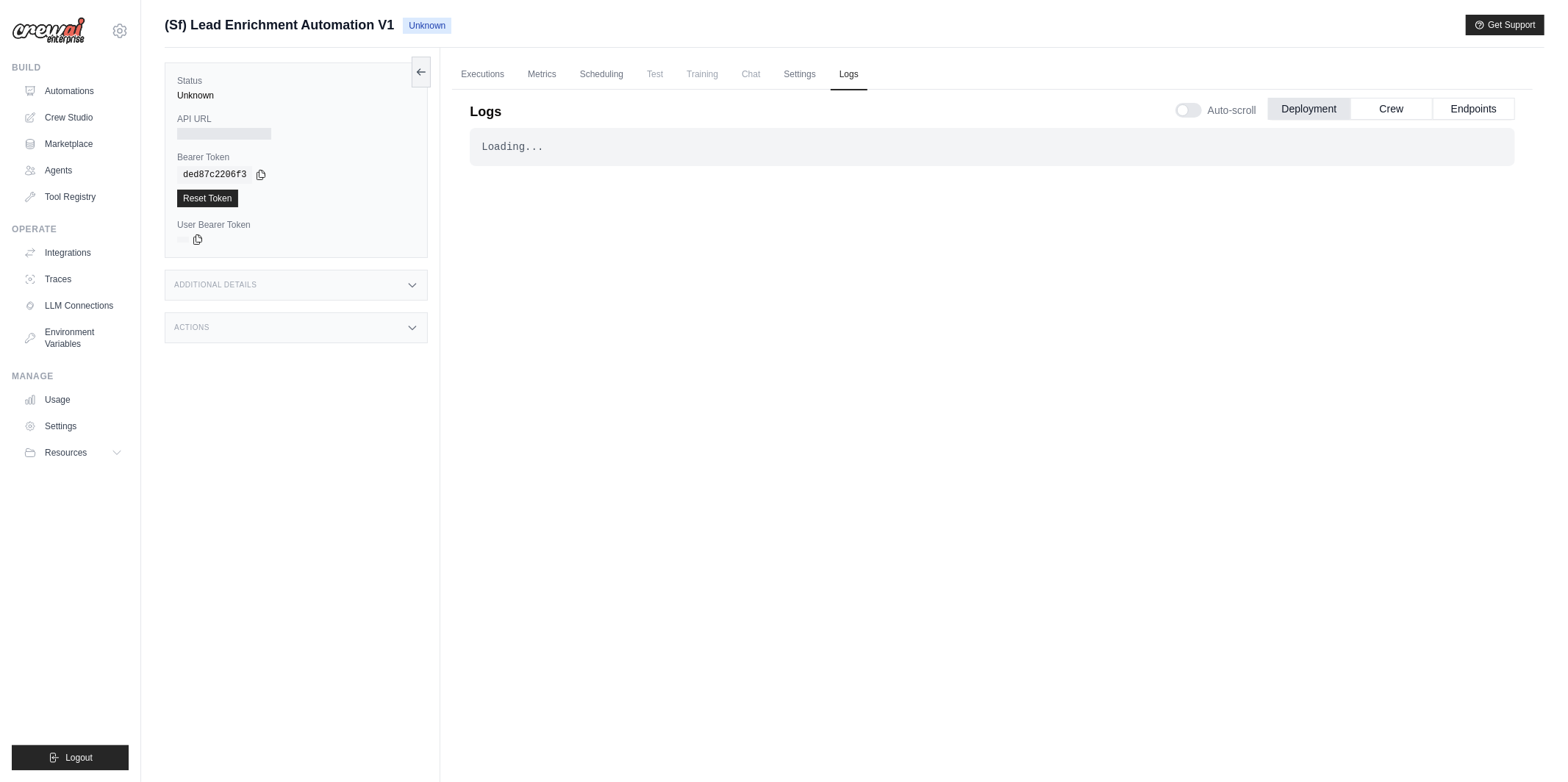
click at [745, 224] on div "Loading... . . ." at bounding box center [992, 433] width 1045 height 611
click at [1305, 108] on button "Deployment" at bounding box center [1309, 108] width 82 height 22
click at [82, 87] on link "Automations" at bounding box center [75, 92] width 111 height 24
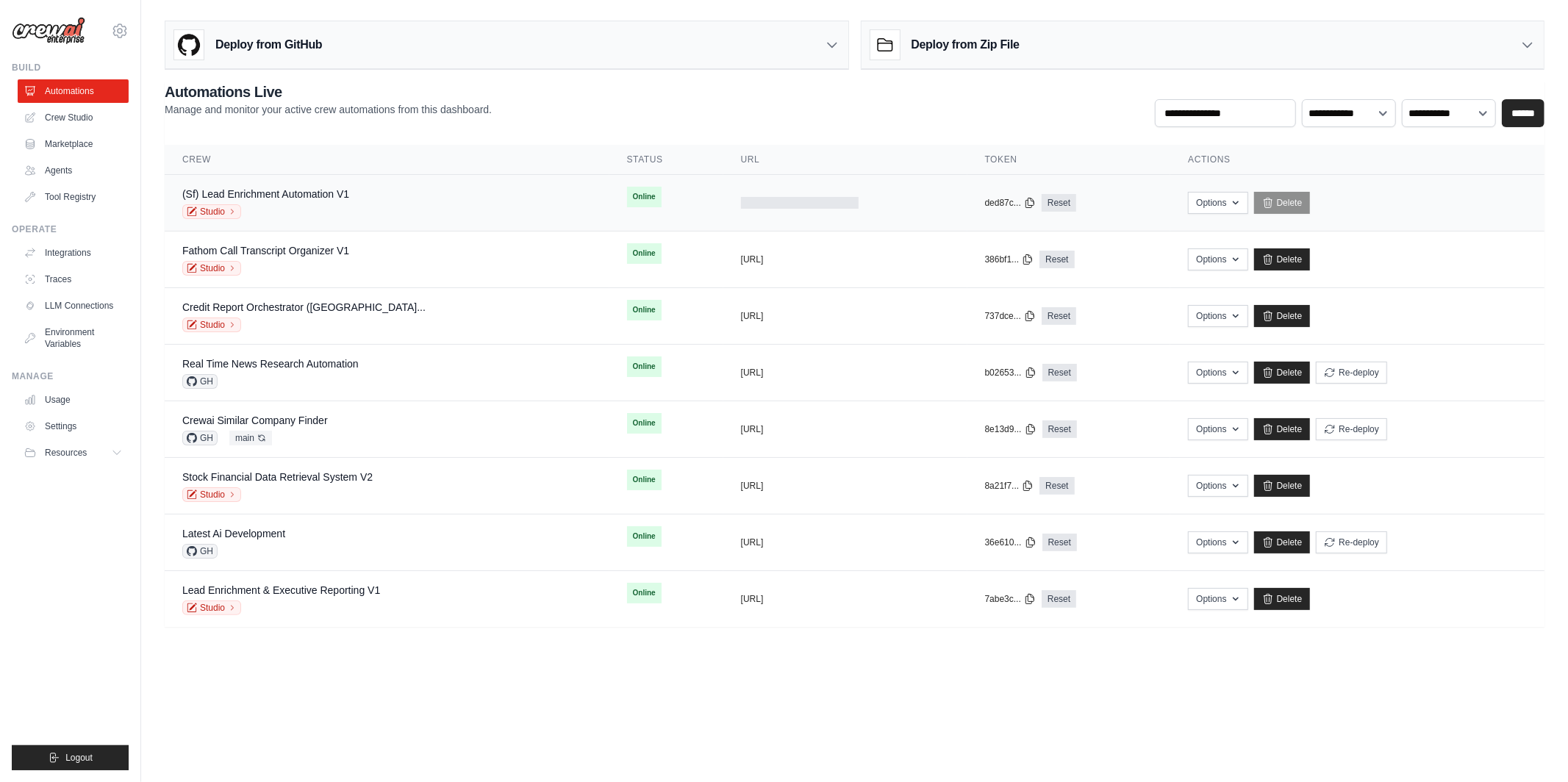
click at [477, 197] on div "(Sf) Lead Enrichment Automation V1 Studio" at bounding box center [387, 202] width 409 height 33
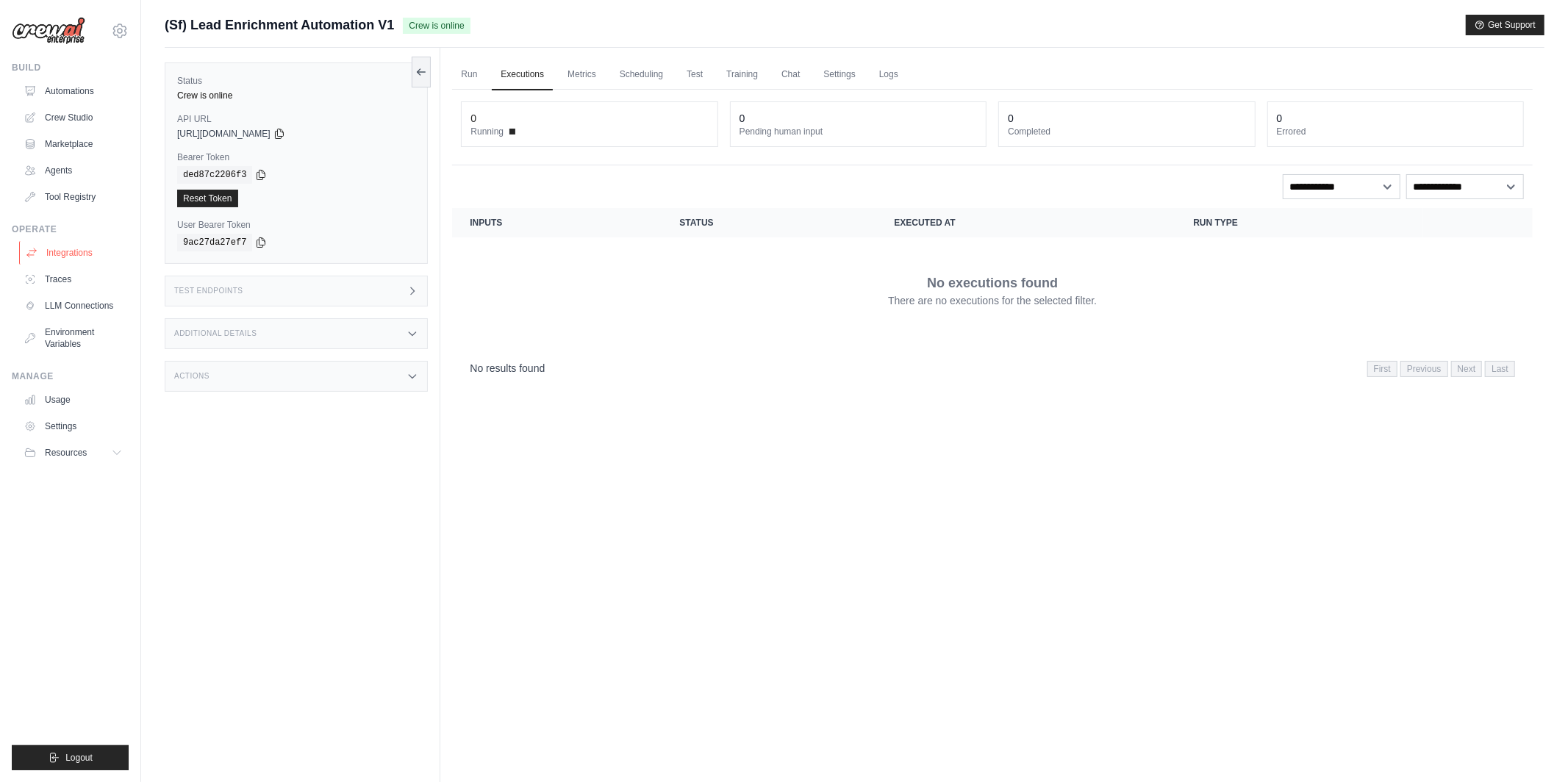
click at [82, 244] on link "Integrations" at bounding box center [75, 253] width 111 height 24
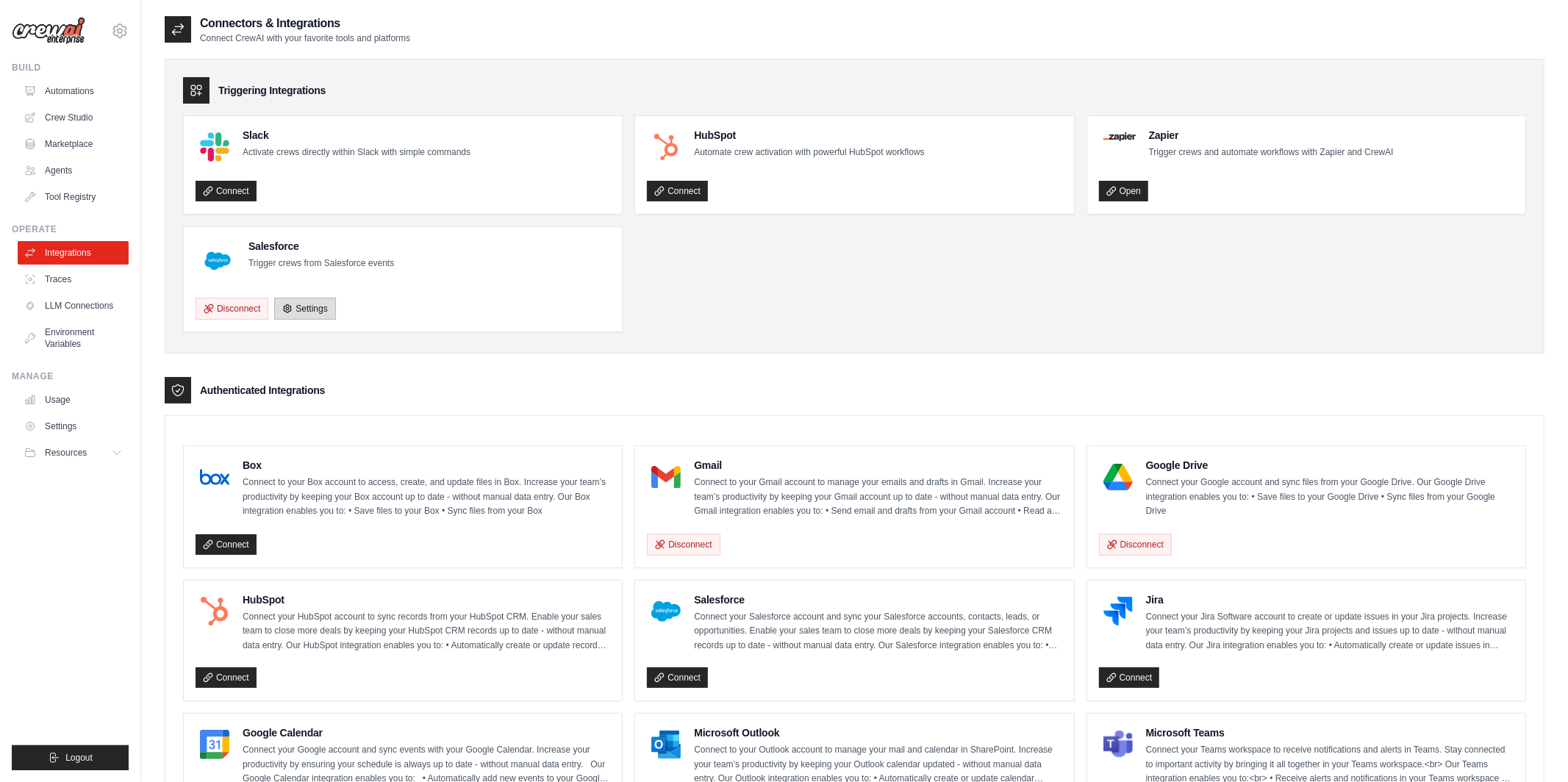
click at [315, 305] on link "Settings" at bounding box center [304, 308] width 61 height 22
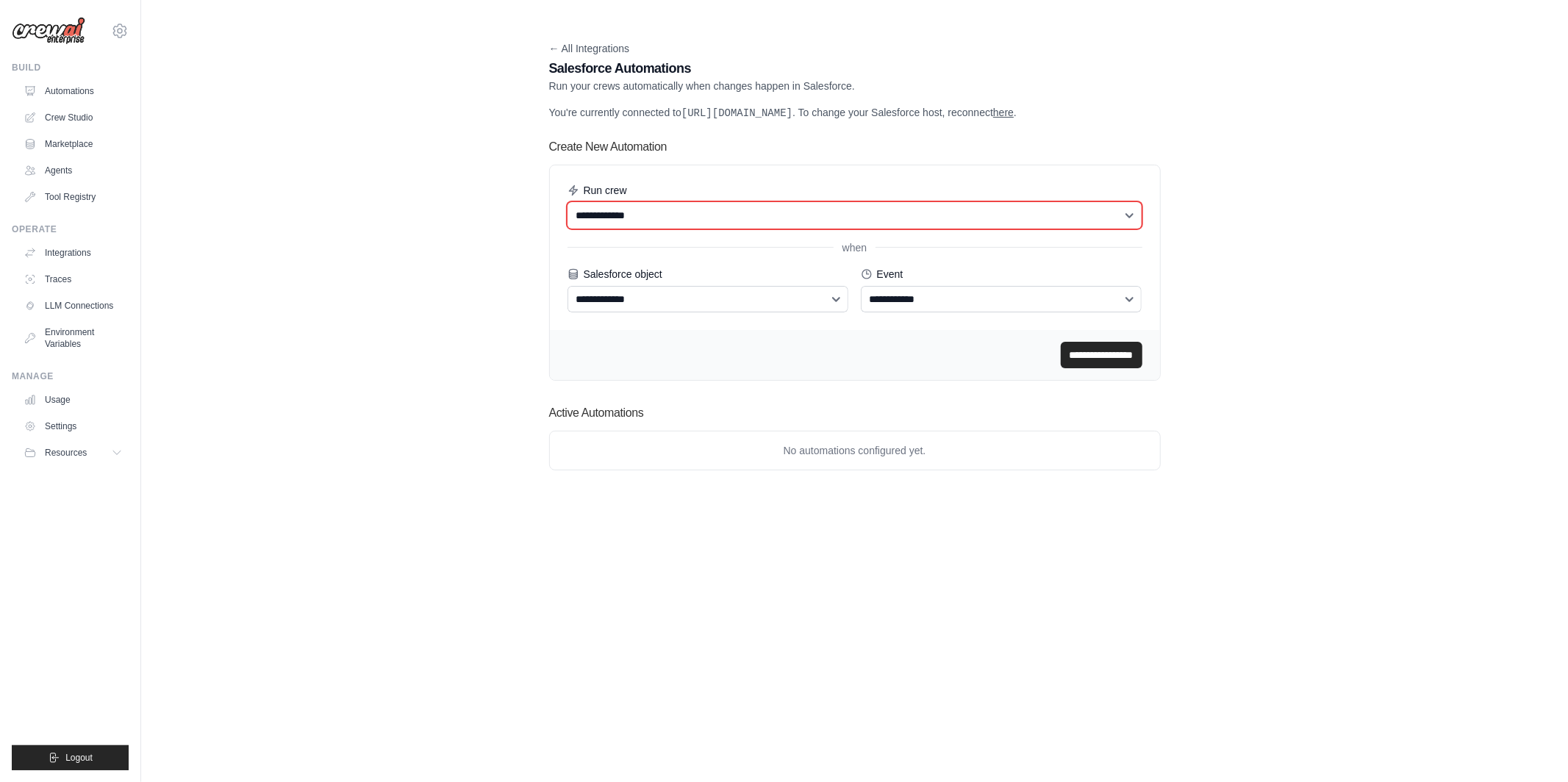
click at [663, 225] on select "**********" at bounding box center [855, 216] width 575 height 27
select select "******"
click at [568, 216] on select "**********" at bounding box center [855, 216] width 575 height 27
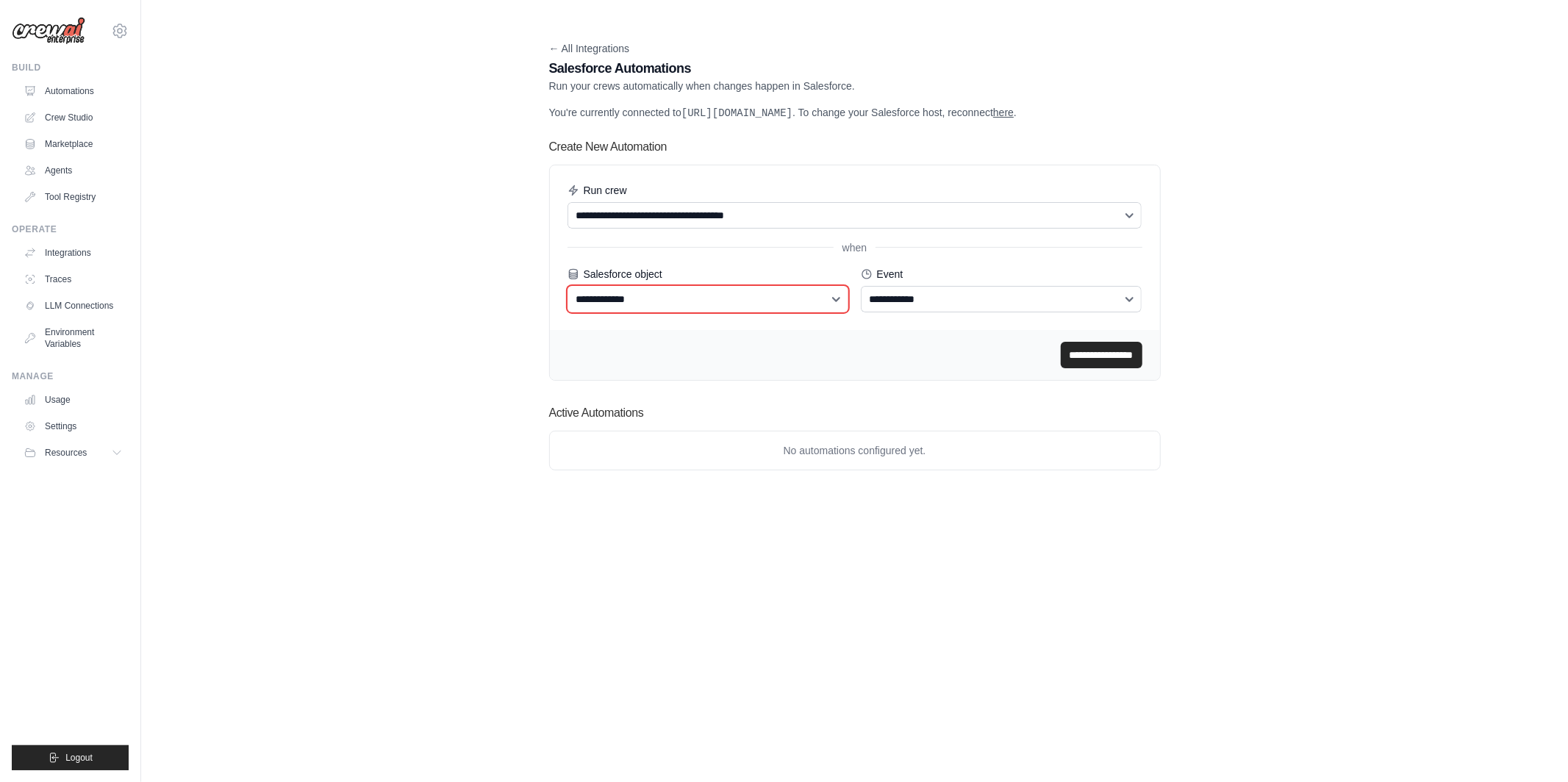
click at [725, 312] on select "**********" at bounding box center [708, 299] width 282 height 27
select select "****"
click at [568, 300] on select "**********" at bounding box center [708, 299] width 282 height 27
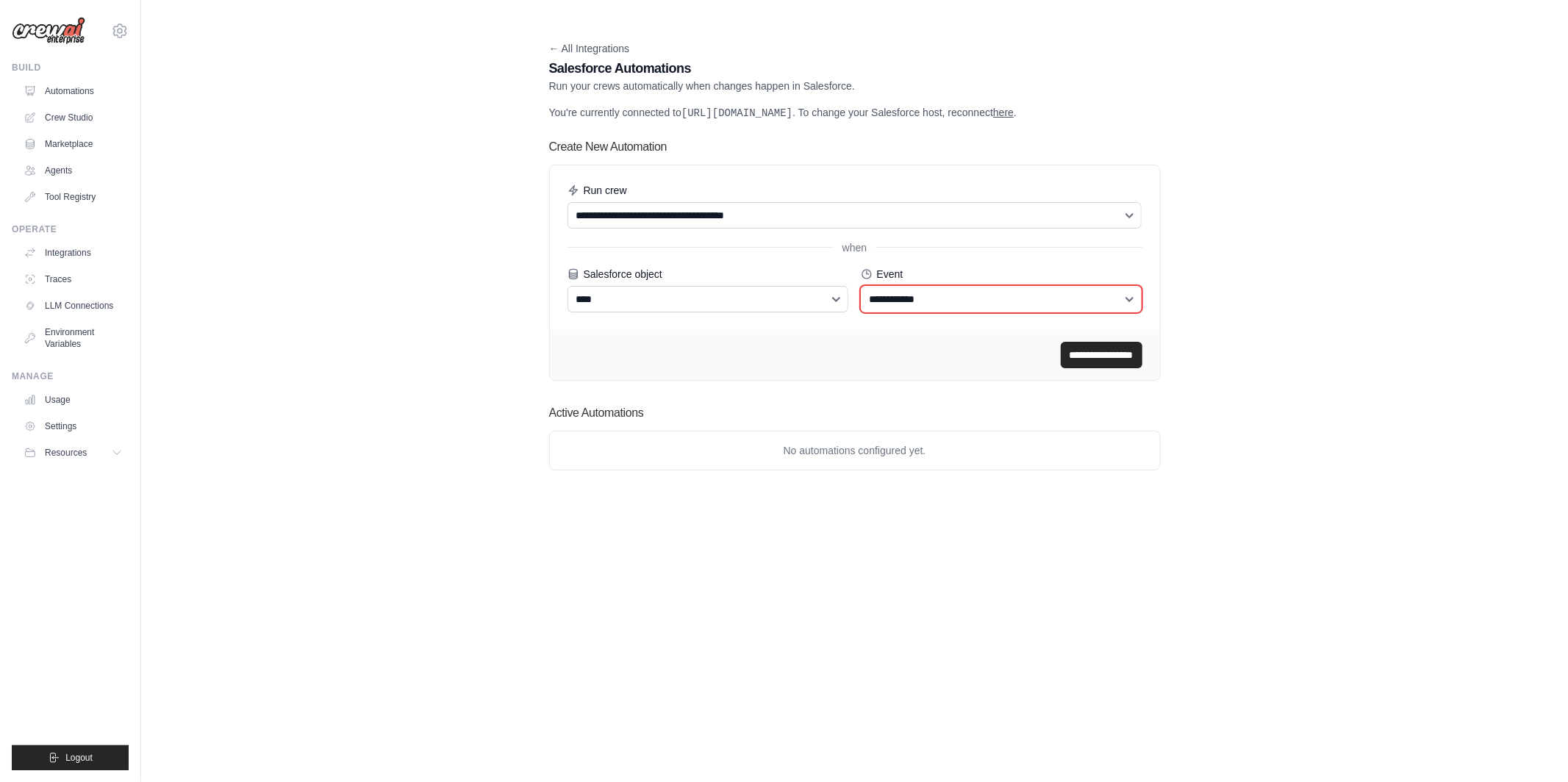
click at [913, 307] on select "**********" at bounding box center [1002, 299] width 282 height 27
select select "*******"
click at [861, 300] on select "**********" at bounding box center [1002, 299] width 282 height 27
click at [1062, 368] on input "**********" at bounding box center [1102, 355] width 82 height 27
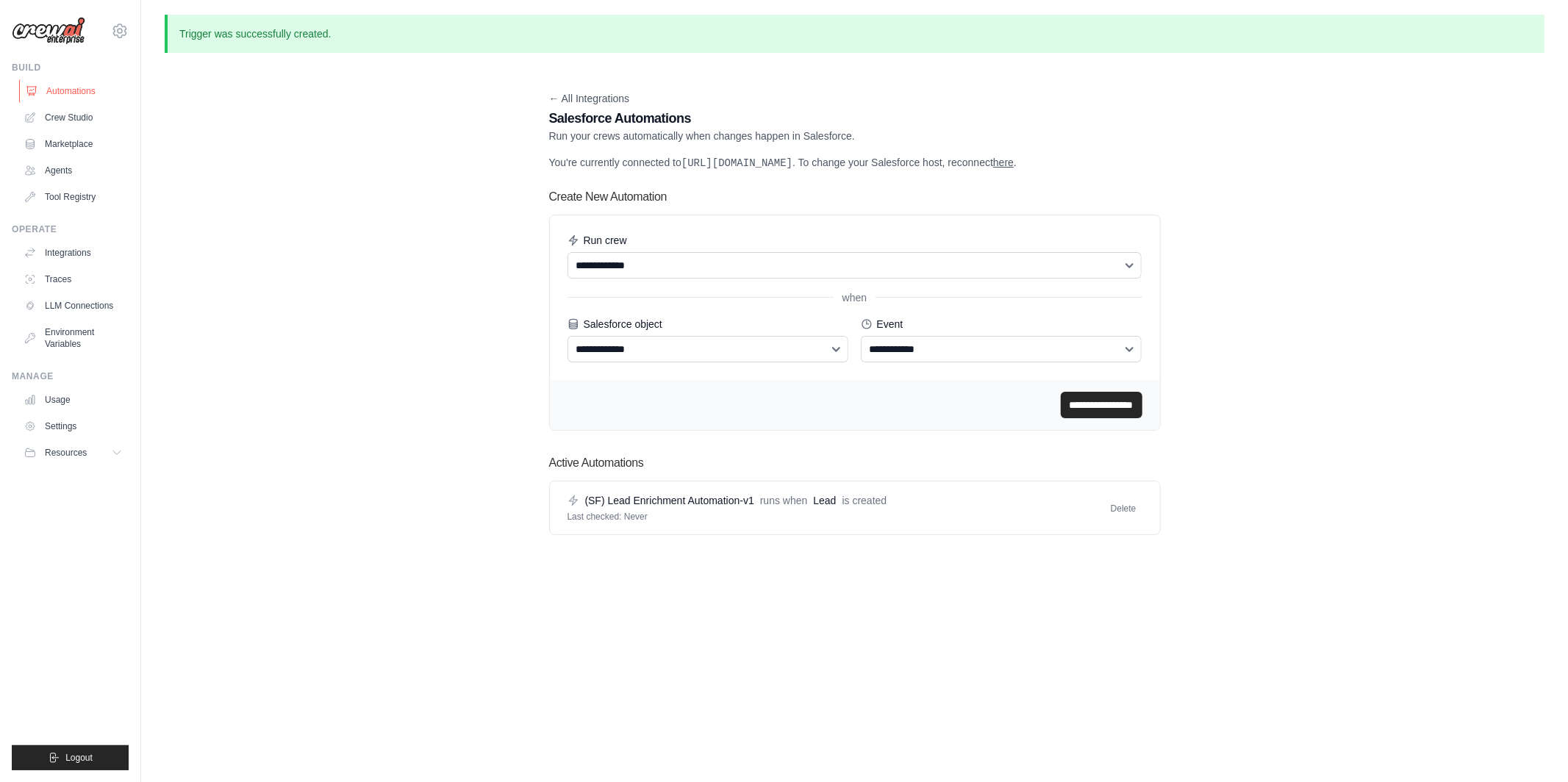
click at [100, 95] on link "Automations" at bounding box center [75, 92] width 111 height 24
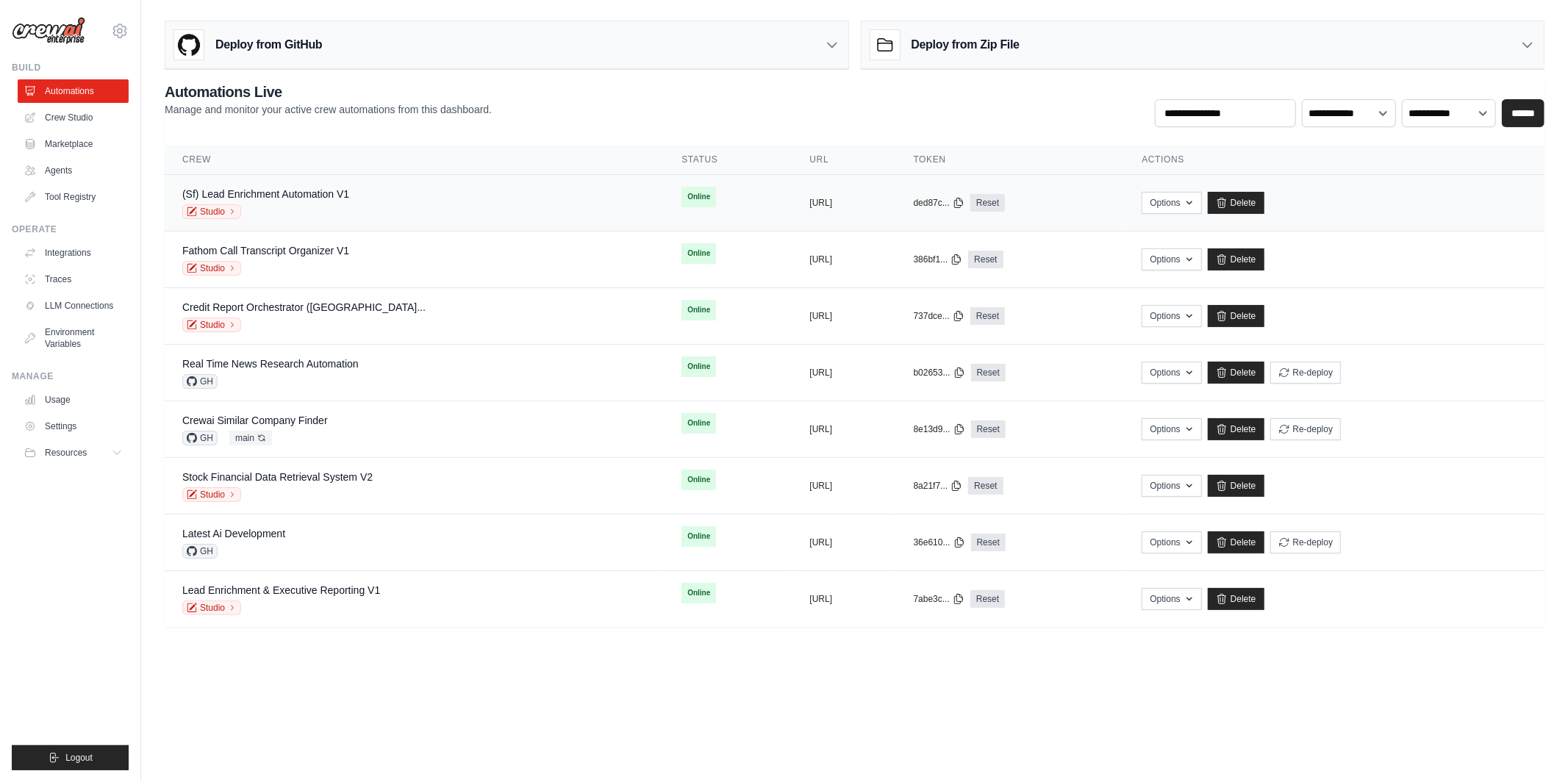
click at [286, 207] on div "Studio" at bounding box center [266, 212] width 167 height 15
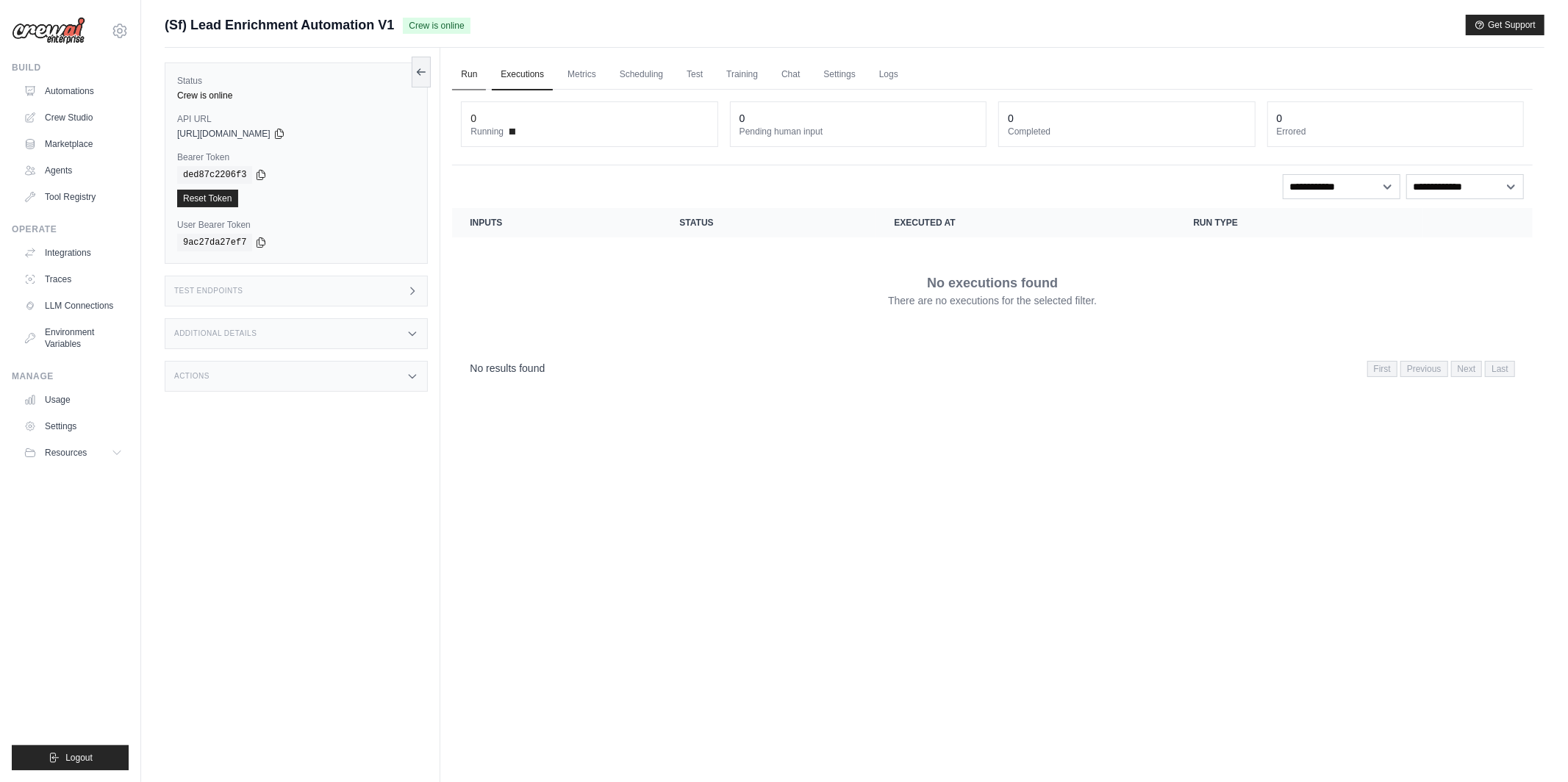
click at [468, 72] on link "Run" at bounding box center [469, 75] width 34 height 31
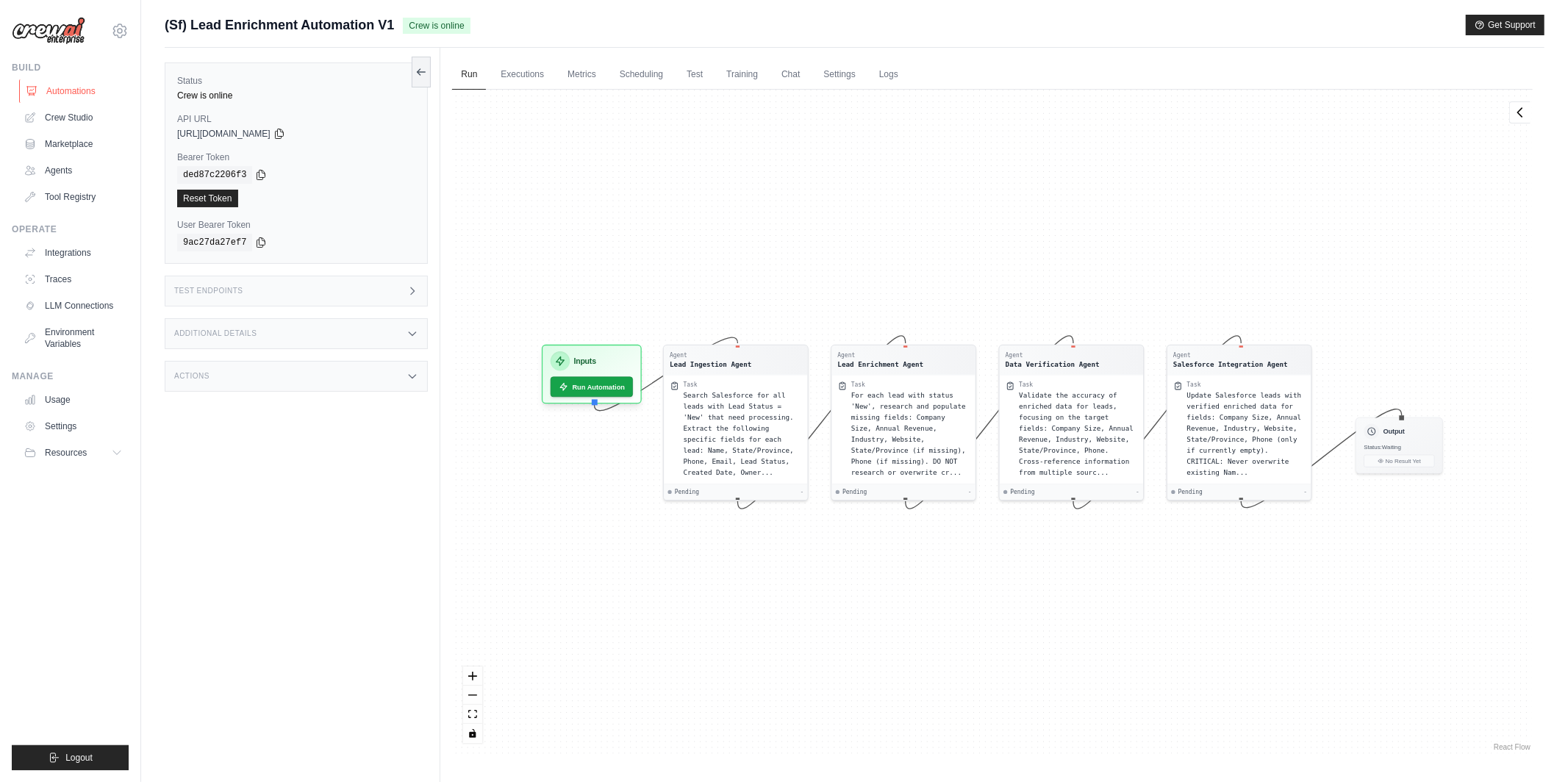
click at [71, 92] on link "Automations" at bounding box center [75, 92] width 111 height 24
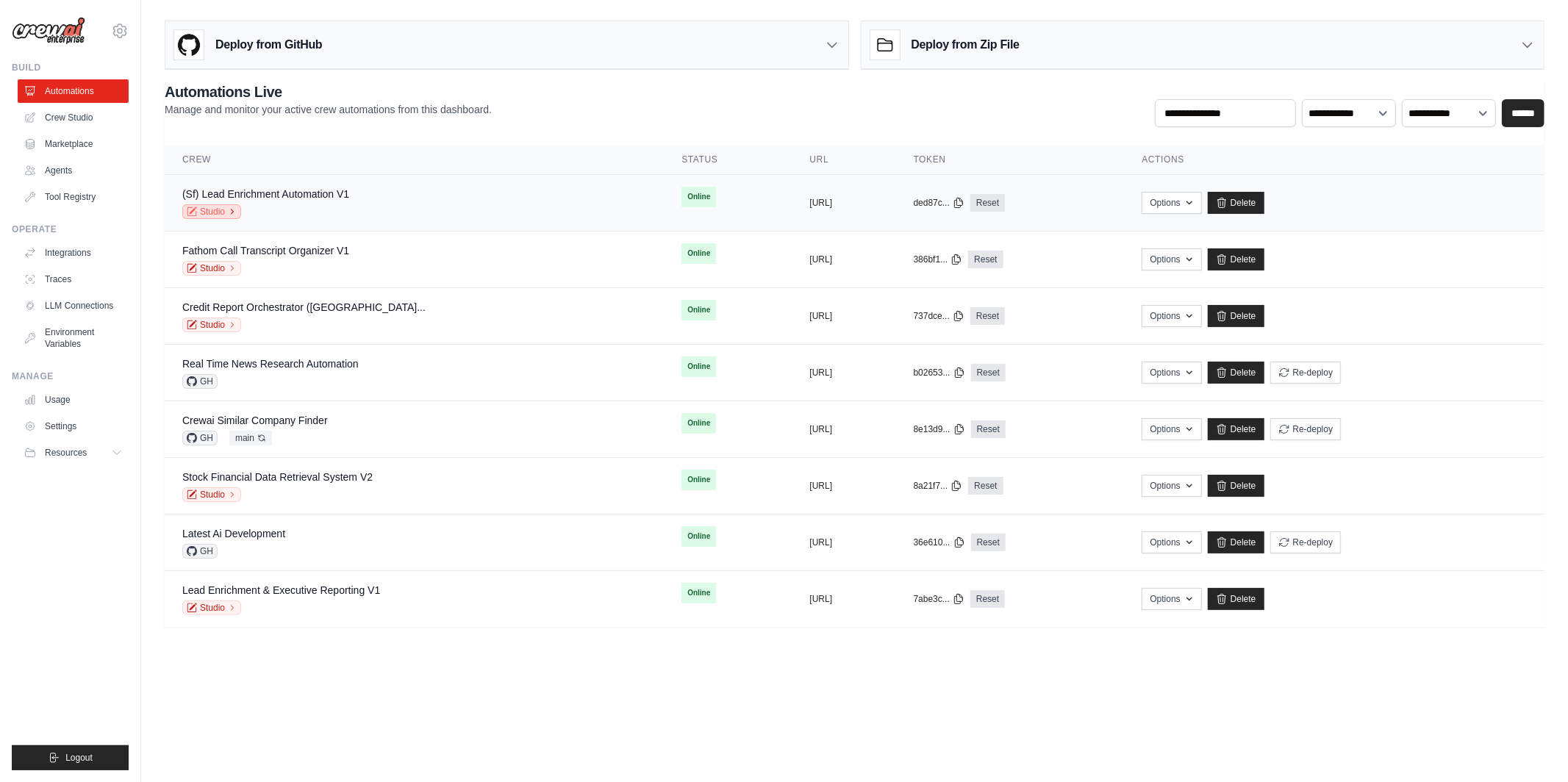
click at [222, 213] on link "Studio" at bounding box center [212, 212] width 59 height 15
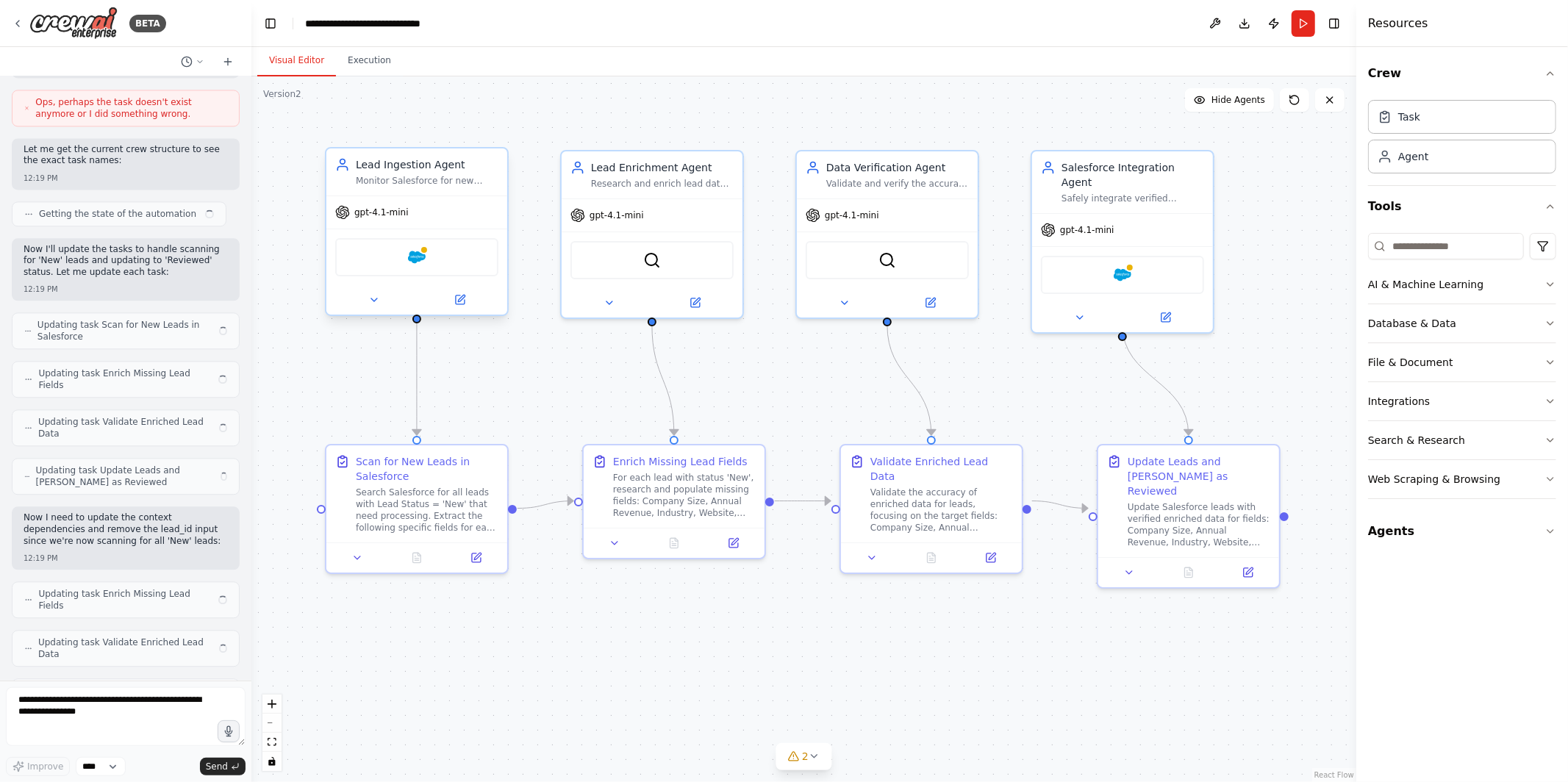
scroll to position [2789, 0]
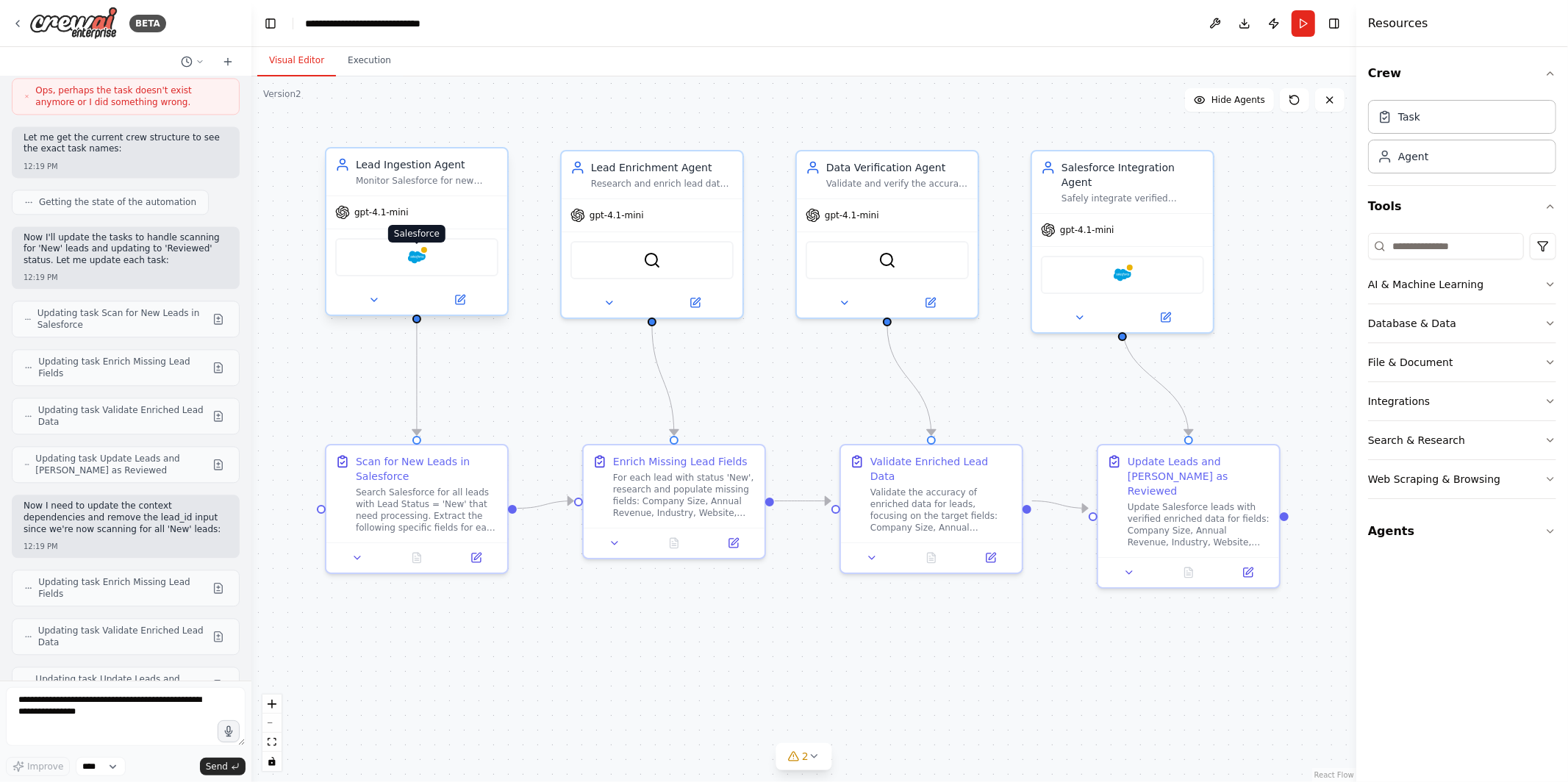
click at [415, 255] on img at bounding box center [417, 257] width 18 height 18
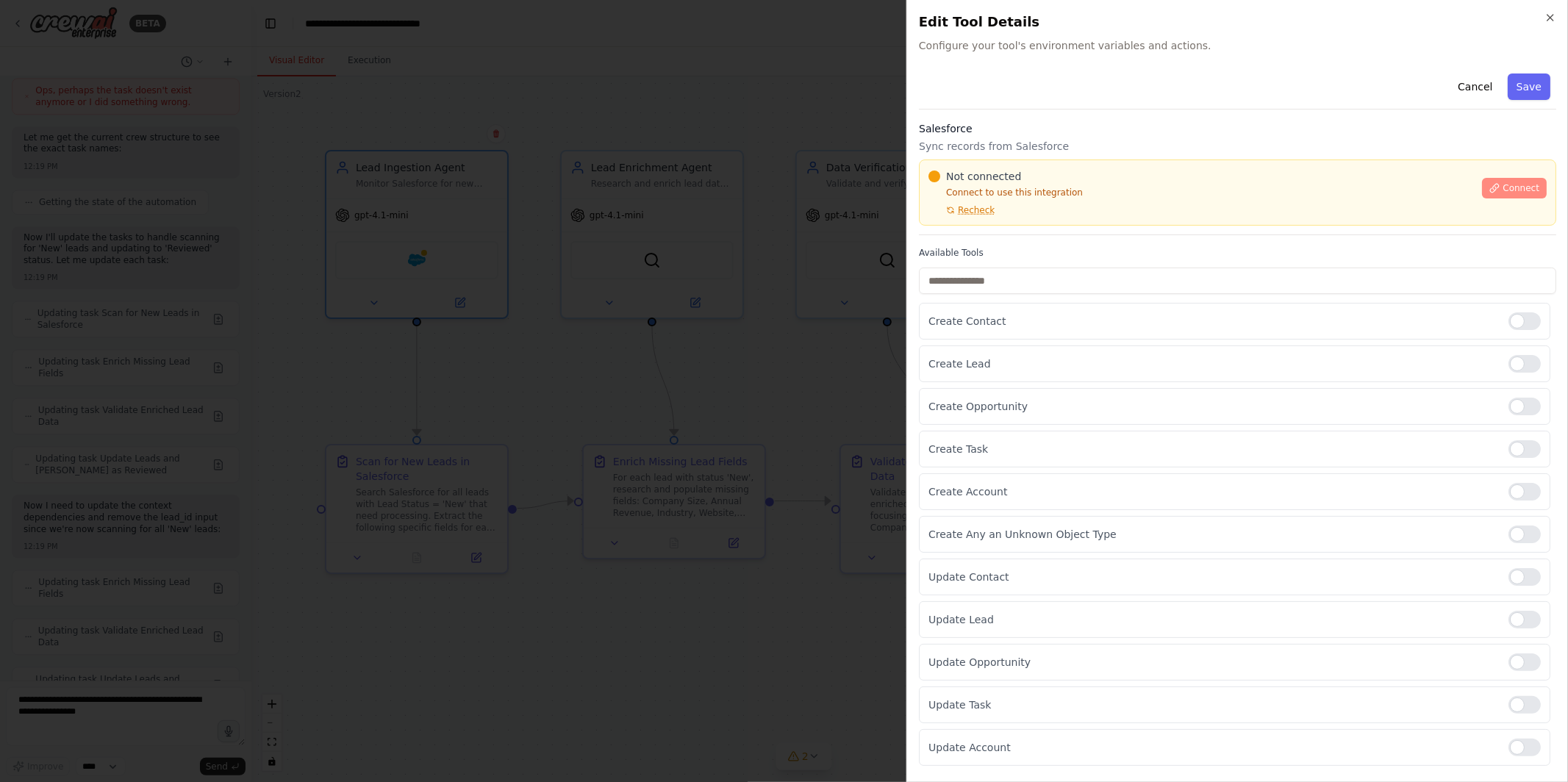
click at [1519, 188] on span "Connect" at bounding box center [1522, 188] width 37 height 12
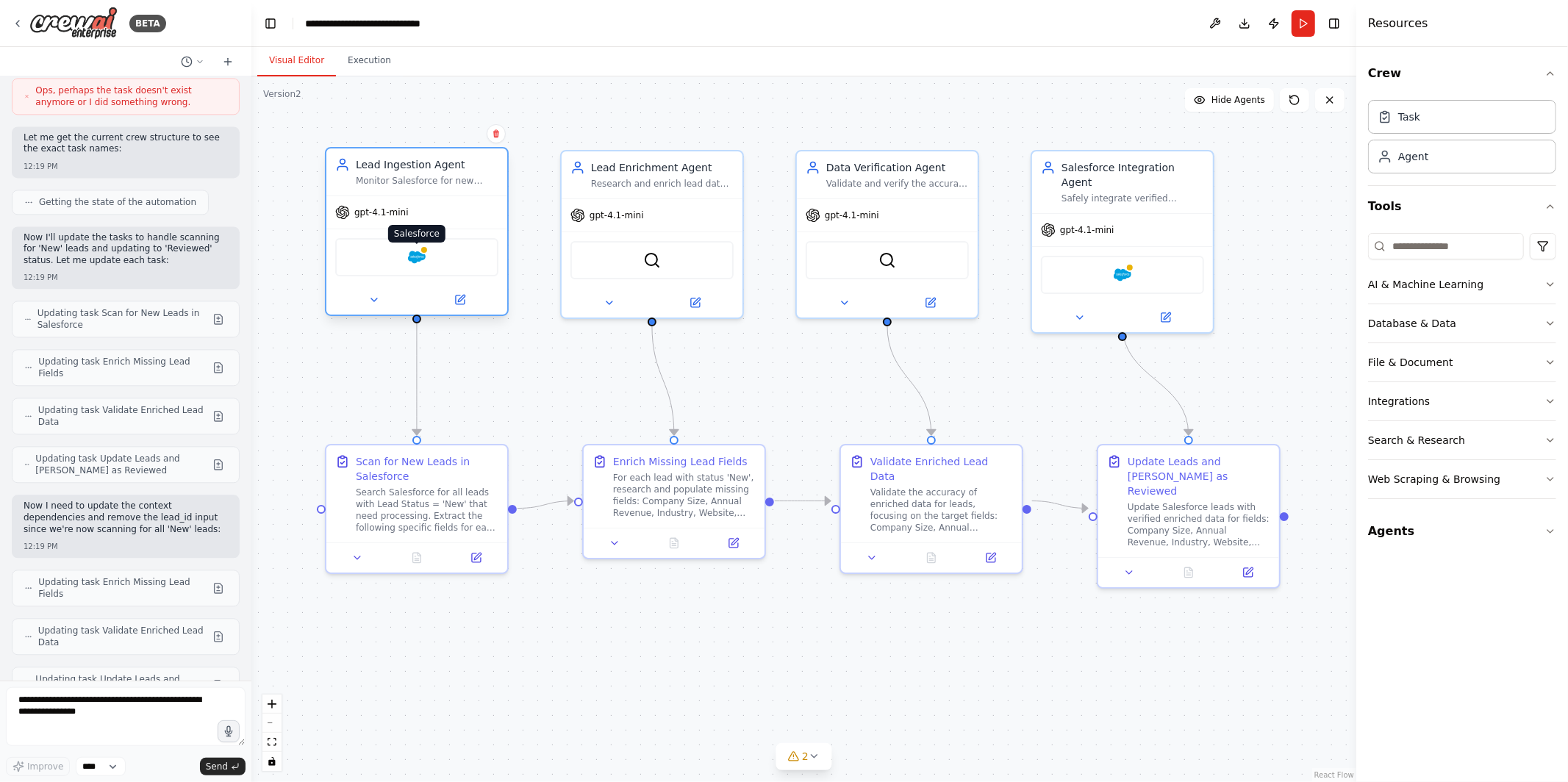
click at [411, 256] on img at bounding box center [417, 257] width 18 height 18
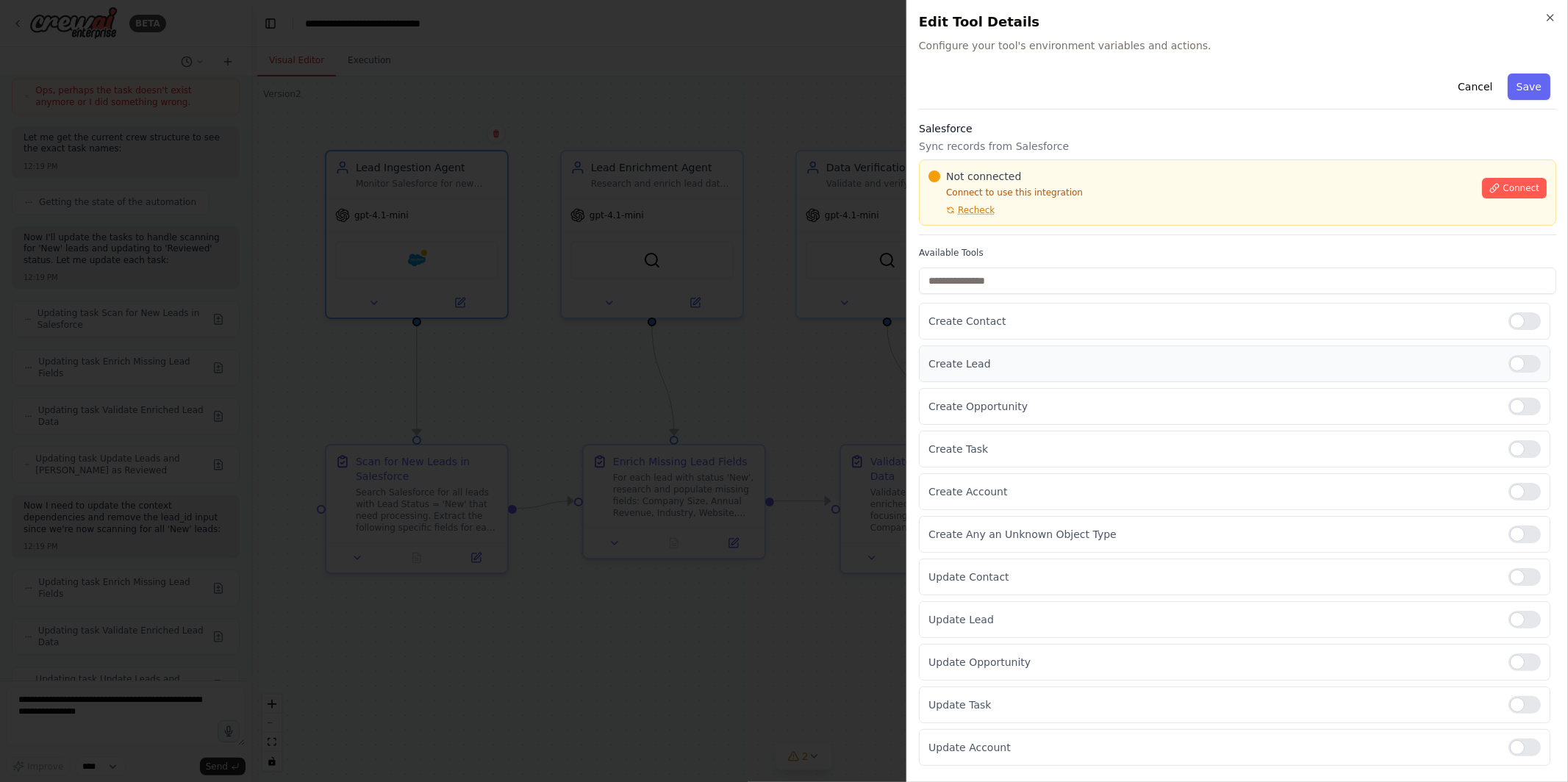
click at [1009, 368] on p "Create Lead" at bounding box center [1213, 364] width 568 height 15
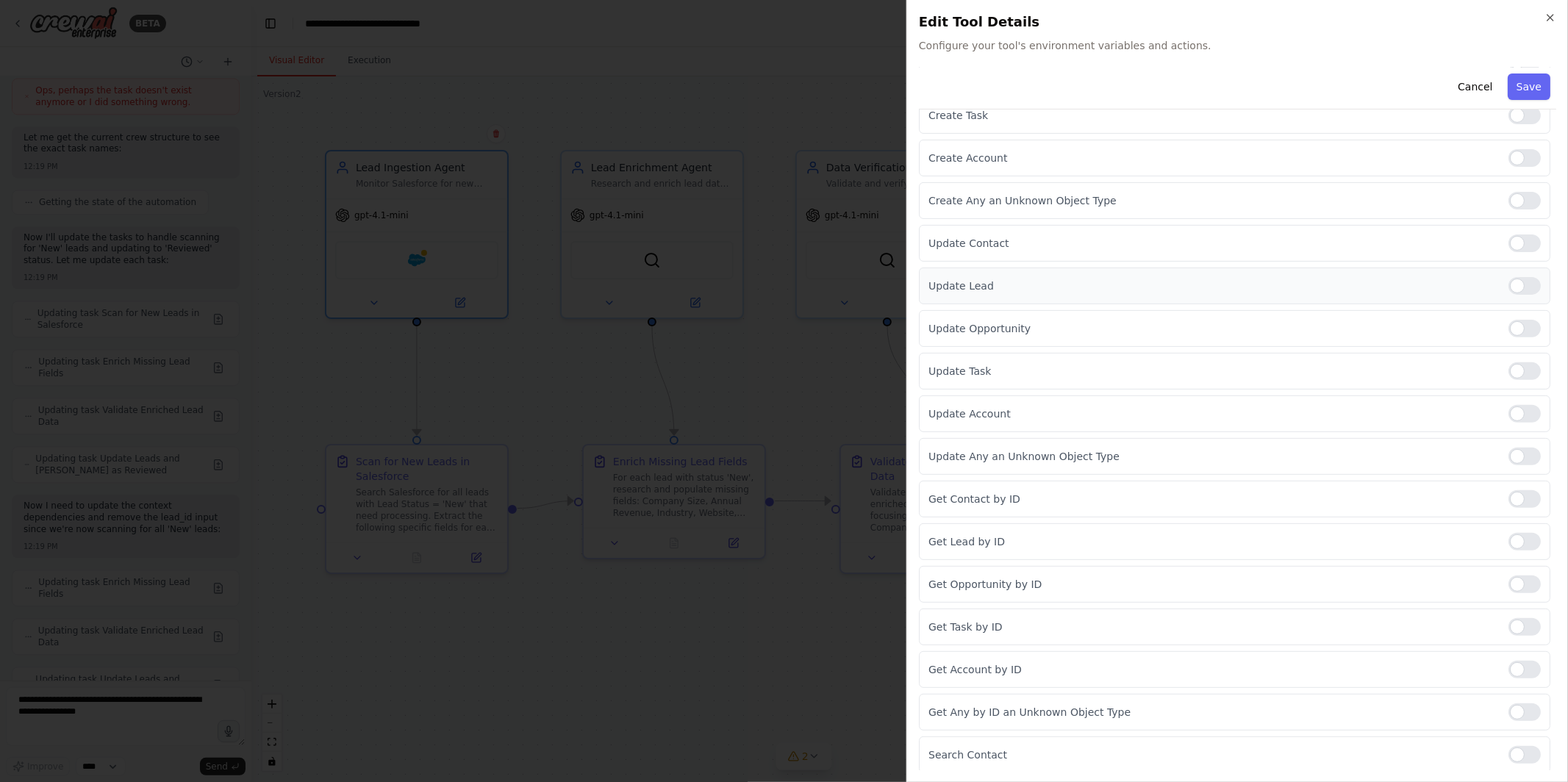
scroll to position [469, 0]
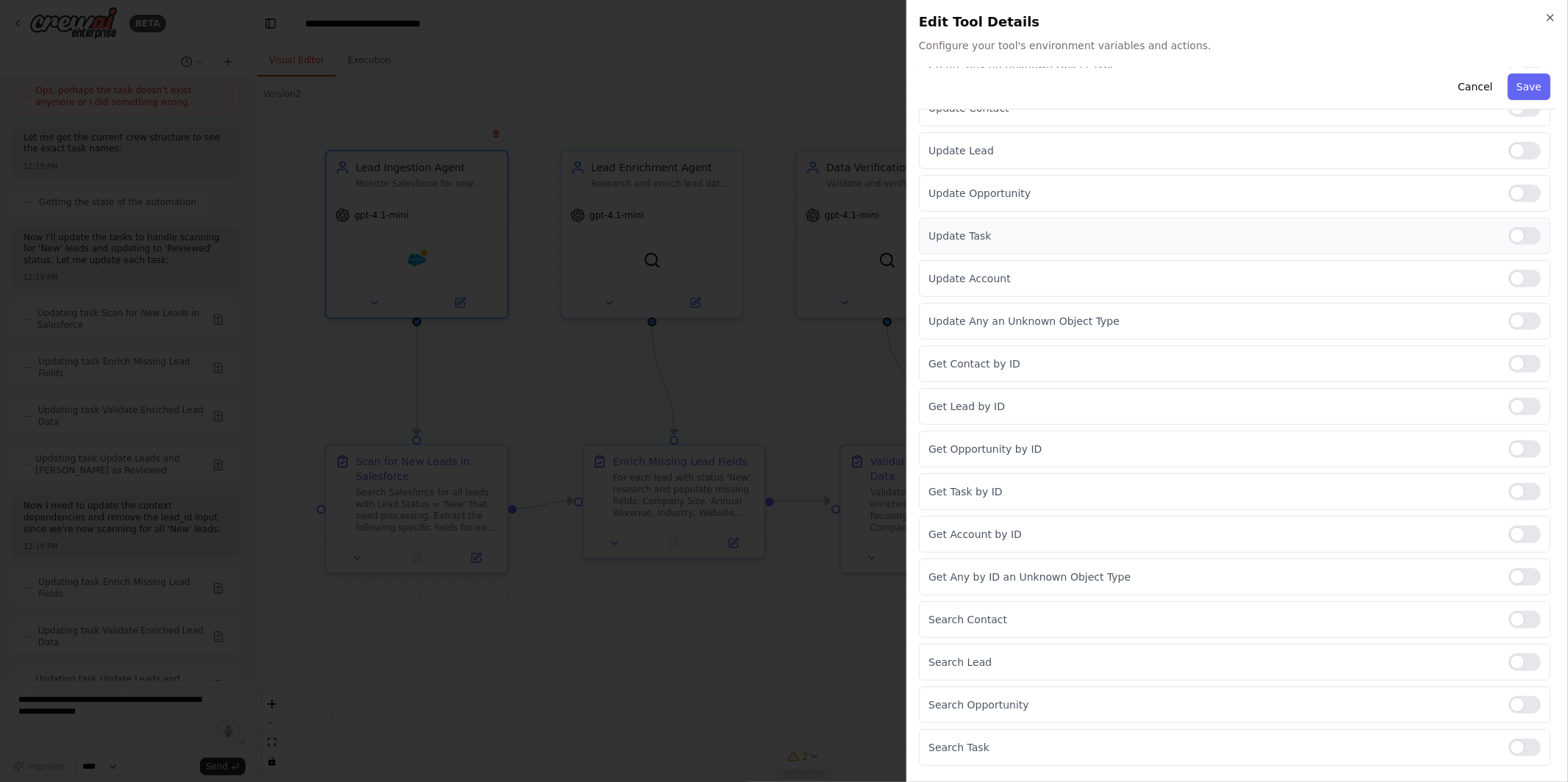
click at [1525, 242] on div at bounding box center [1525, 235] width 33 height 18
click at [1522, 152] on div at bounding box center [1525, 150] width 33 height 18
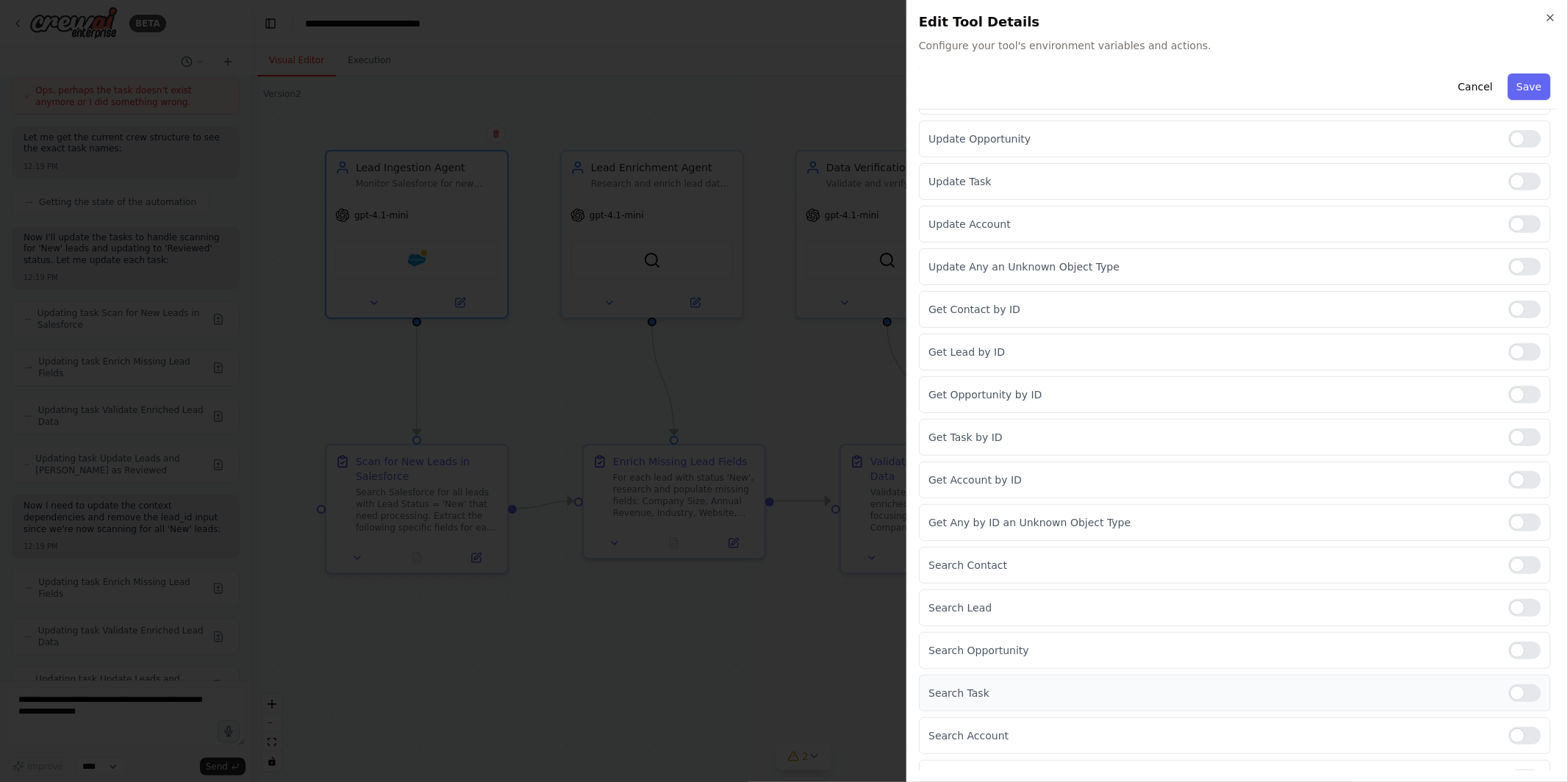
scroll to position [259, 0]
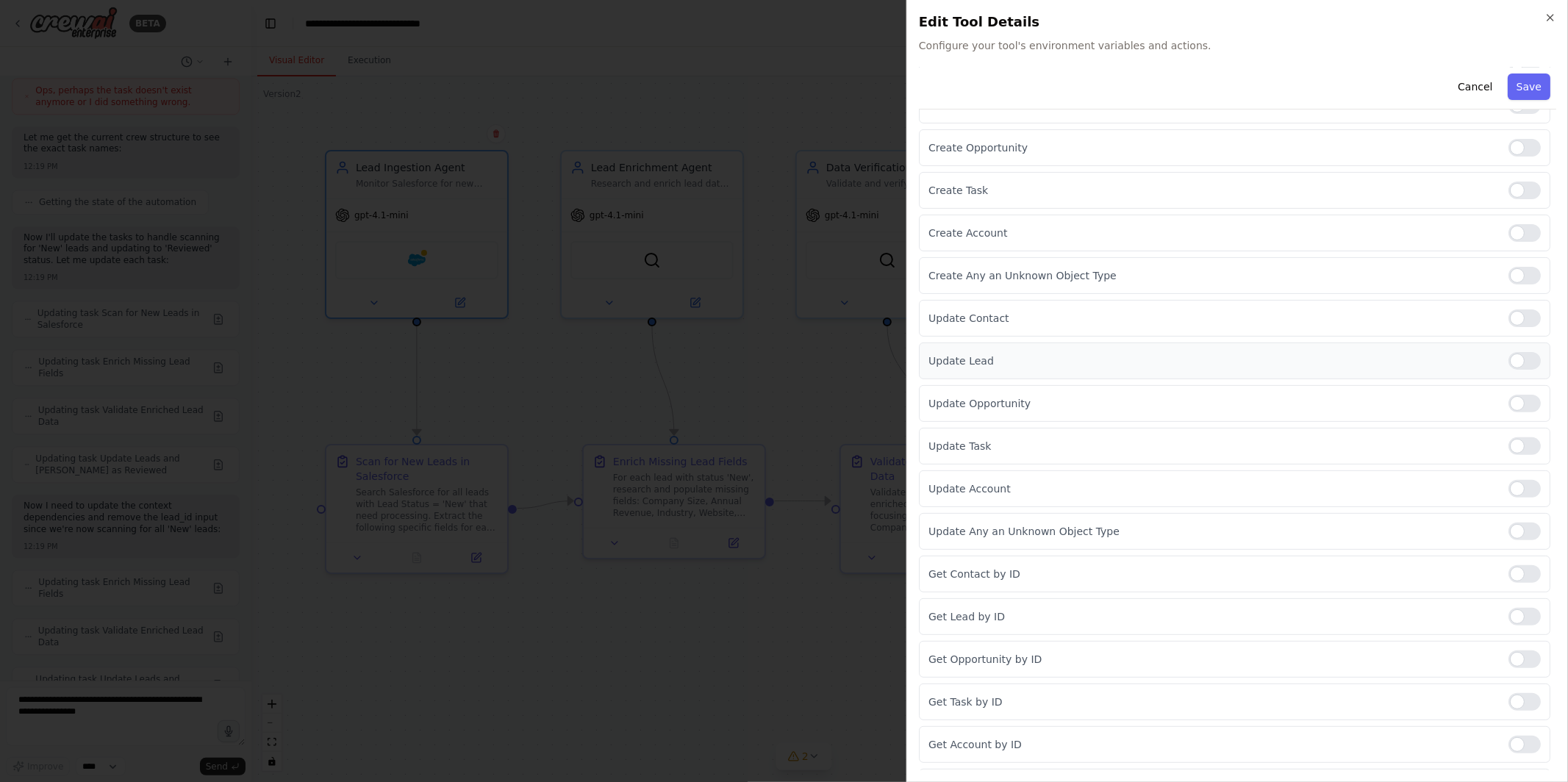
click at [1521, 361] on div at bounding box center [1525, 360] width 33 height 18
click at [1523, 81] on button "Save" at bounding box center [1529, 87] width 43 height 27
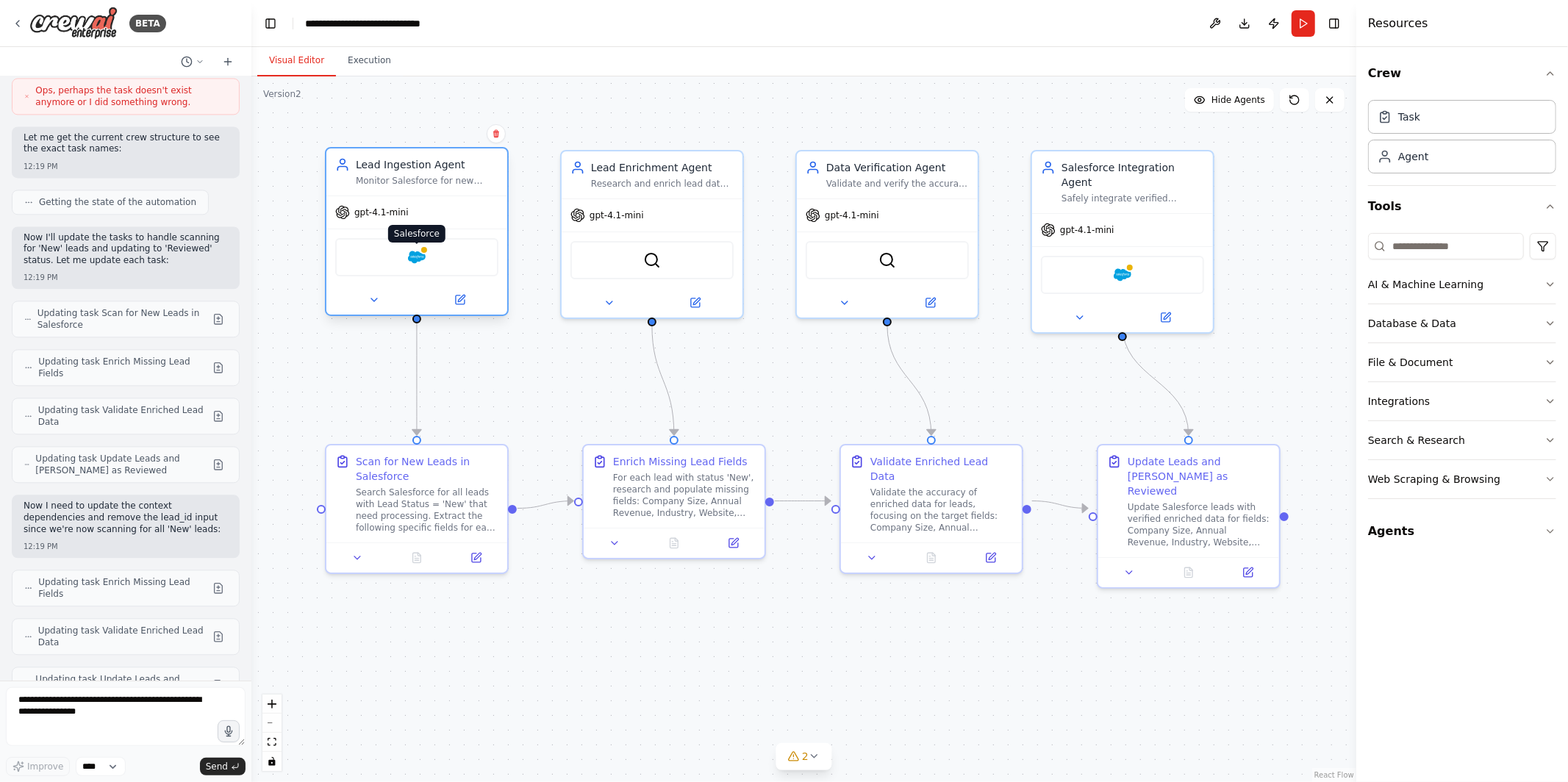
click at [410, 263] on img at bounding box center [417, 257] width 18 height 18
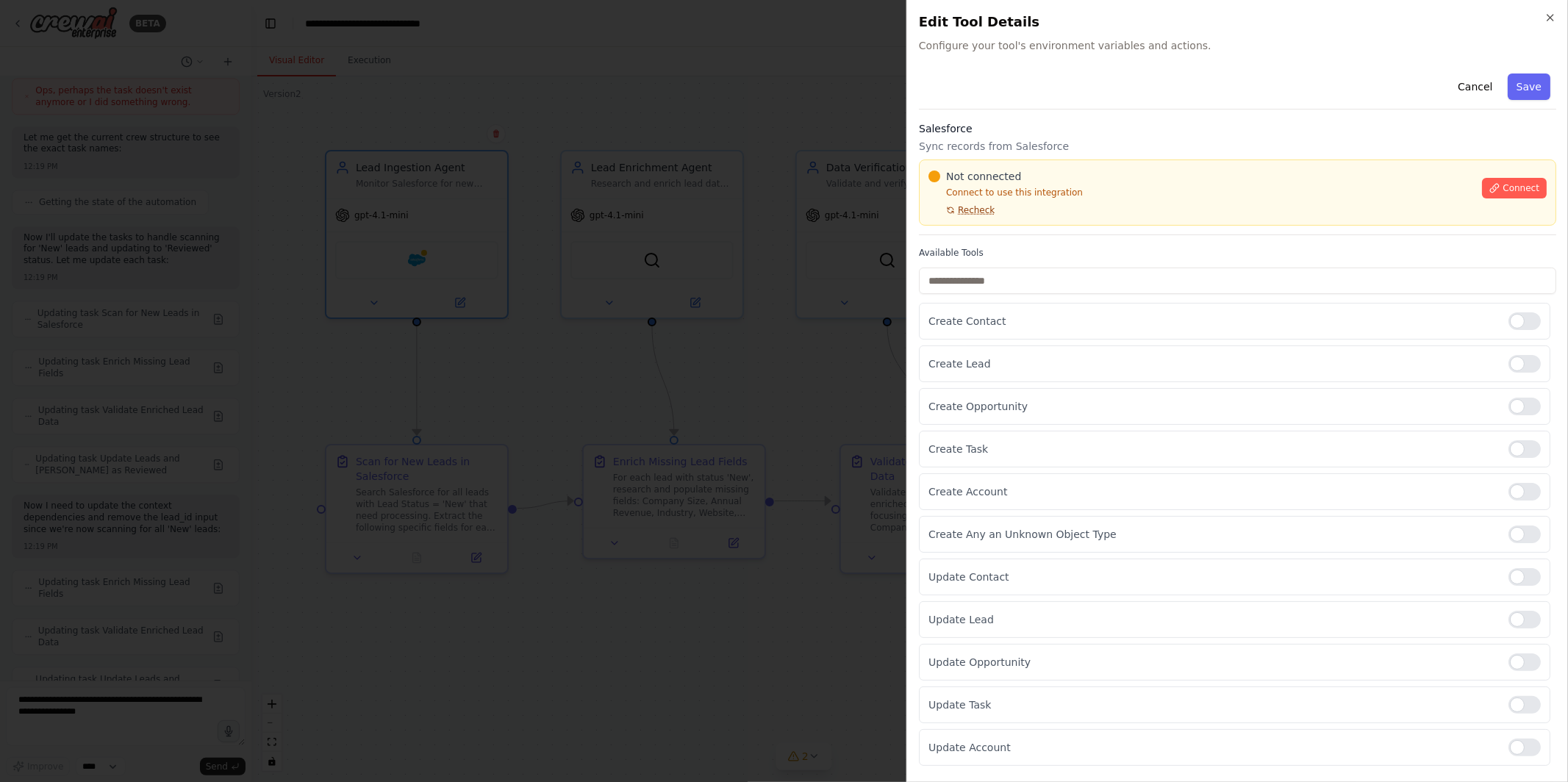
click at [980, 207] on span "Recheck" at bounding box center [976, 210] width 37 height 12
click at [1521, 185] on span "Connect" at bounding box center [1522, 188] width 37 height 12
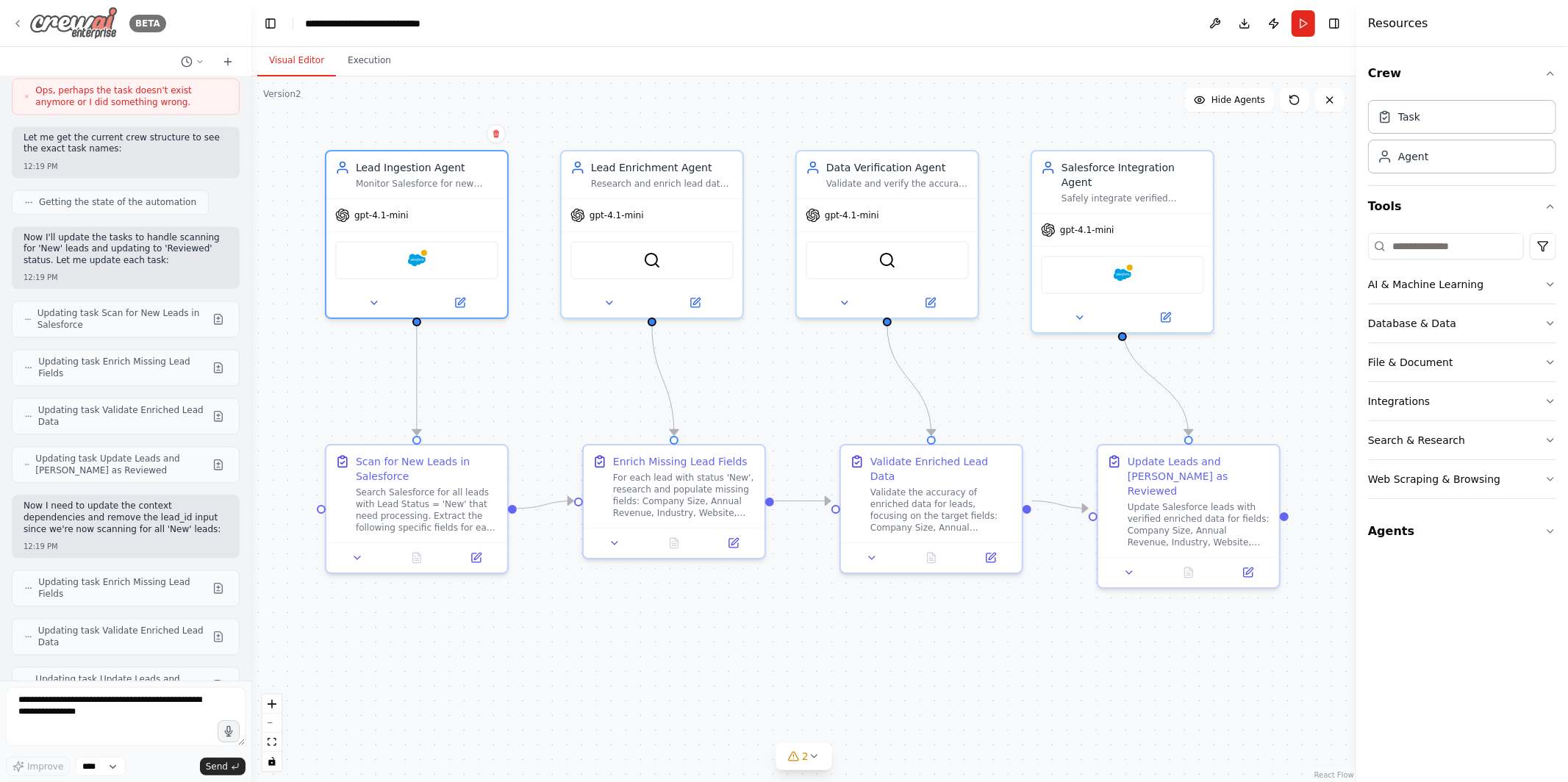
click at [20, 27] on icon at bounding box center [18, 24] width 12 height 12
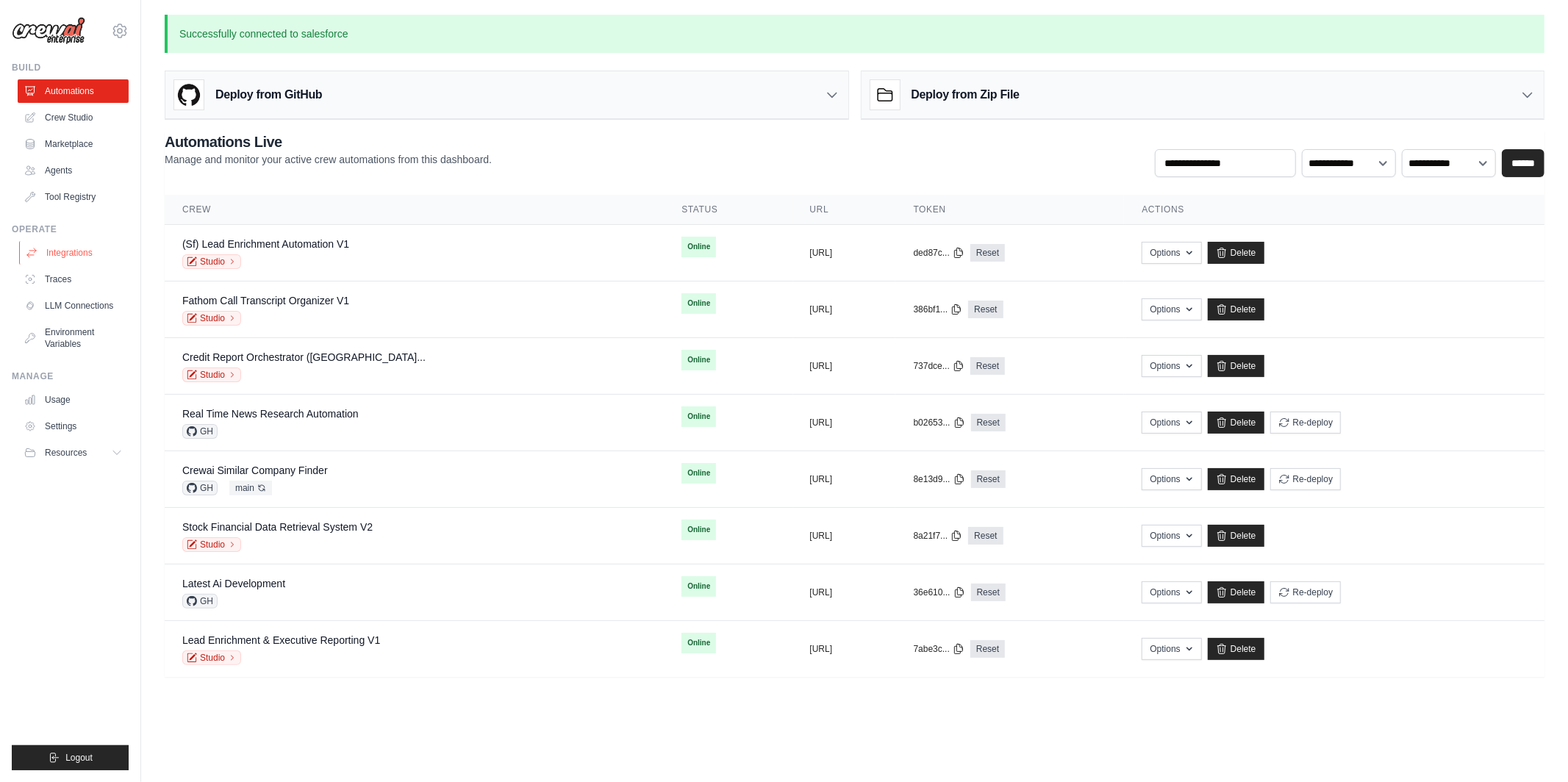
click at [73, 255] on link "Integrations" at bounding box center [75, 253] width 111 height 24
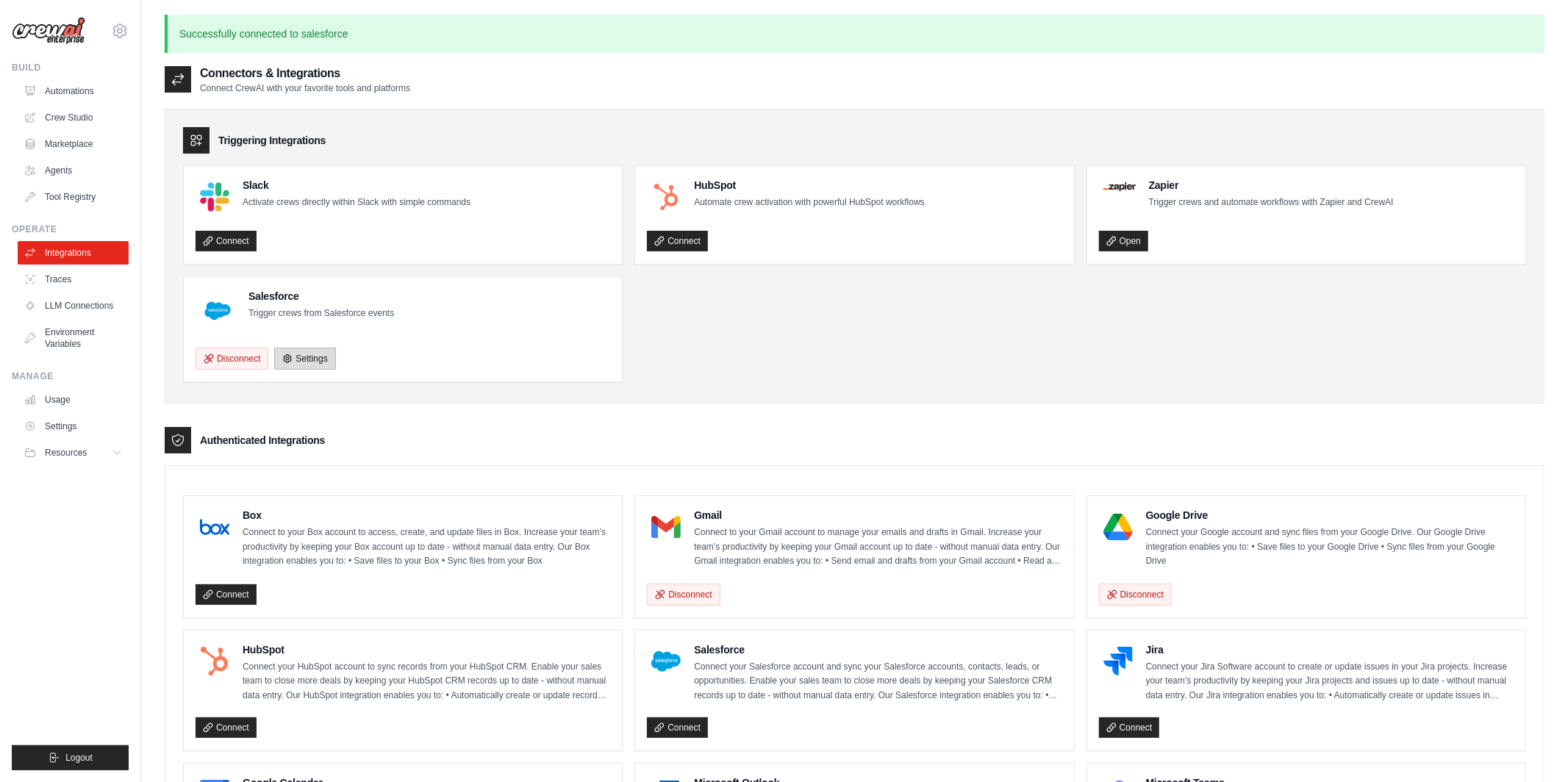
click at [318, 360] on link "Settings" at bounding box center [304, 359] width 61 height 22
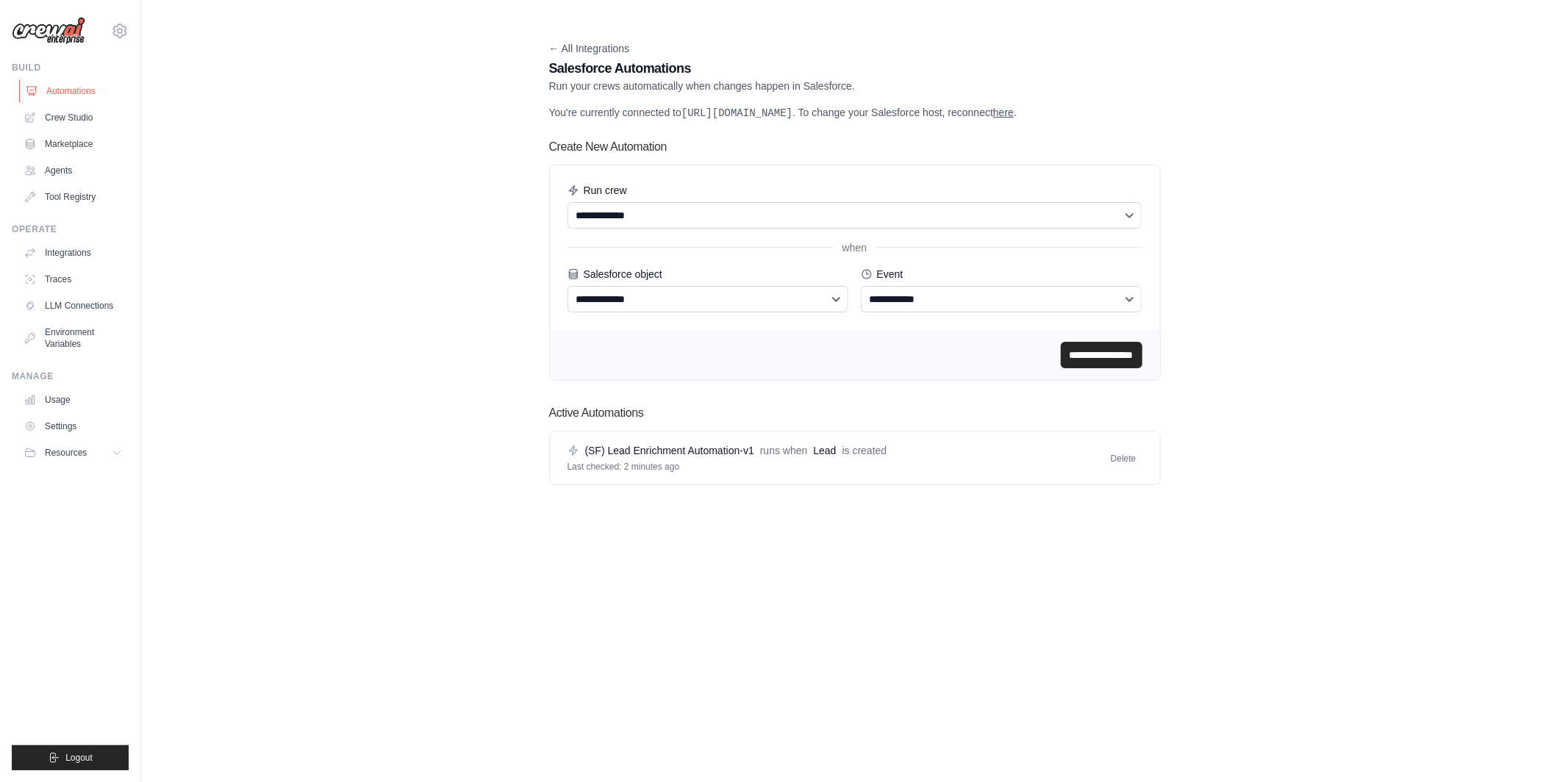
click at [58, 91] on link "Automations" at bounding box center [75, 92] width 111 height 24
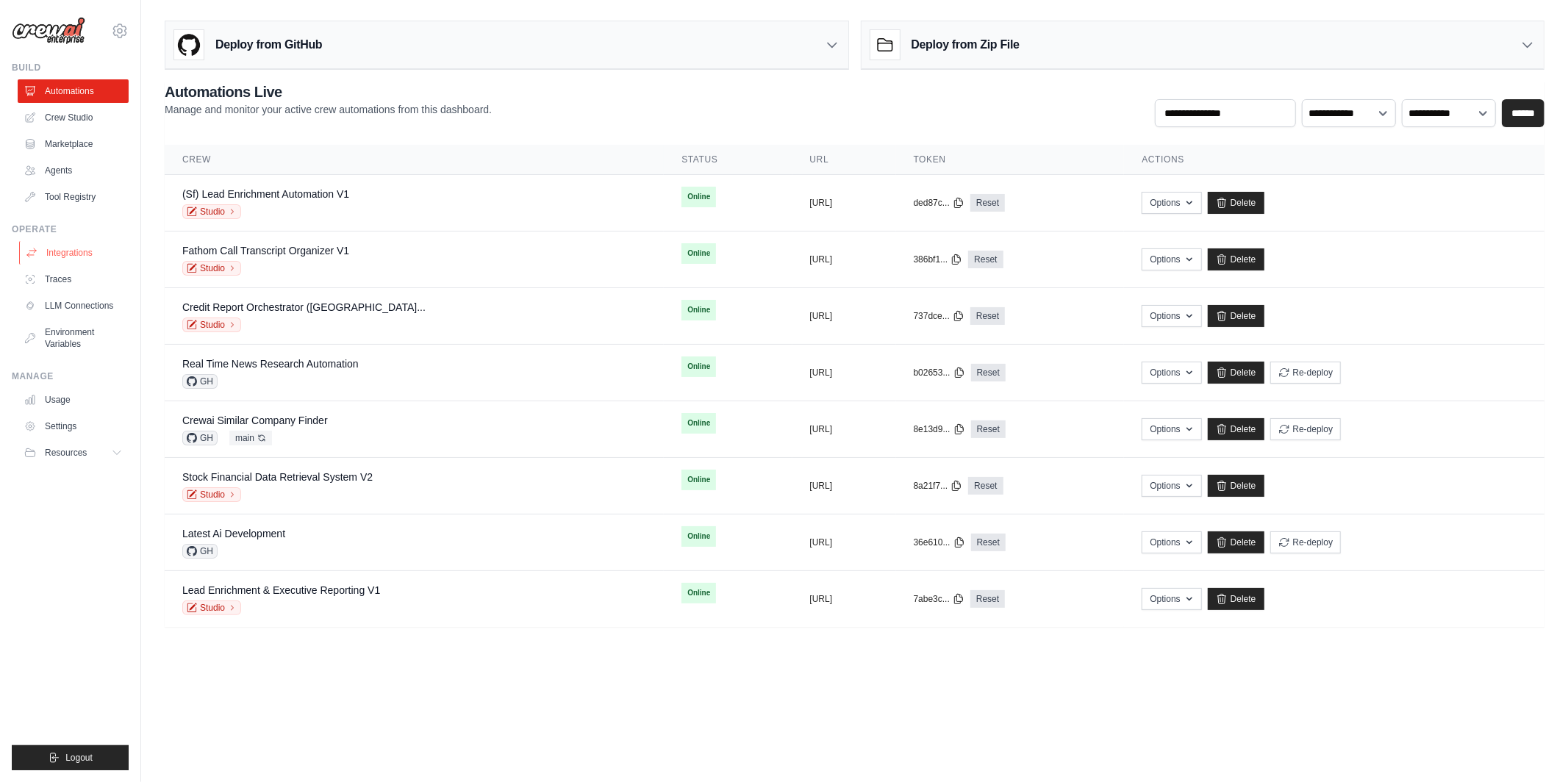
click at [53, 247] on link "Integrations" at bounding box center [75, 253] width 111 height 24
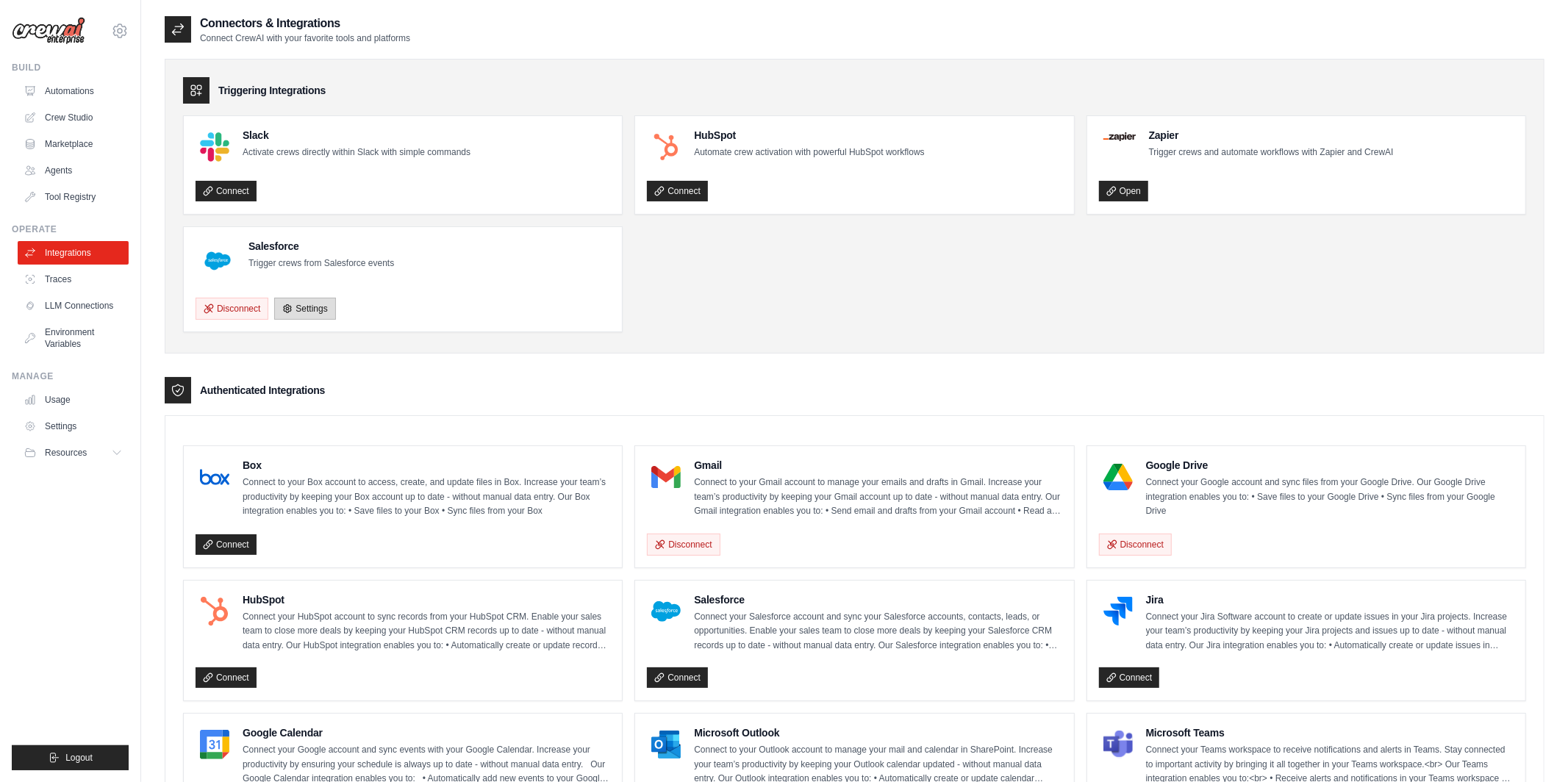
click at [313, 307] on link "Settings" at bounding box center [304, 308] width 61 height 22
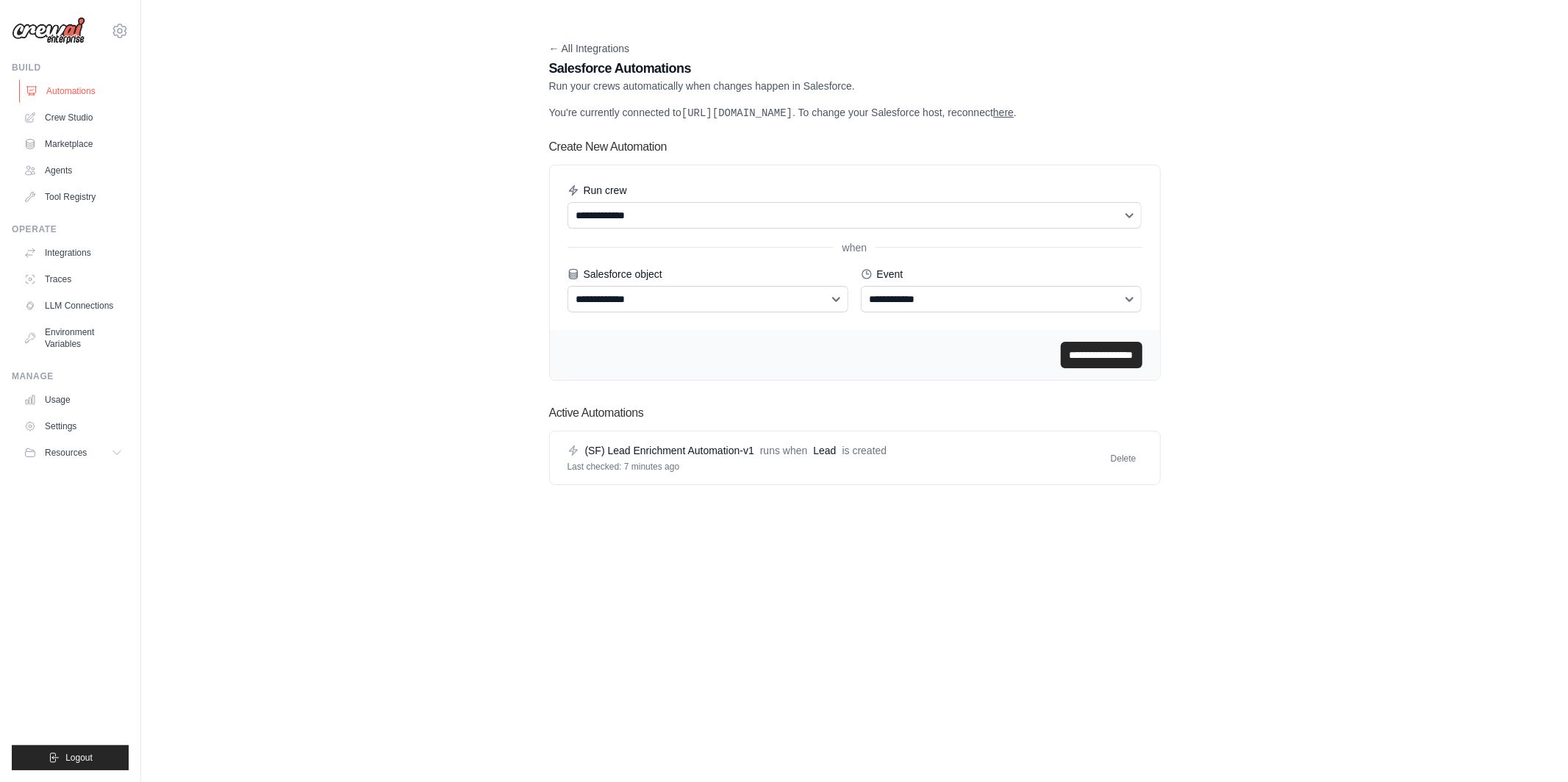
click at [82, 87] on link "Automations" at bounding box center [75, 92] width 111 height 24
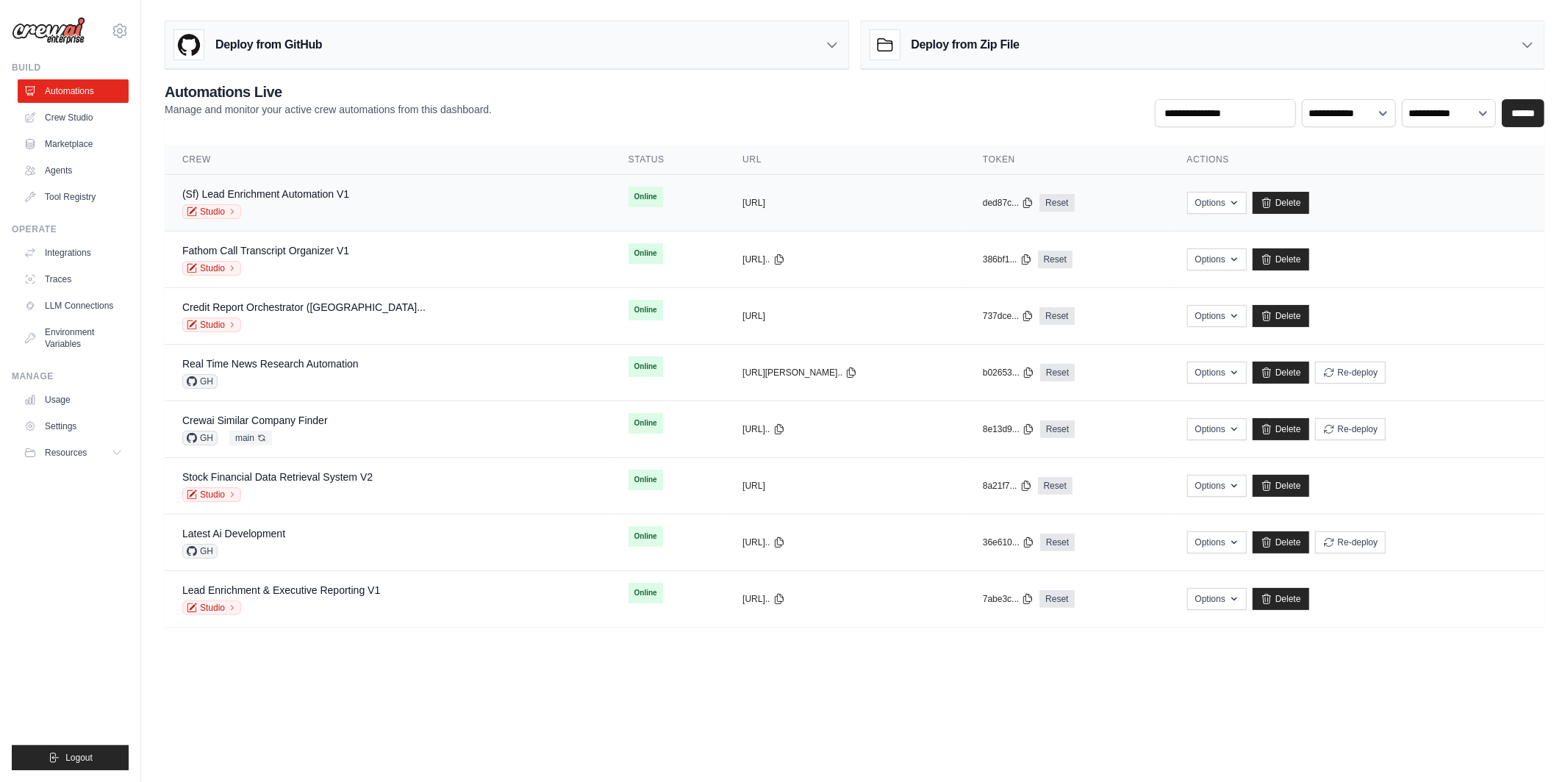
click at [381, 210] on div "(Sf) Lead Enrichment Automation V1 Studio" at bounding box center [387, 202] width 411 height 33
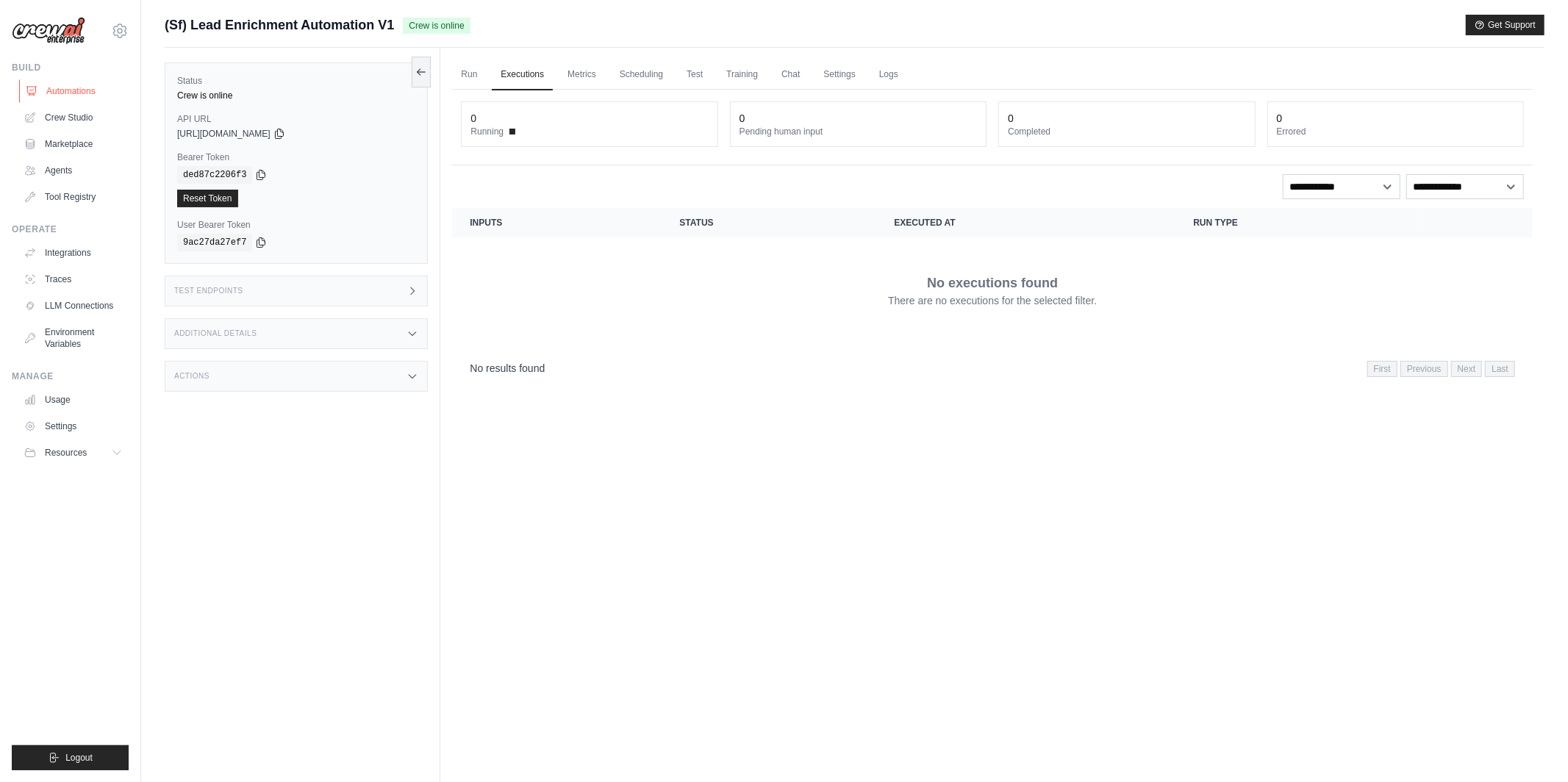
click at [67, 84] on link "Automations" at bounding box center [75, 92] width 111 height 24
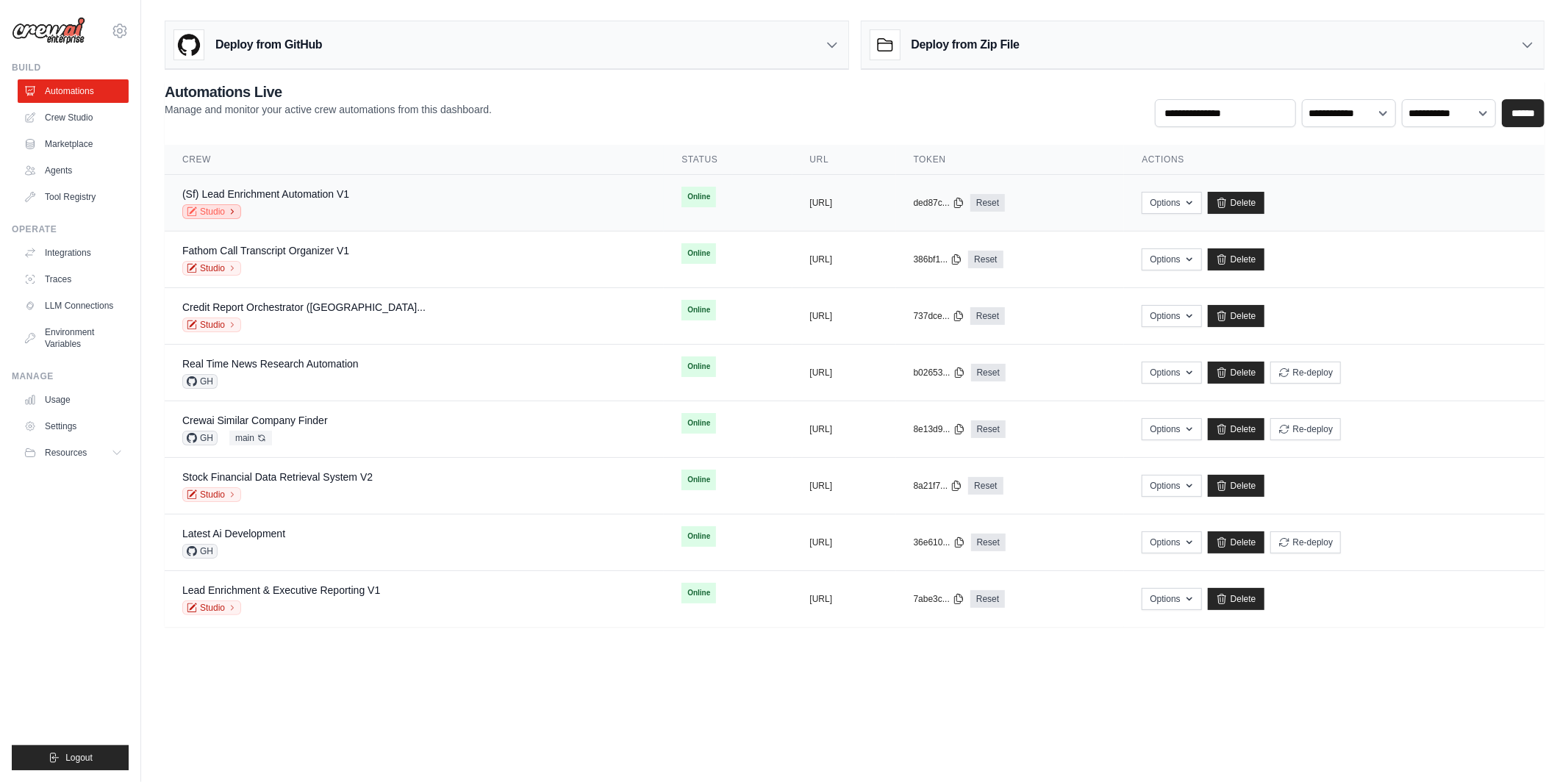
click at [219, 214] on link "Studio" at bounding box center [212, 212] width 59 height 15
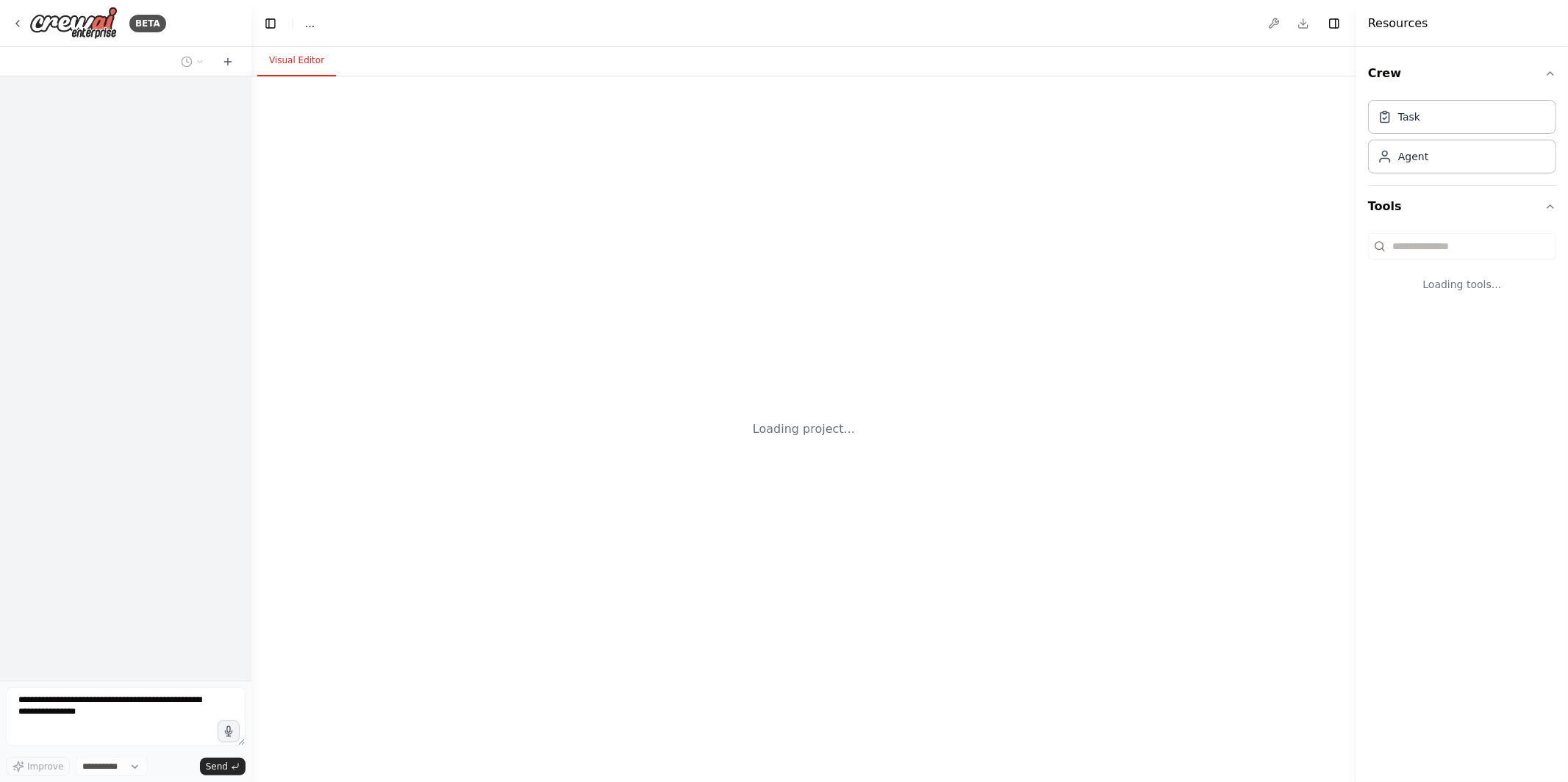
select select "****"
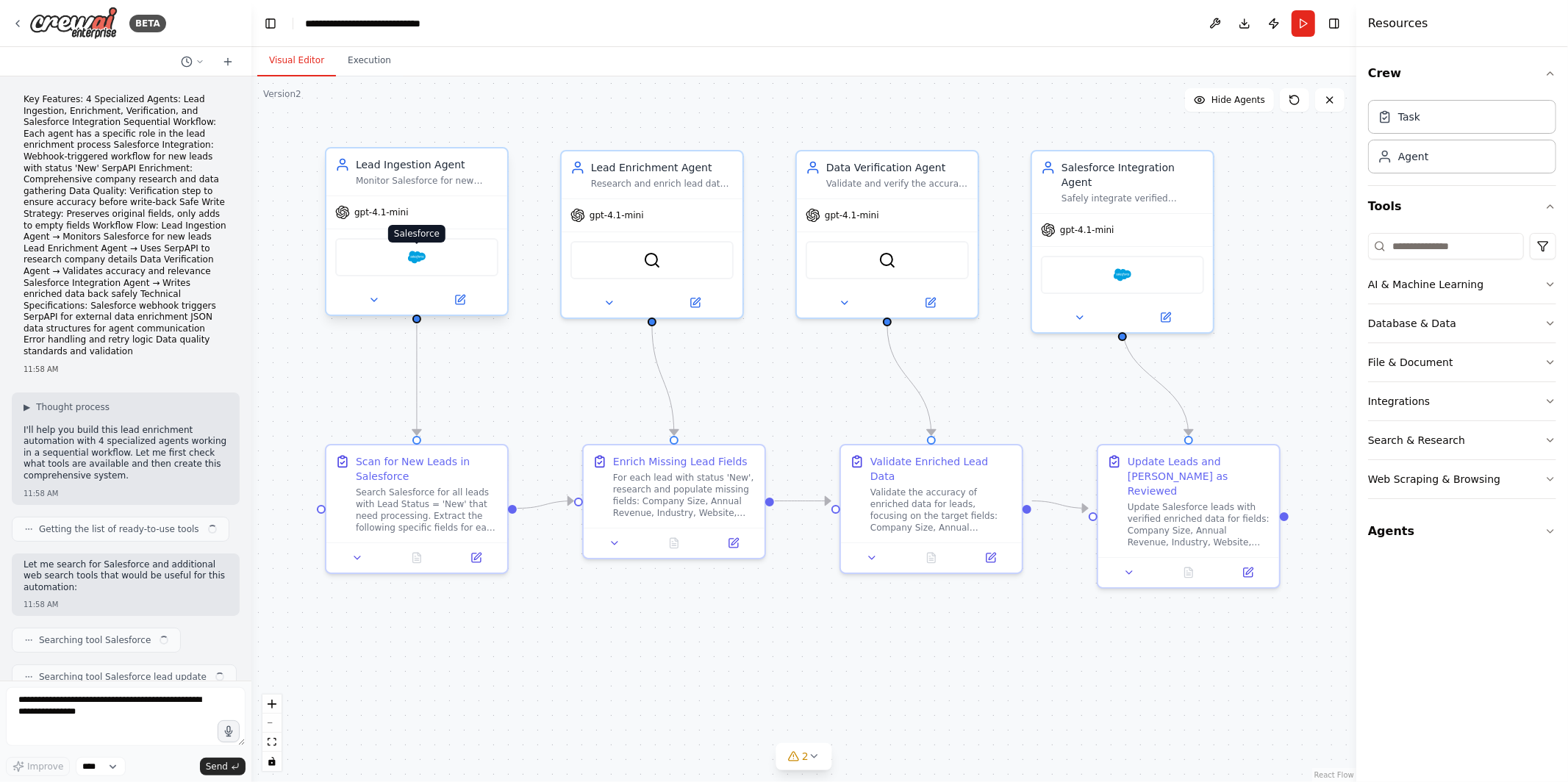
scroll to position [3794, 0]
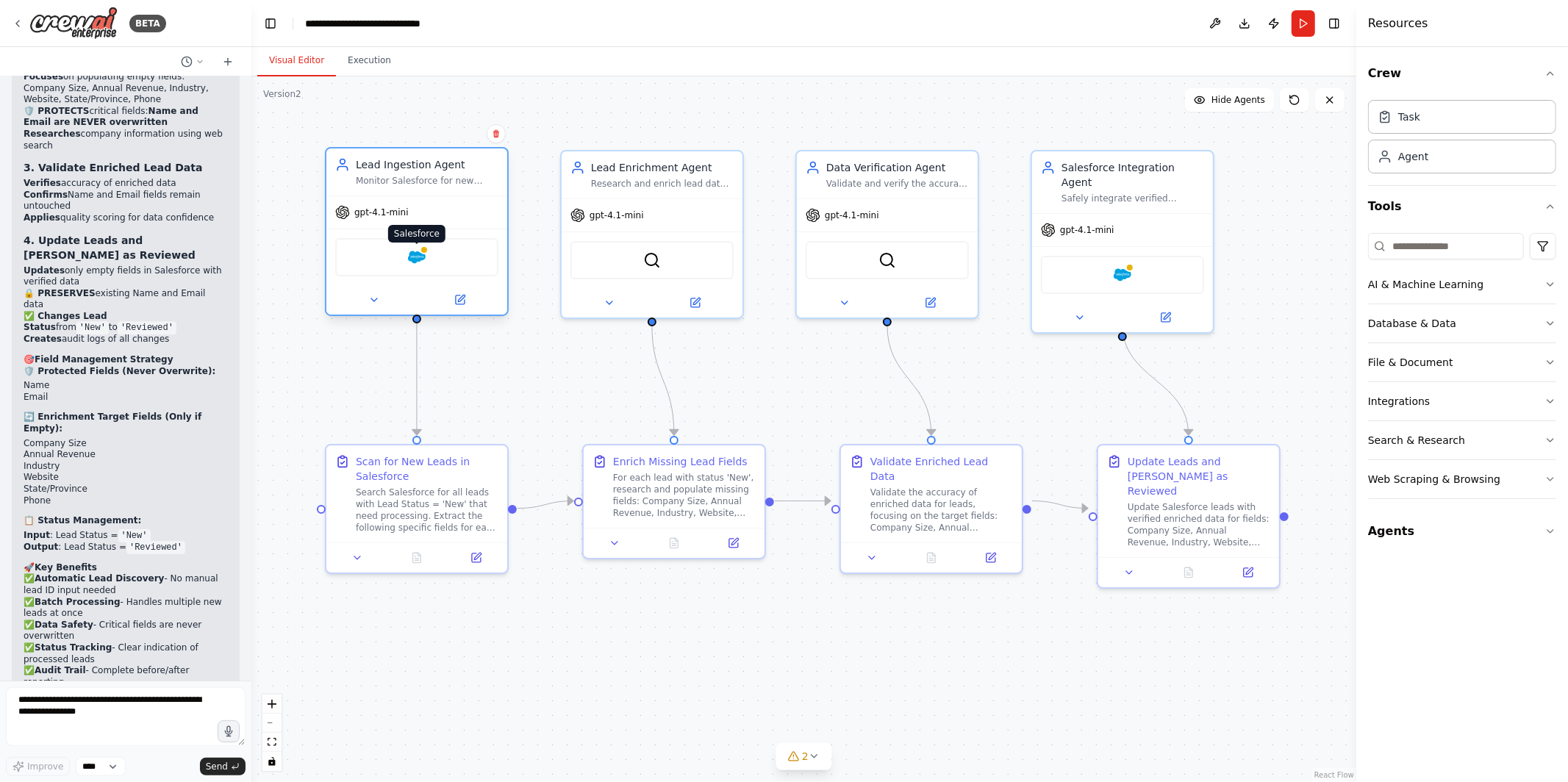
click at [413, 261] on img at bounding box center [417, 257] width 18 height 18
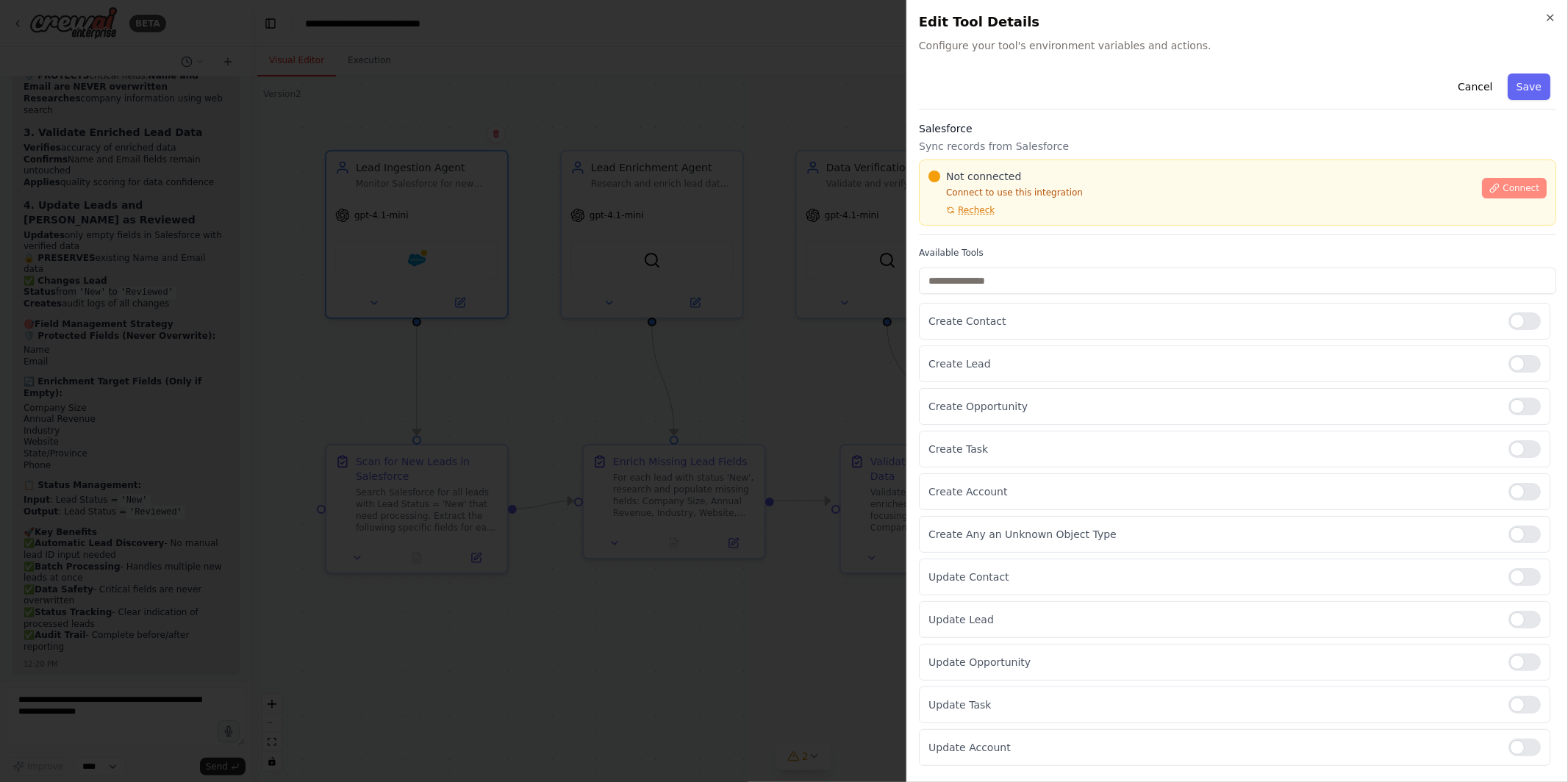
click at [1504, 182] on span "Connect" at bounding box center [1522, 188] width 37 height 12
click at [967, 270] on input "text" at bounding box center [1238, 281] width 638 height 27
click at [664, 333] on div at bounding box center [784, 391] width 1568 height 782
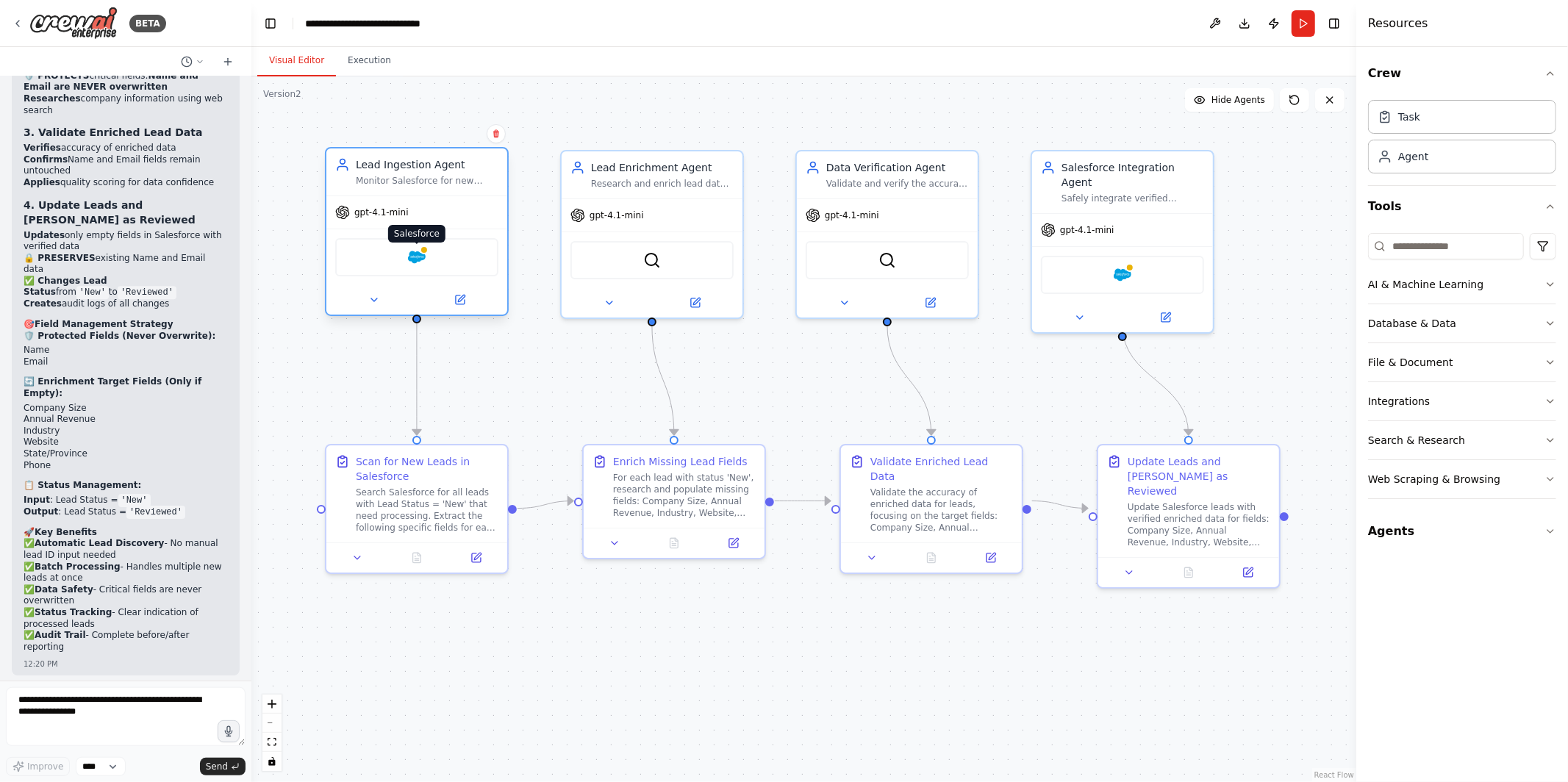
click at [416, 253] on img at bounding box center [417, 257] width 18 height 18
click at [403, 257] on div "Salesforce" at bounding box center [417, 258] width 163 height 39
click at [417, 257] on img at bounding box center [417, 257] width 18 height 18
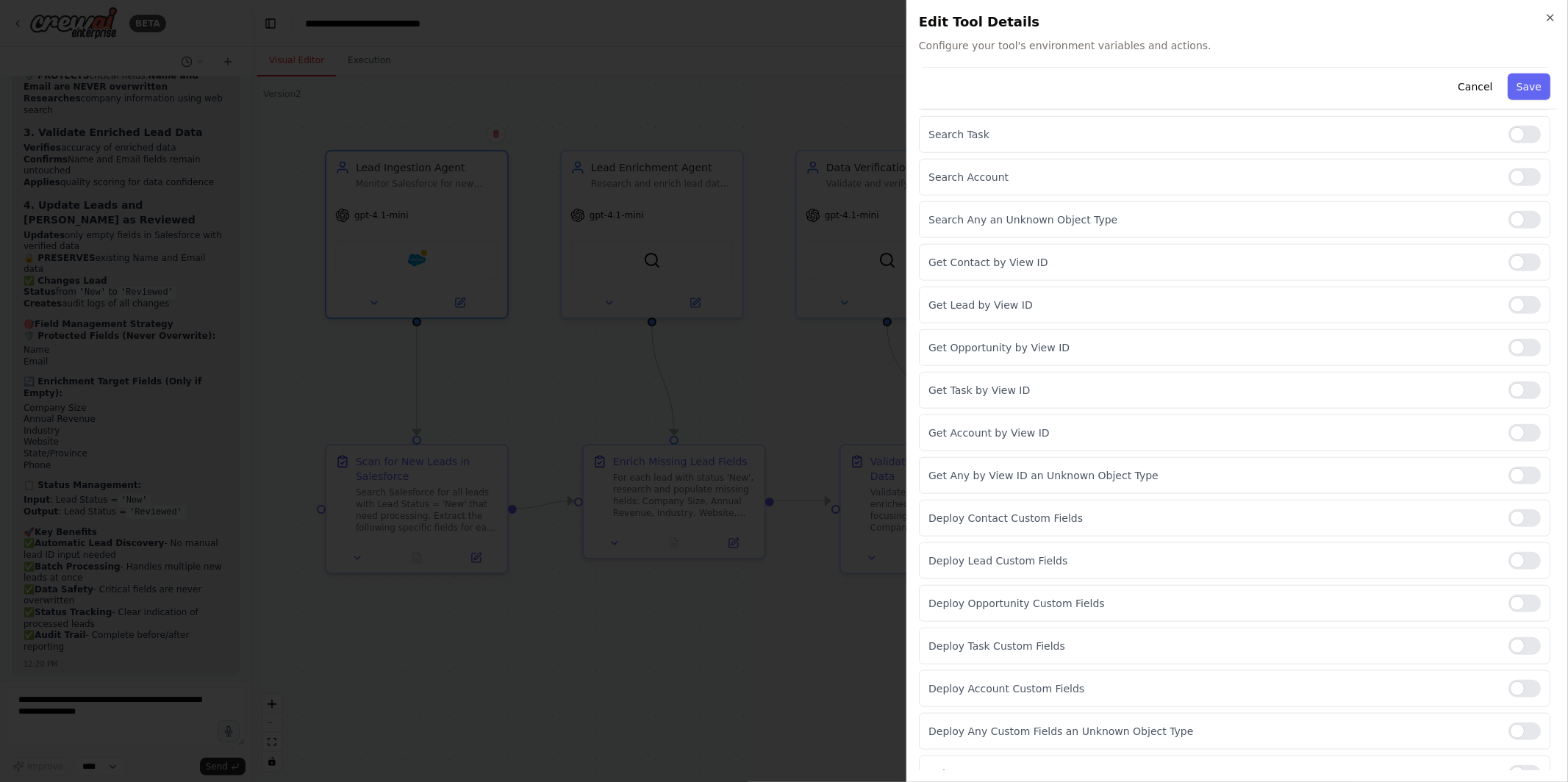
scroll to position [1052, 0]
click at [841, 369] on div at bounding box center [784, 391] width 1568 height 782
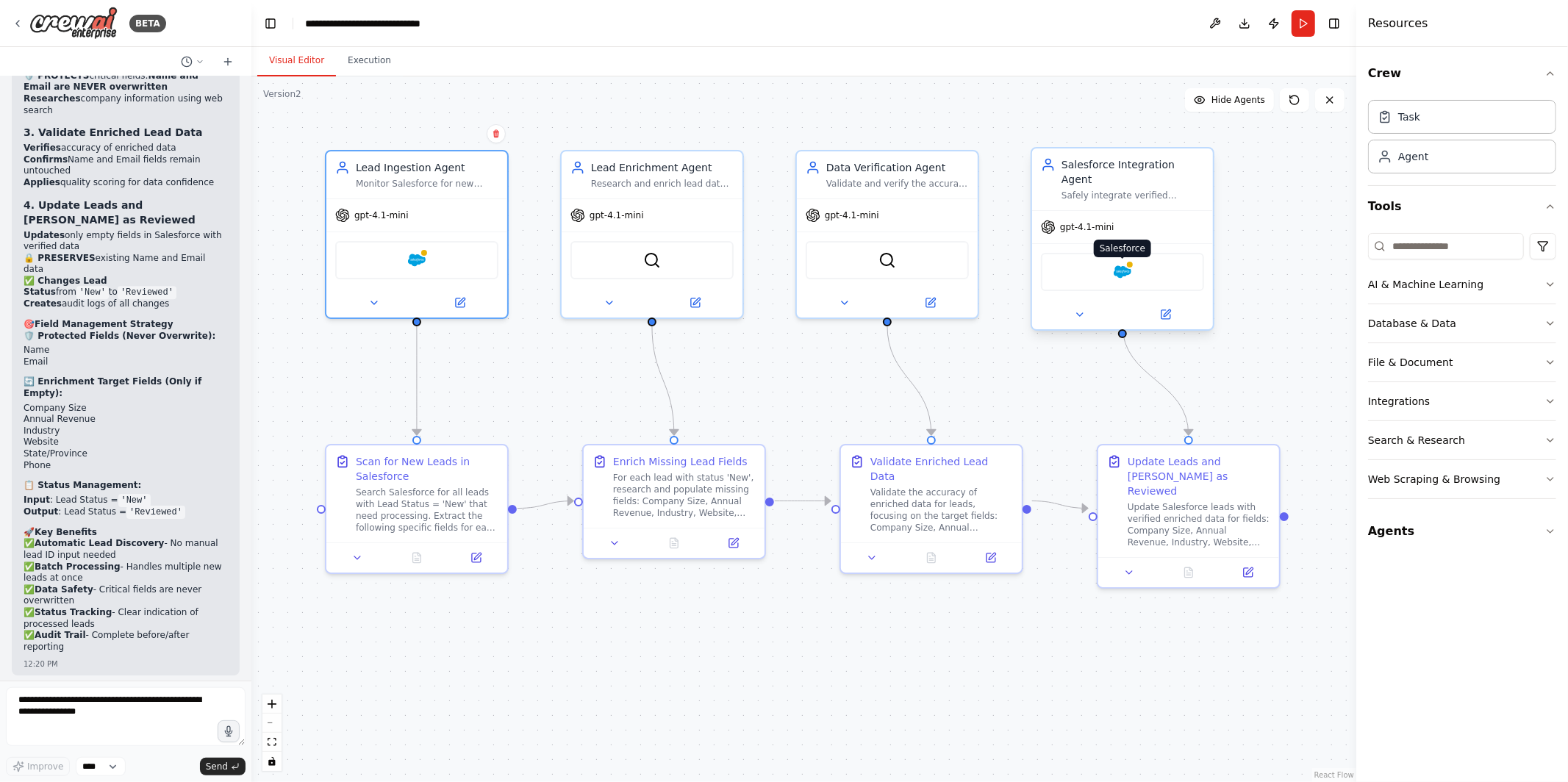
click at [1122, 263] on img at bounding box center [1123, 271] width 18 height 18
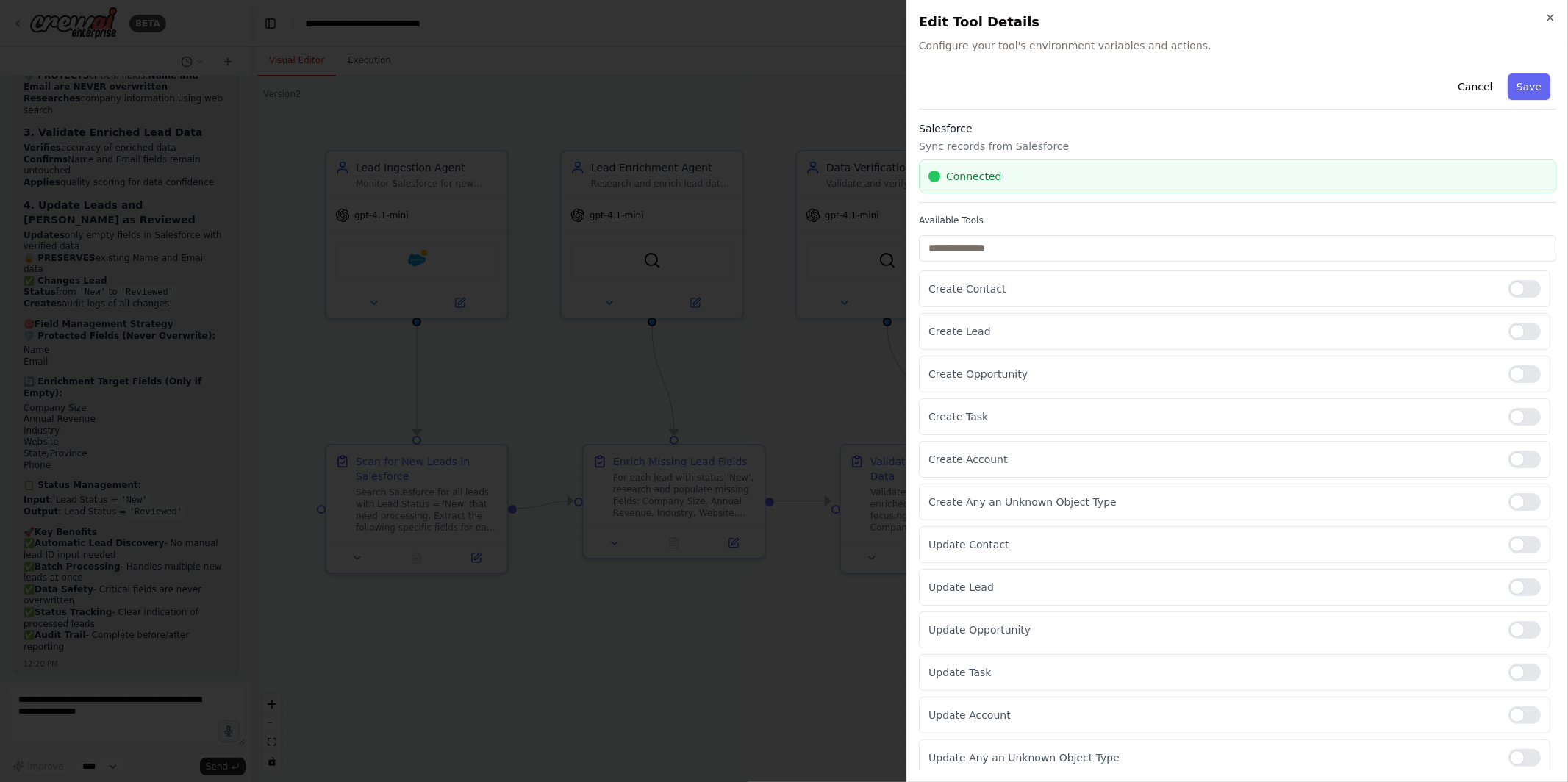
click at [790, 336] on div at bounding box center [784, 391] width 1568 height 782
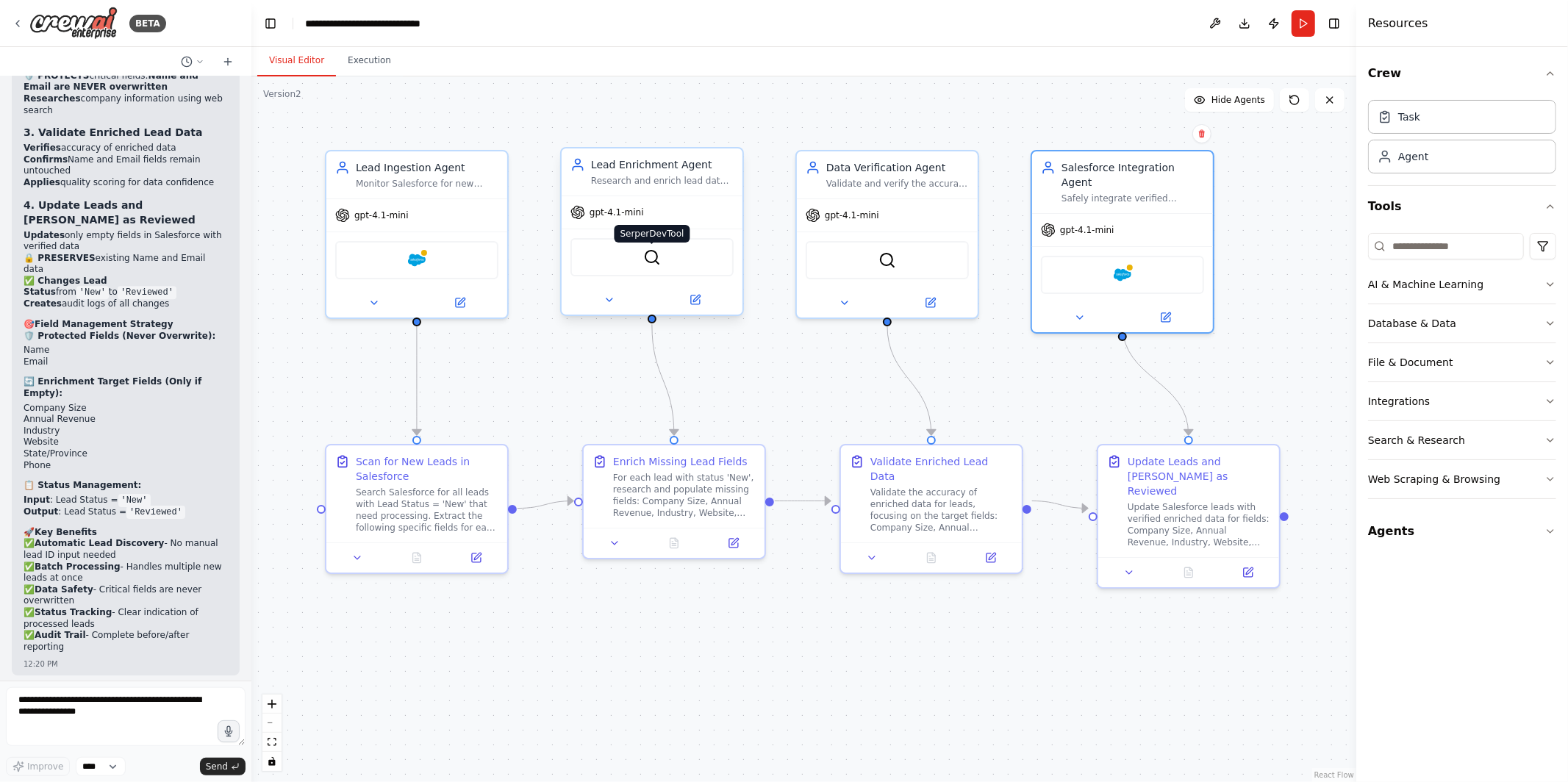
click at [653, 264] on img at bounding box center [652, 257] width 18 height 18
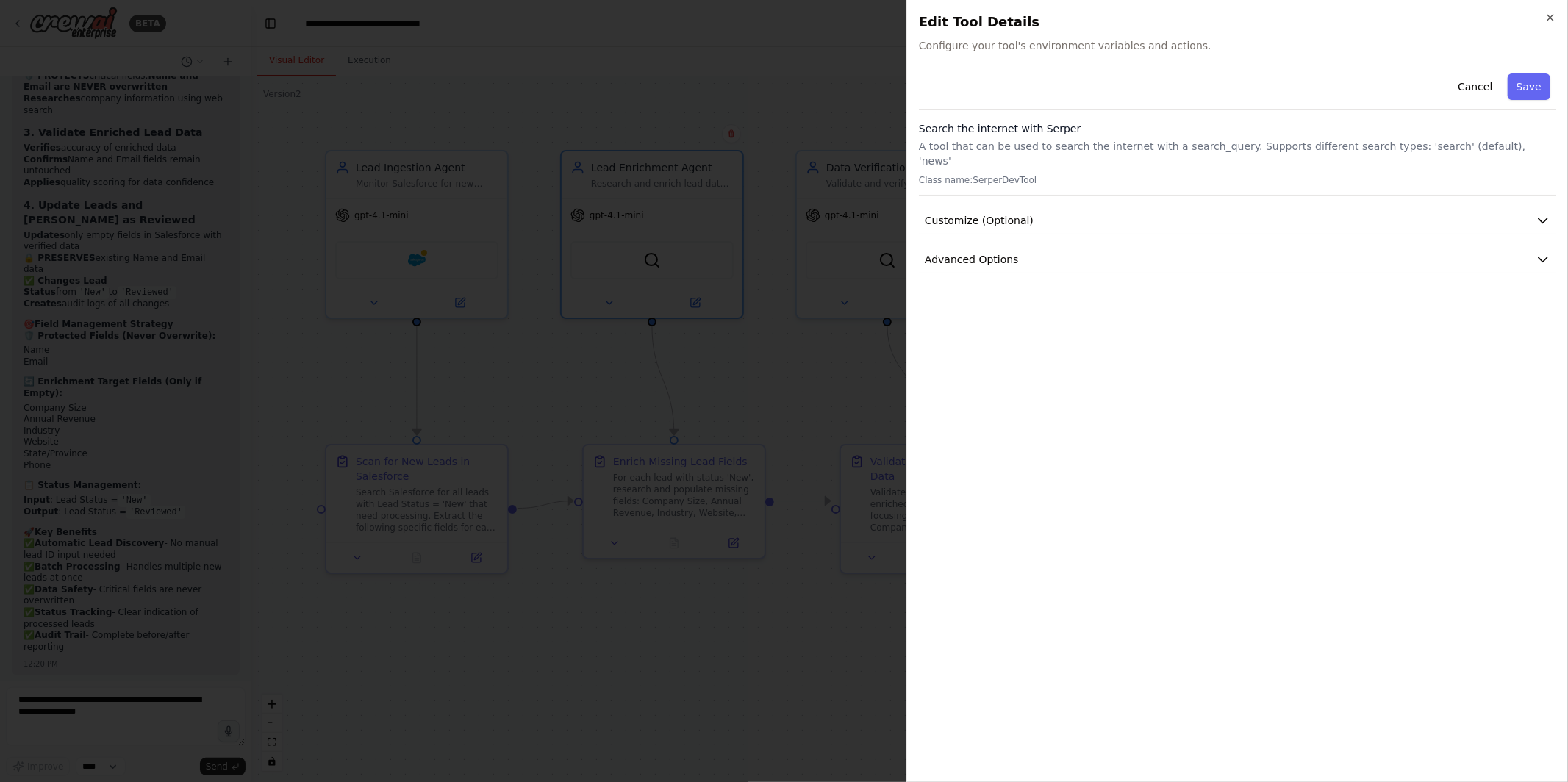
click at [796, 374] on div at bounding box center [784, 391] width 1568 height 782
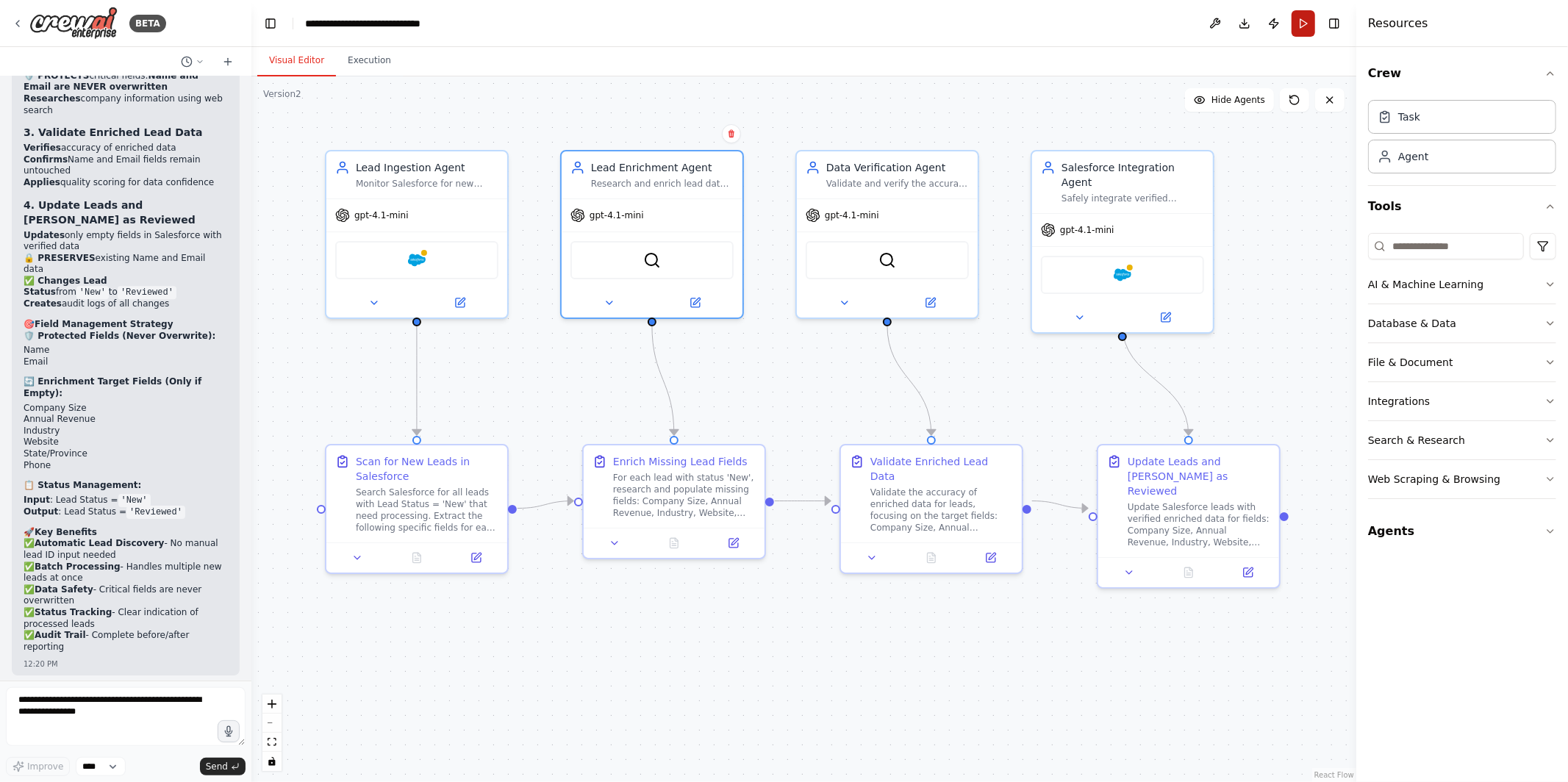
click at [1302, 27] on button "Run" at bounding box center [1303, 24] width 24 height 27
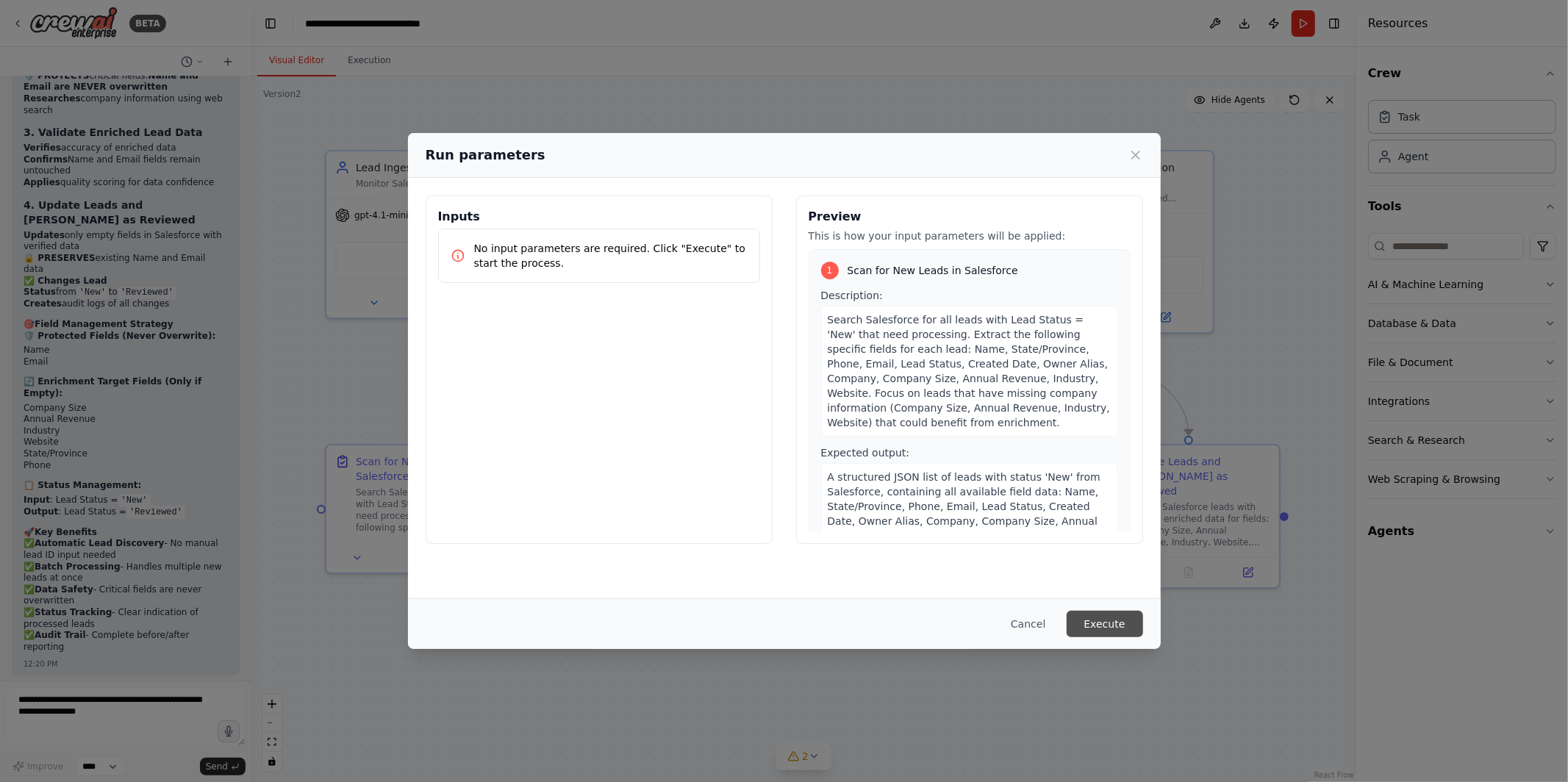
click at [1109, 624] on button "Execute" at bounding box center [1105, 624] width 76 height 27
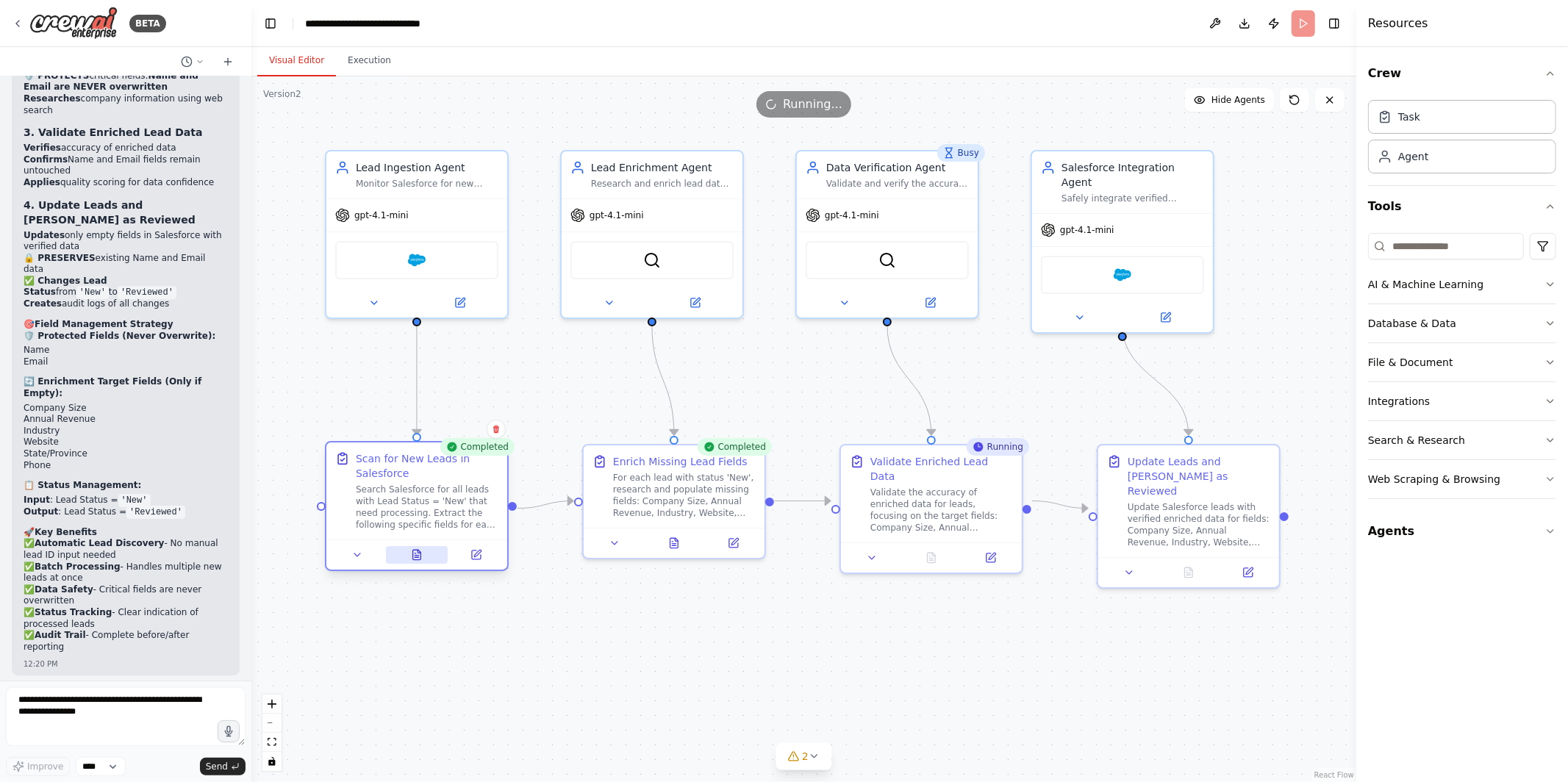
click at [409, 554] on button at bounding box center [417, 554] width 62 height 18
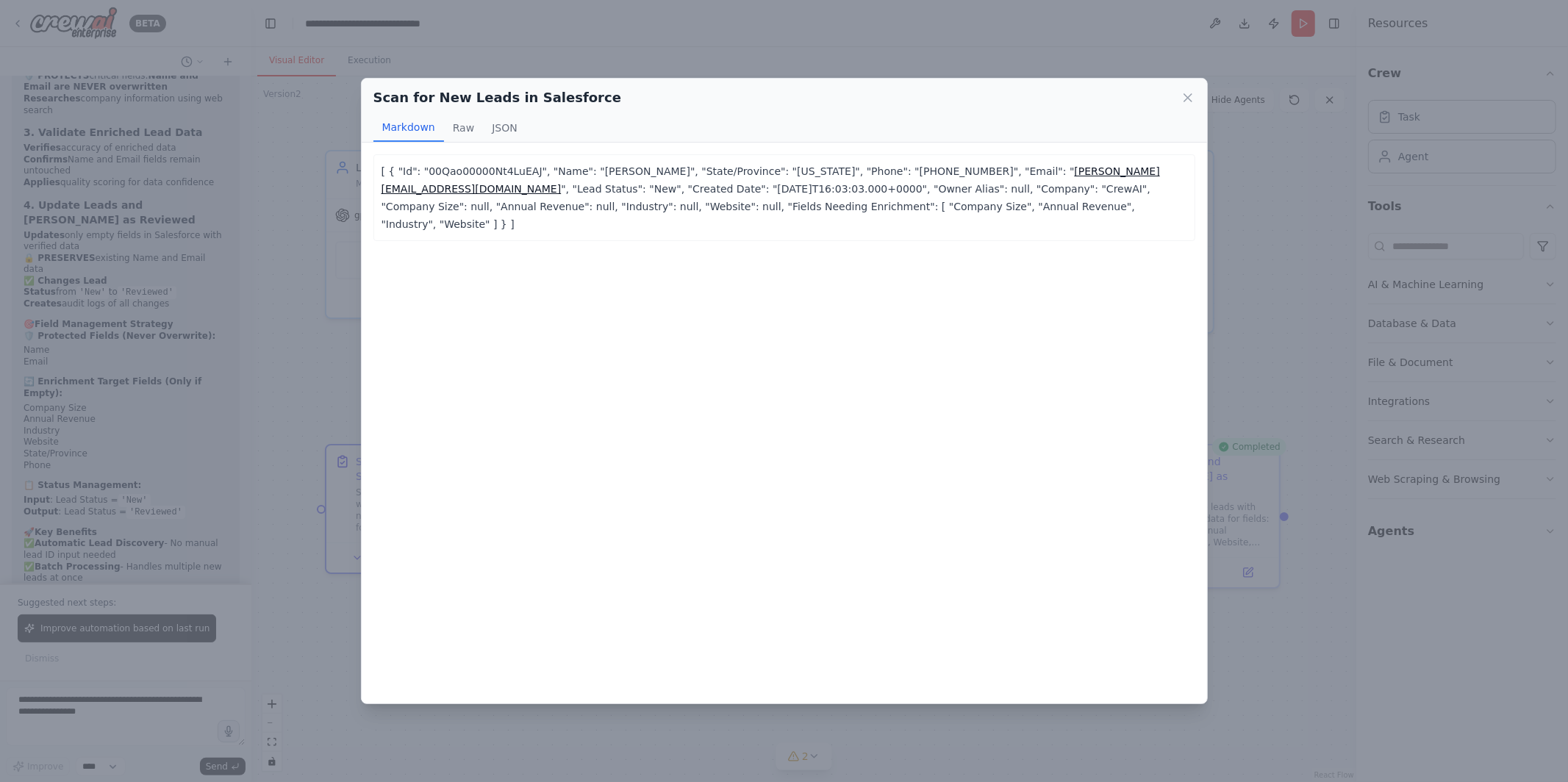
click at [323, 627] on div "Scan for New Leads in Salesforce Markdown Raw JSON [ { "Id": "00Qao00000Nt4LuEA…" at bounding box center [784, 391] width 1568 height 782
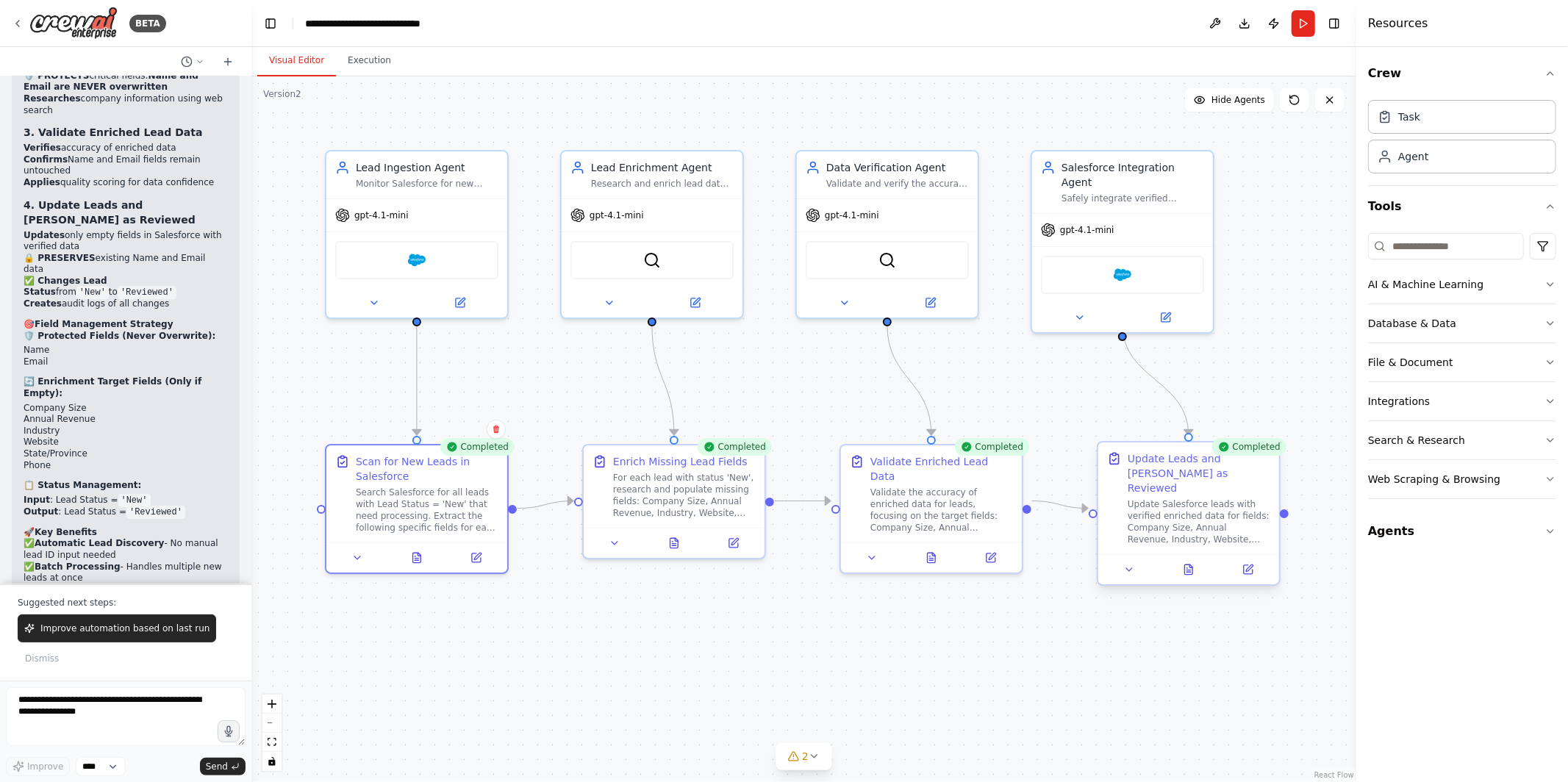
click at [1189, 567] on div at bounding box center [1188, 569] width 181 height 30
click at [1191, 564] on icon at bounding box center [1190, 569] width 8 height 9
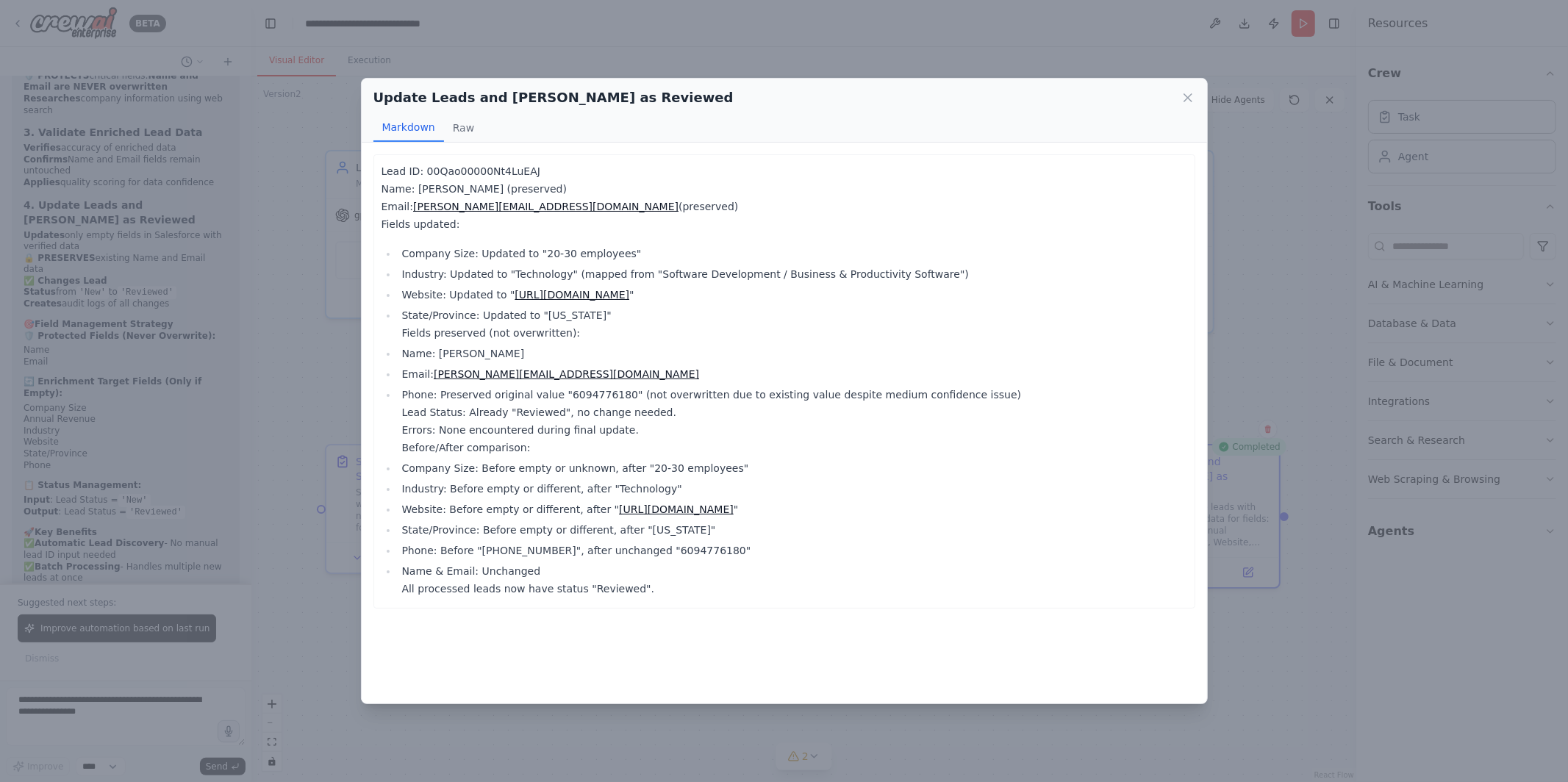
scroll to position [3109, 0]
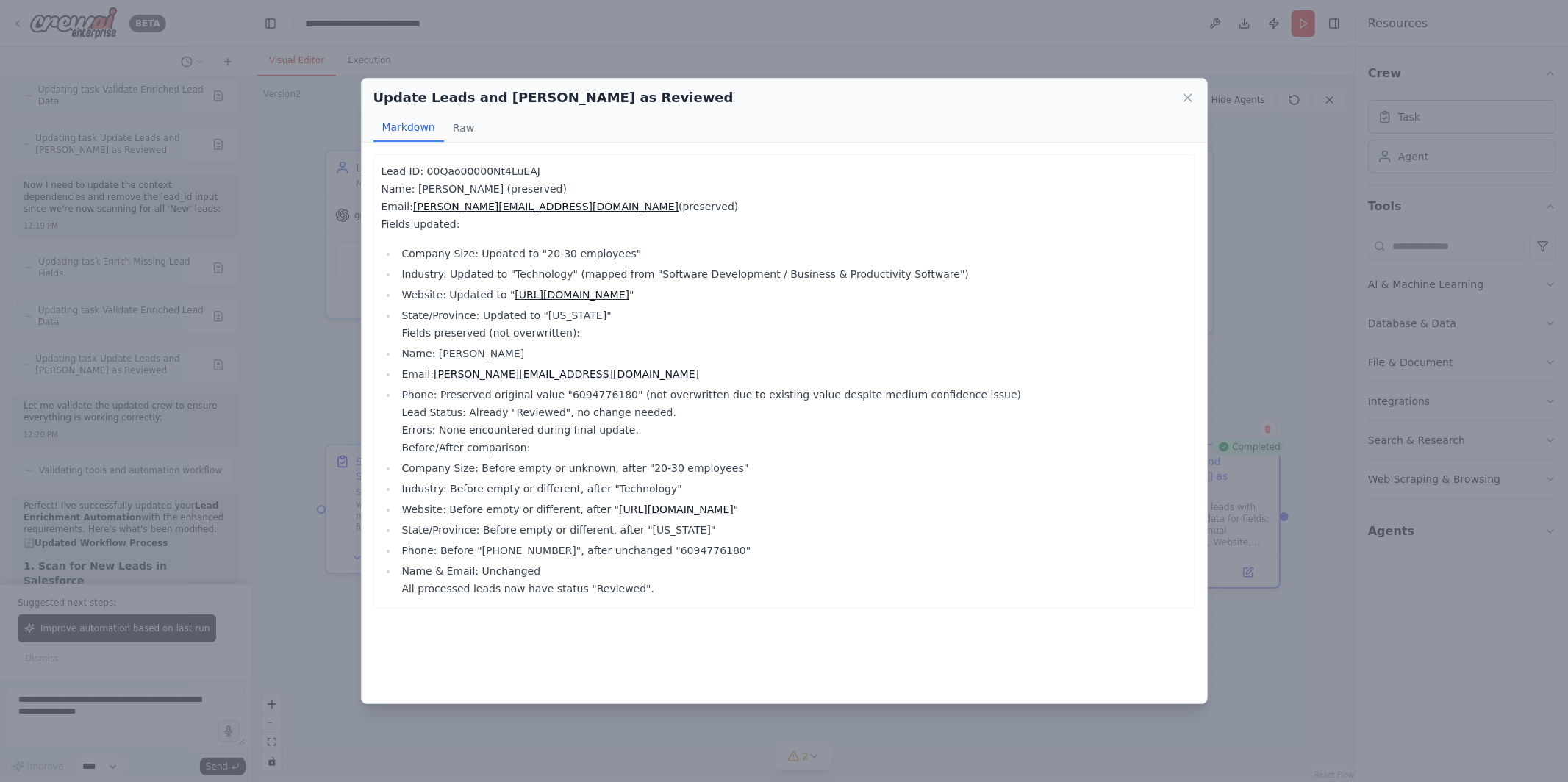
click at [286, 375] on div "Update Leads and Mark as Reviewed Markdown Raw Lead ID: 00Qao00000Nt4LuEAJ Name…" at bounding box center [784, 391] width 1568 height 782
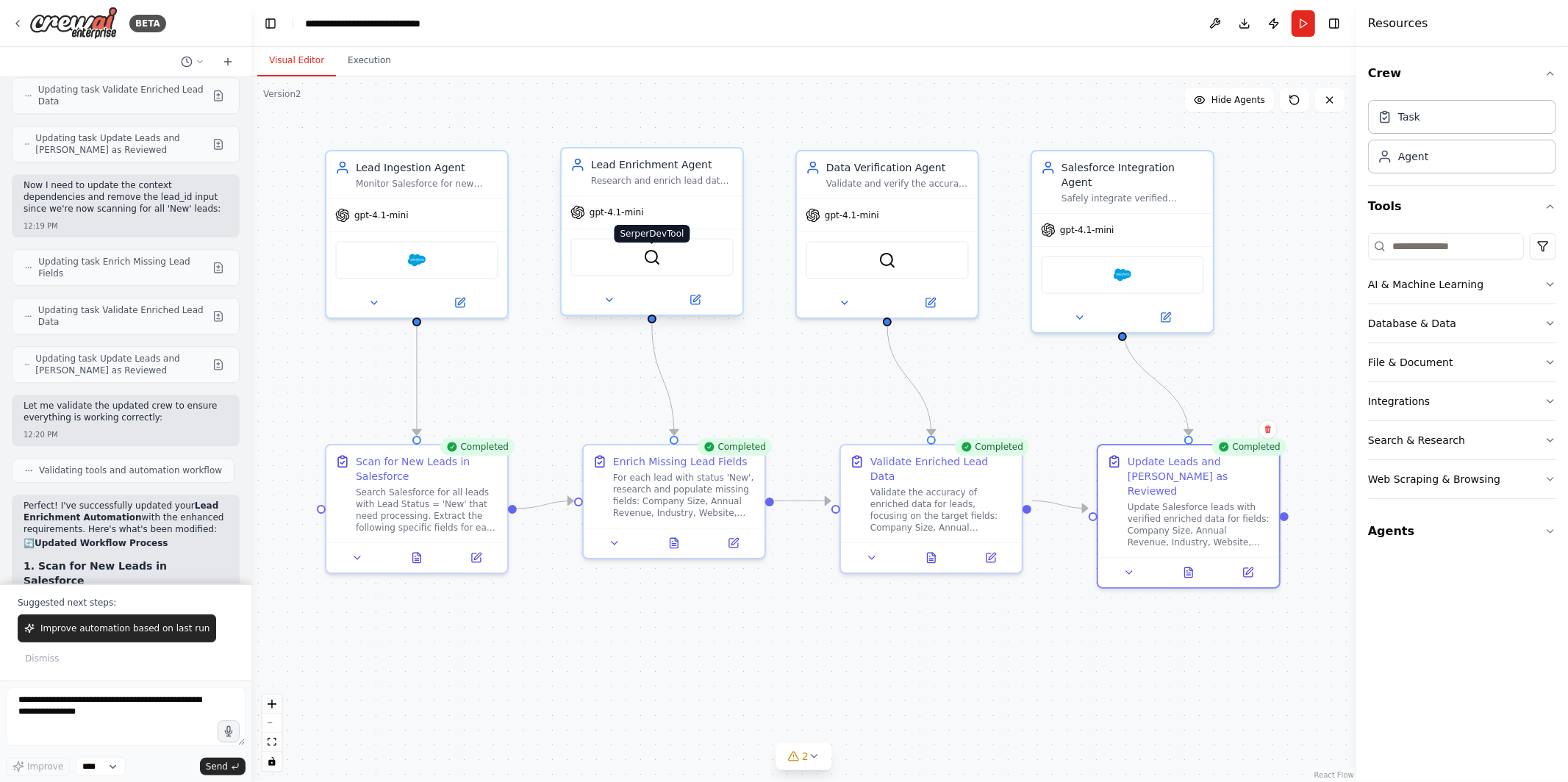
click at [647, 249] on img at bounding box center [652, 257] width 18 height 18
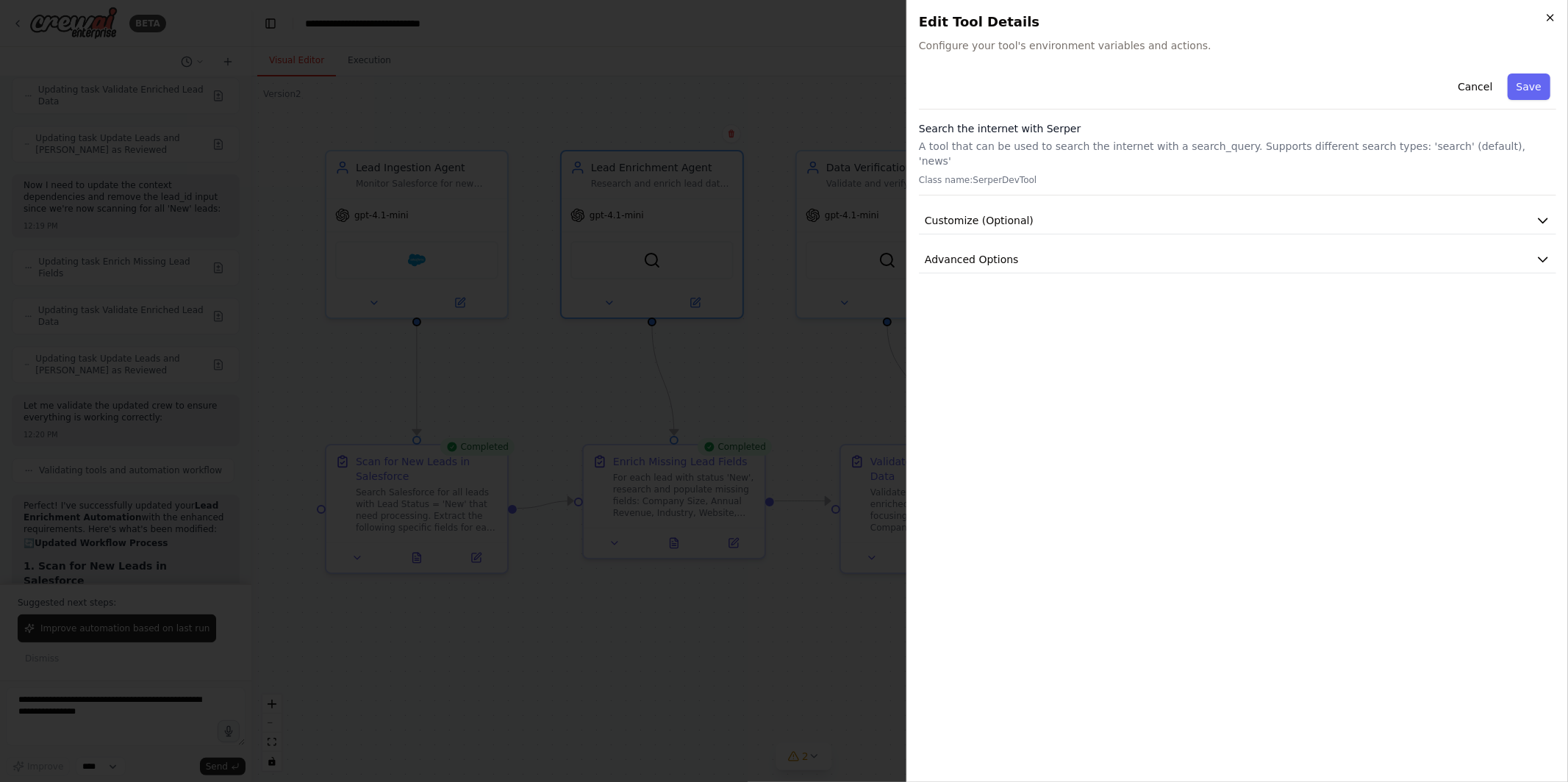
click at [1549, 13] on icon "button" at bounding box center [1550, 18] width 12 height 12
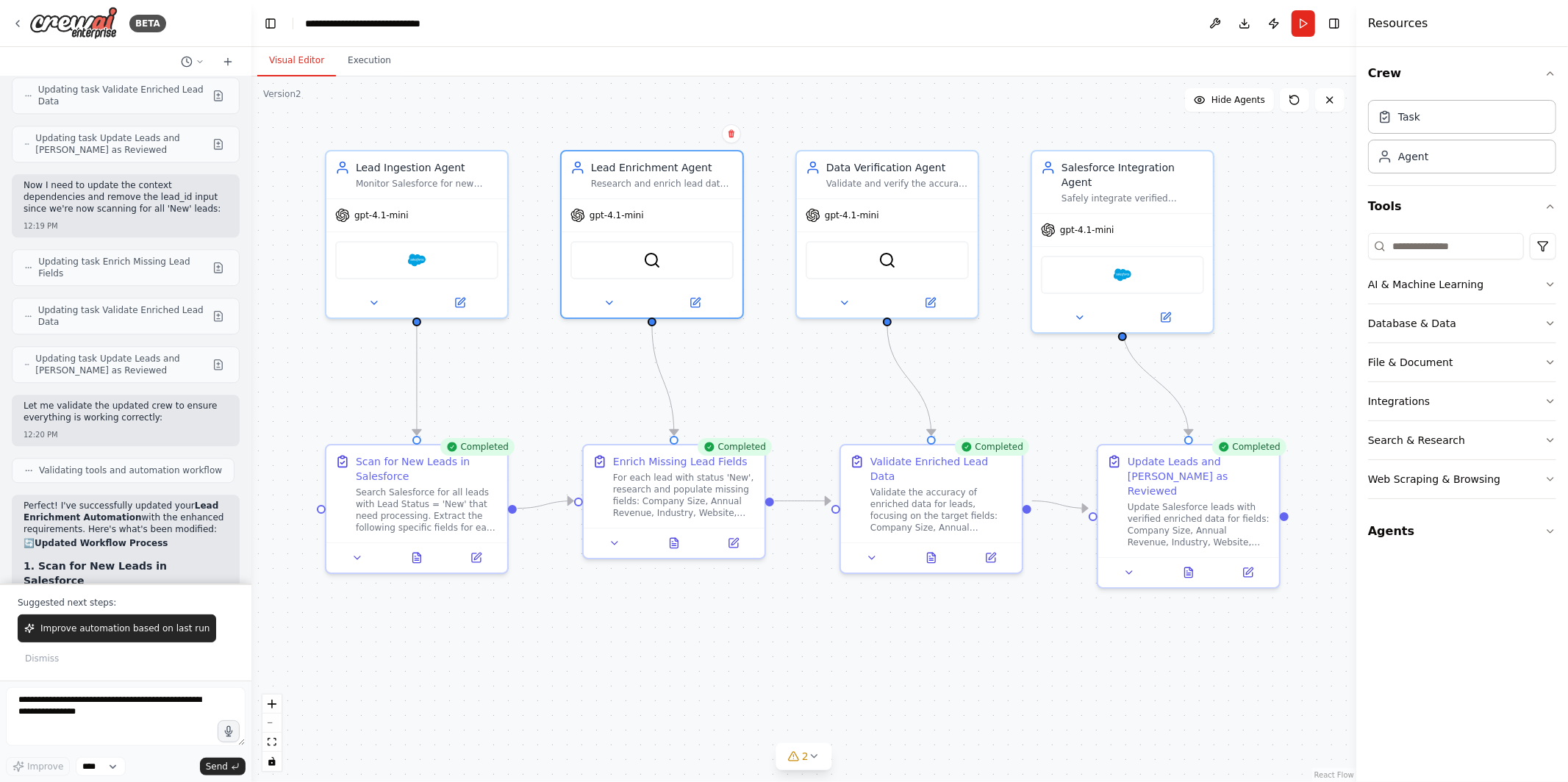
click at [844, 629] on div ".deletable-edge-delete-btn { width: 20px; height: 20px; border: 0px solid #ffff…" at bounding box center [803, 429] width 1105 height 706
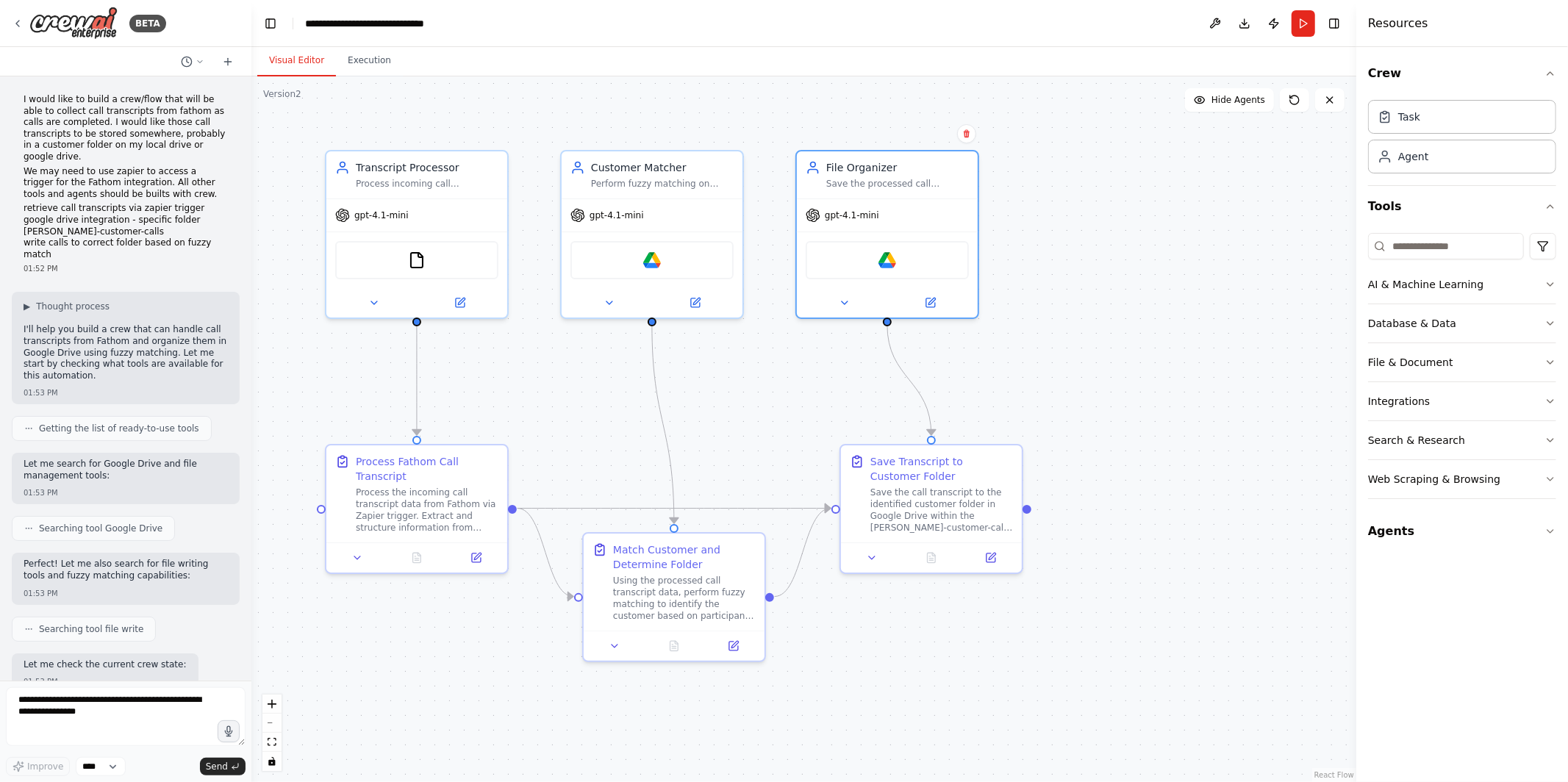
scroll to position [3199, 0]
